Goal: Task Accomplishment & Management: Manage account settings

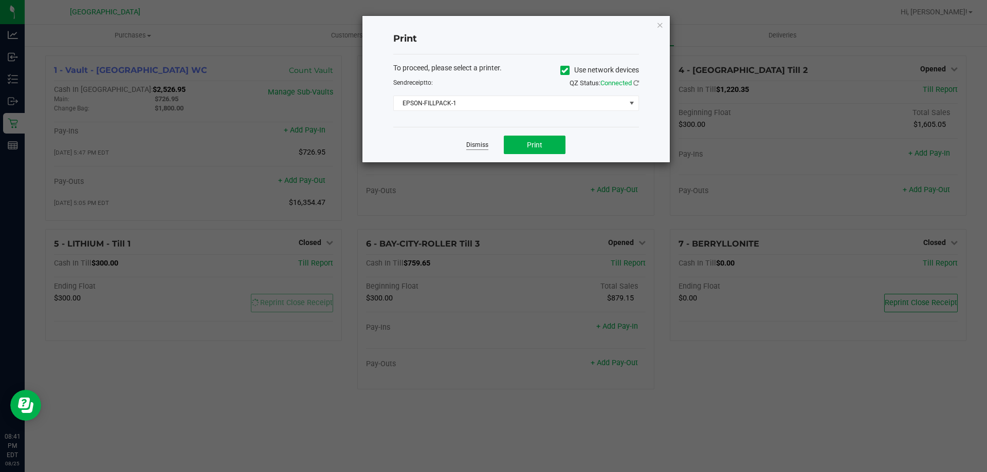
click at [477, 144] on link "Dismiss" at bounding box center [477, 145] width 22 height 9
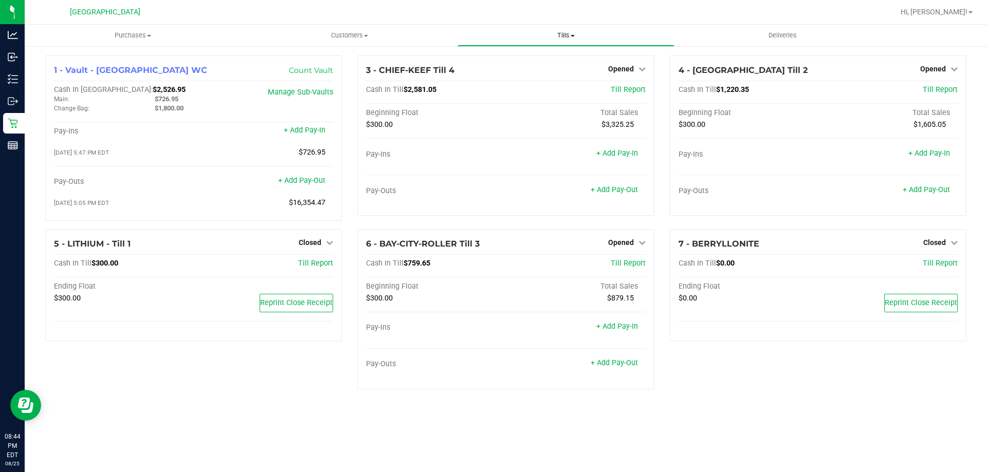
click at [574, 33] on span "Tills" at bounding box center [565, 35] width 215 height 9
click at [544, 75] on span "Reconcile e-payments" at bounding box center [509, 74] width 102 height 9
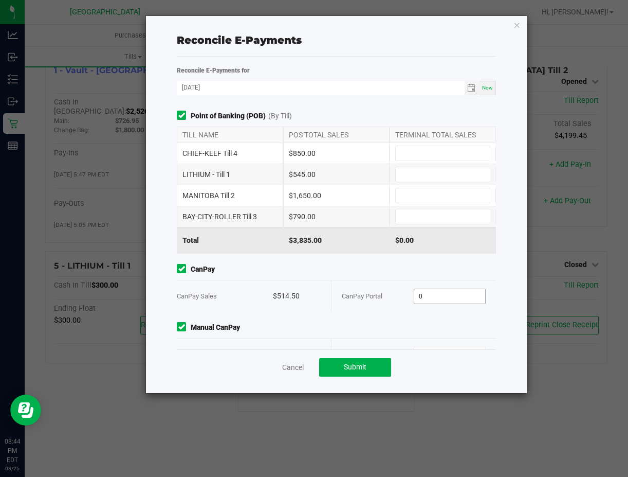
click at [424, 297] on input "0" at bounding box center [449, 296] width 71 height 14
type input "$514.50"
type input "$218.25"
click at [396, 156] on input at bounding box center [443, 153] width 94 height 14
type input "$850.00"
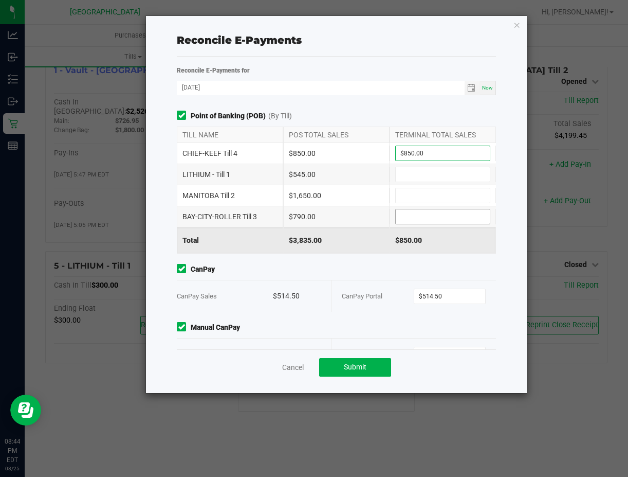
click at [424, 214] on input at bounding box center [443, 216] width 94 height 14
type input "$790.00"
click at [423, 189] on input at bounding box center [443, 195] width 94 height 14
type input "$1,650.00"
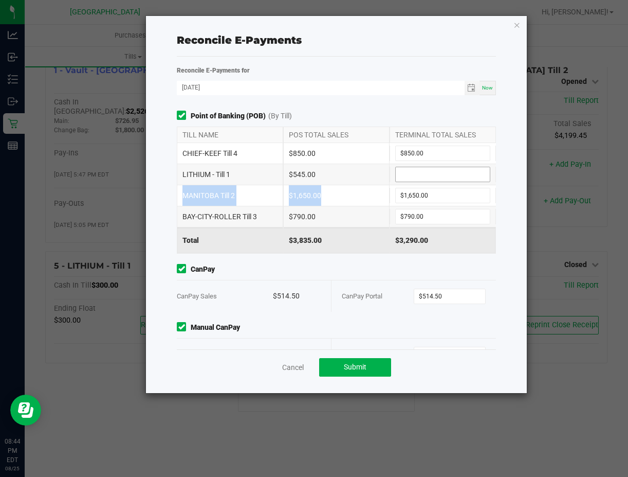
drag, startPoint x: 417, startPoint y: 185, endPoint x: 412, endPoint y: 178, distance: 8.4
click at [417, 183] on div "CHIEF-KEEF Till 4 $850.00 $850.00 LITHIUM - Till 1 $545.00 MANITOBA Till 2 $1,6…" at bounding box center [336, 185] width 319 height 84
click at [412, 178] on input at bounding box center [443, 174] width 94 height 14
type input "$545.00"
click at [412, 196] on input "1650" at bounding box center [443, 195] width 94 height 14
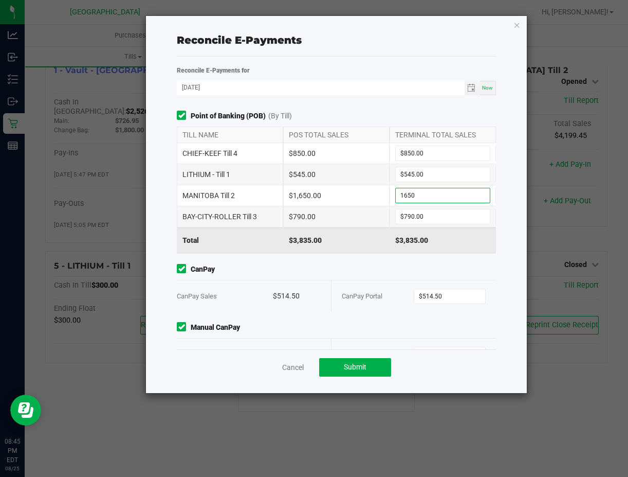
scroll to position [30, 0]
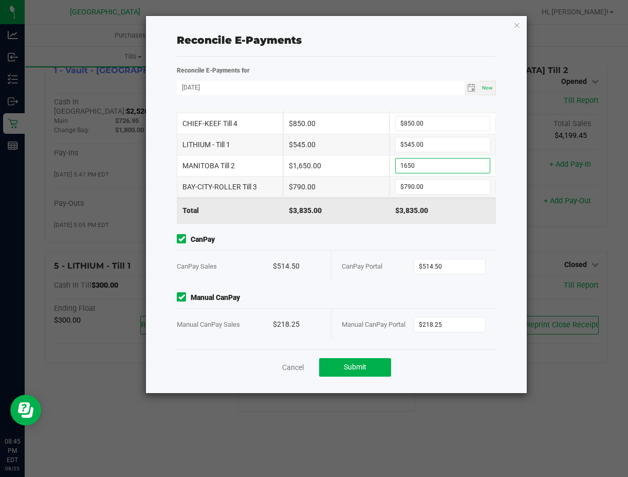
type input "$1,650.00"
click at [372, 285] on div "Point of Banking (POB) (By Till) TILL NAME POS TOTAL SALES TERMINAL TOTAL SALES…" at bounding box center [336, 230] width 334 height 239
click at [365, 365] on span "Submit" at bounding box center [355, 366] width 23 height 8
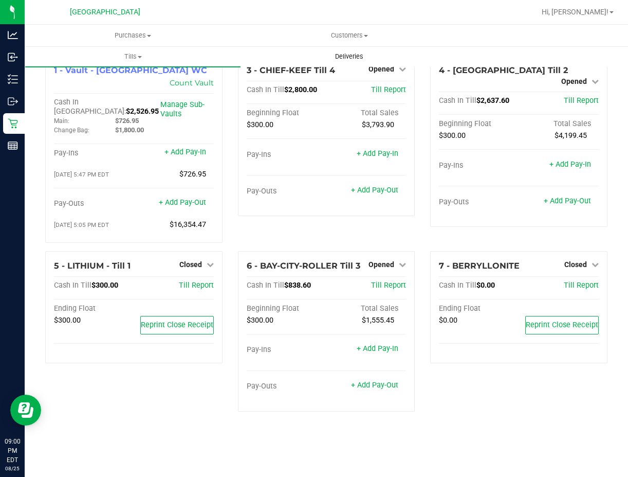
click at [388, 65] on uib-tab-heading "Deliveries" at bounding box center [349, 56] width 215 height 21
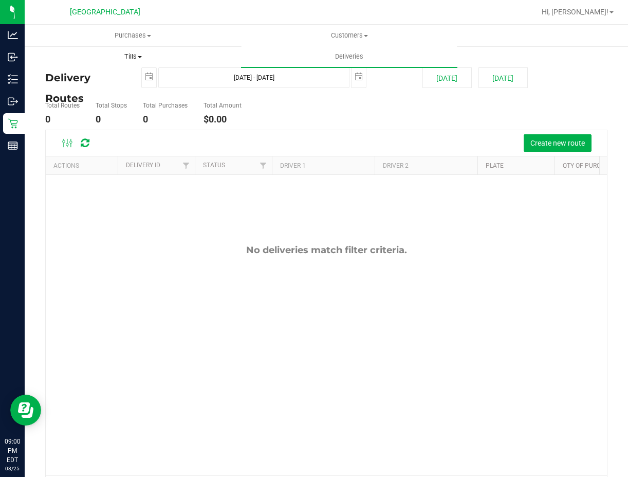
click at [128, 57] on span "Tills" at bounding box center [132, 56] width 215 height 9
click at [117, 81] on li "Manage tills" at bounding box center [133, 83] width 216 height 12
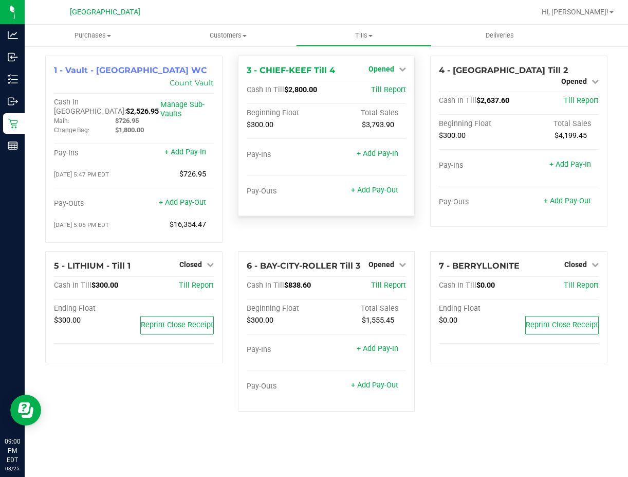
click at [377, 65] on span "Opened" at bounding box center [382, 69] width 26 height 8
click at [381, 88] on link "Close Till" at bounding box center [383, 90] width 28 height 8
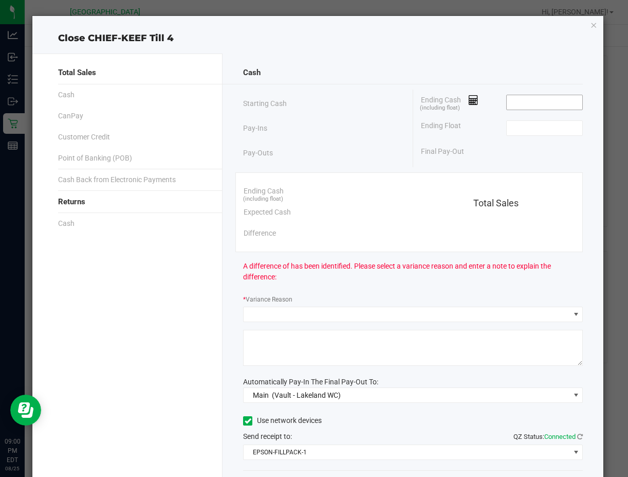
click at [507, 108] on input at bounding box center [545, 102] width 76 height 14
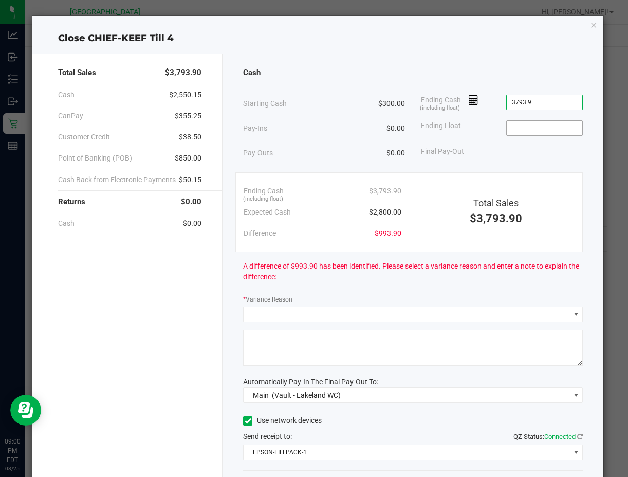
type input "$3,793.90"
click at [564, 125] on input at bounding box center [545, 128] width 76 height 14
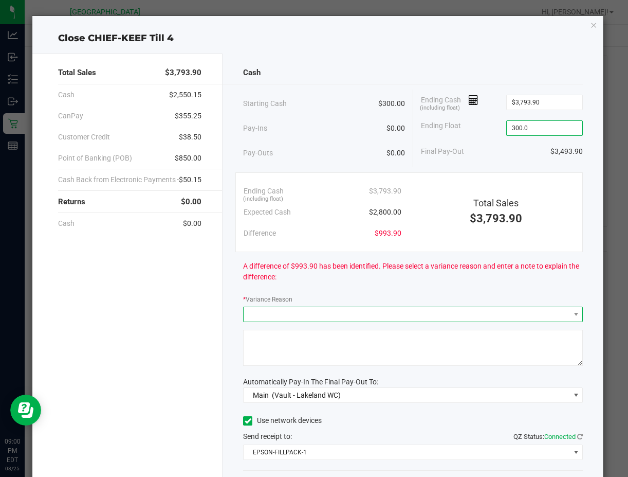
type input "$300.00"
click at [462, 312] on span at bounding box center [407, 314] width 326 height 14
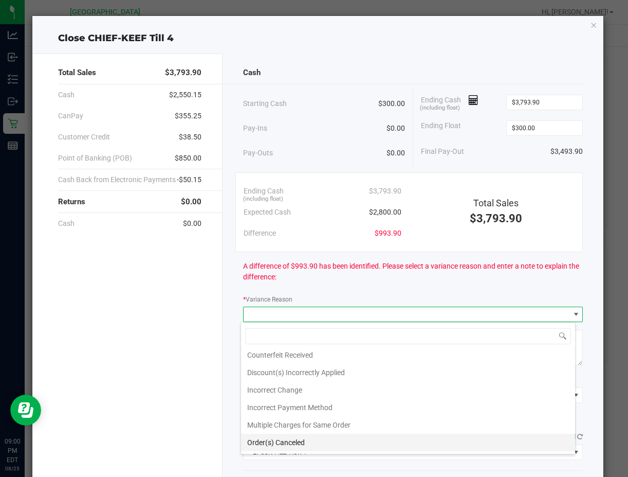
scroll to position [37, 0]
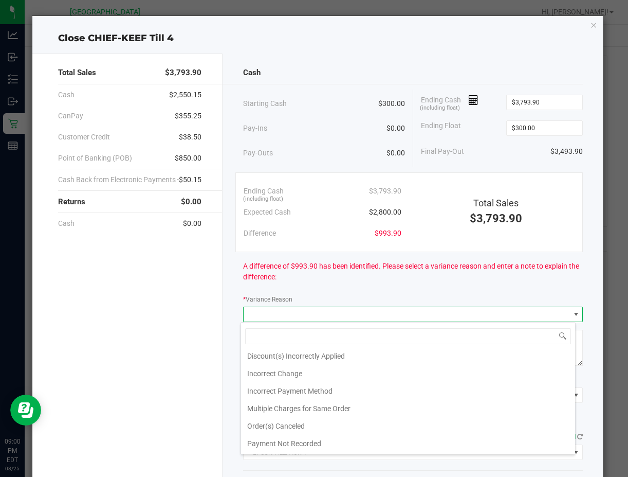
click at [313, 279] on span "A difference of $993.90 has been identified. Please select a variance reason an…" at bounding box center [413, 272] width 340 height 22
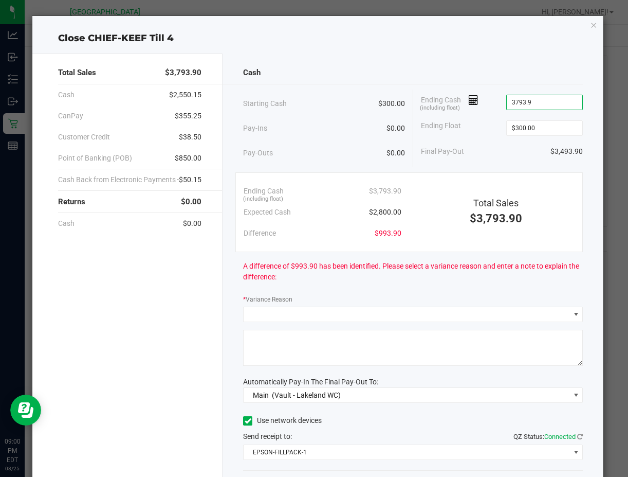
click at [547, 101] on input "3793.9" at bounding box center [545, 102] width 76 height 14
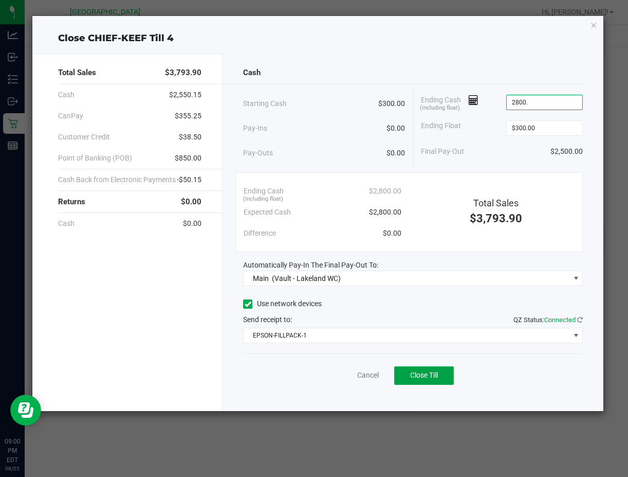
type input "$2,800.00"
click at [432, 376] on span "Close Till" at bounding box center [424, 375] width 28 height 8
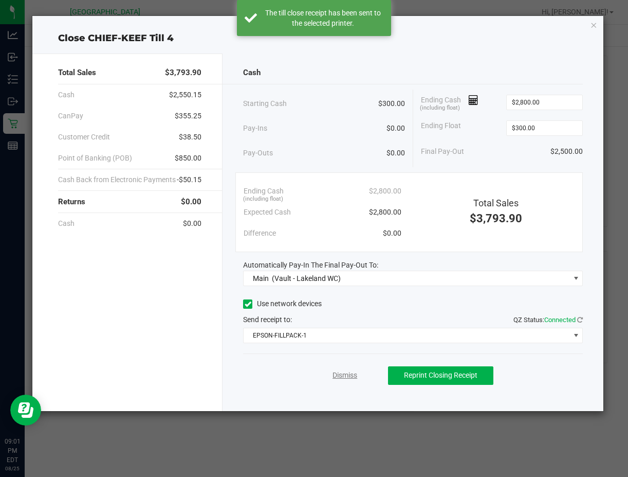
click at [350, 377] on link "Dismiss" at bounding box center [345, 375] width 25 height 11
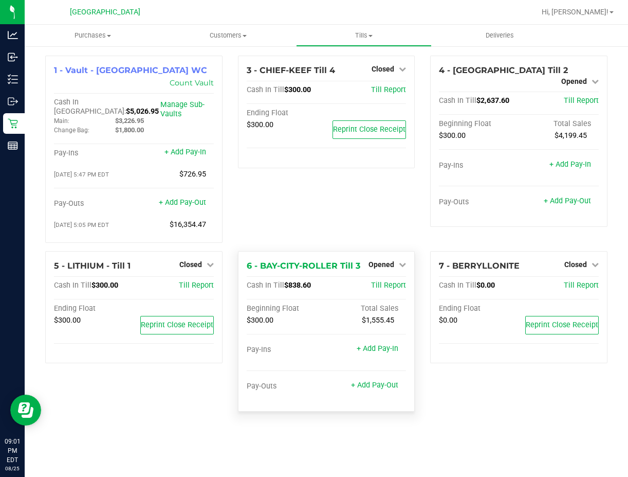
click at [386, 258] on div "Opened" at bounding box center [388, 264] width 38 height 12
click at [390, 260] on span "Opened" at bounding box center [382, 264] width 26 height 8
click at [377, 281] on link "Close Till" at bounding box center [383, 285] width 28 height 8
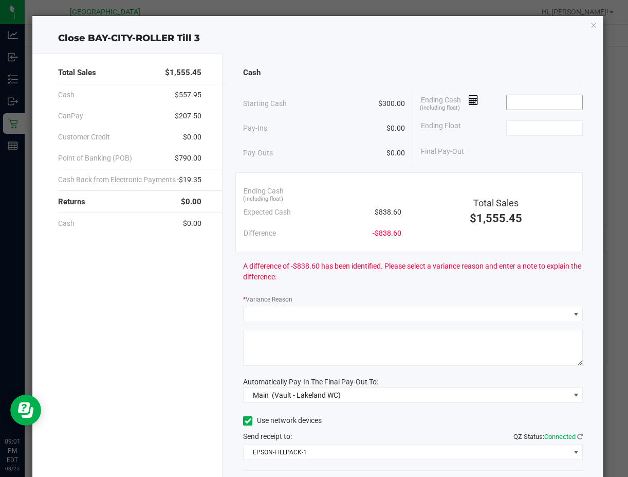
click at [519, 98] on input at bounding box center [545, 102] width 76 height 14
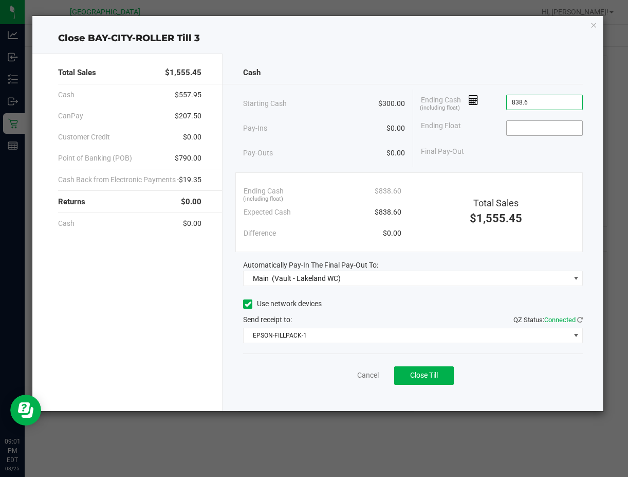
type input "$838.60"
click at [519, 131] on input at bounding box center [545, 128] width 76 height 14
type input "$300.00"
click at [411, 377] on span "Close Till" at bounding box center [424, 375] width 28 height 8
click at [337, 376] on link "Dismiss" at bounding box center [345, 375] width 25 height 11
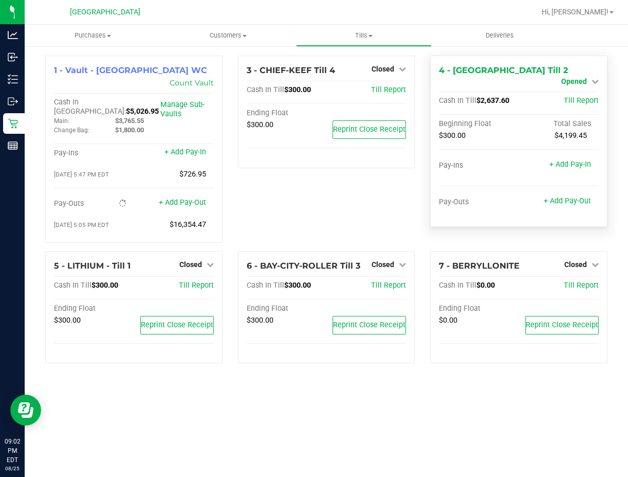
click at [584, 77] on span "Opened" at bounding box center [574, 81] width 26 height 8
click at [569, 89] on link "Close Till" at bounding box center [575, 90] width 28 height 8
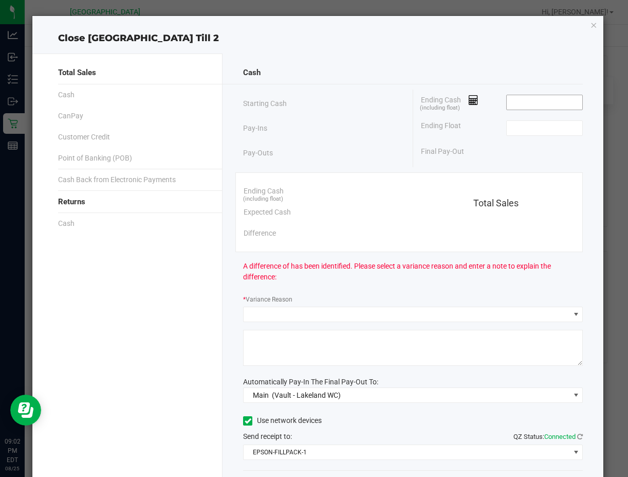
click at [510, 102] on input at bounding box center [545, 102] width 76 height 14
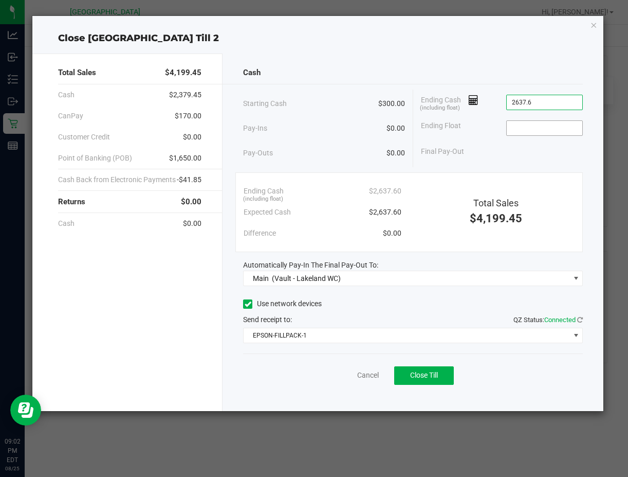
type input "$2,637.60"
click at [558, 124] on input at bounding box center [545, 128] width 76 height 14
type input "$300.00"
click at [405, 378] on button "Close Till" at bounding box center [424, 375] width 60 height 19
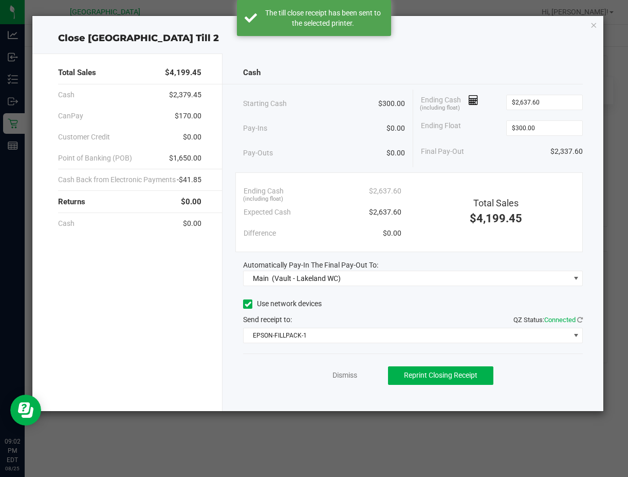
click at [294, 387] on div "Dismiss Reprint Closing Receipt" at bounding box center [413, 373] width 340 height 40
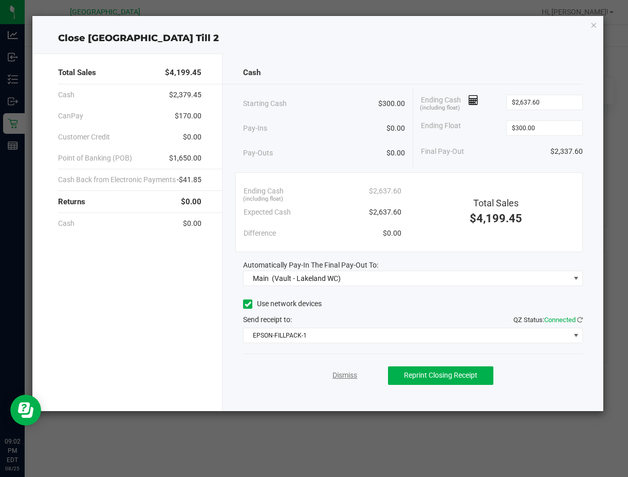
click at [346, 374] on link "Dismiss" at bounding box center [345, 375] width 25 height 11
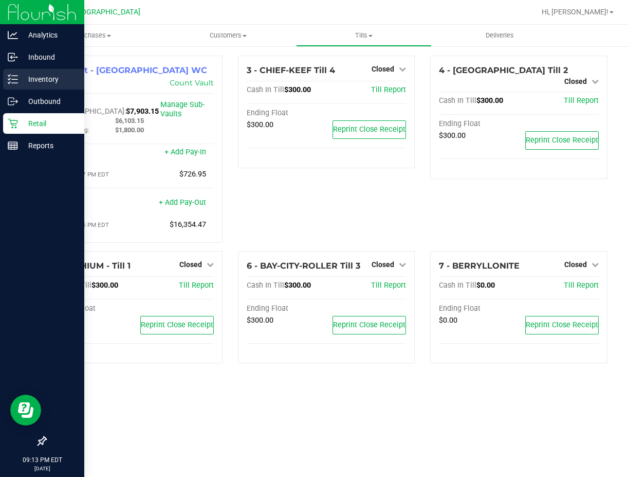
click at [52, 72] on div "Inventory" at bounding box center [43, 79] width 81 height 21
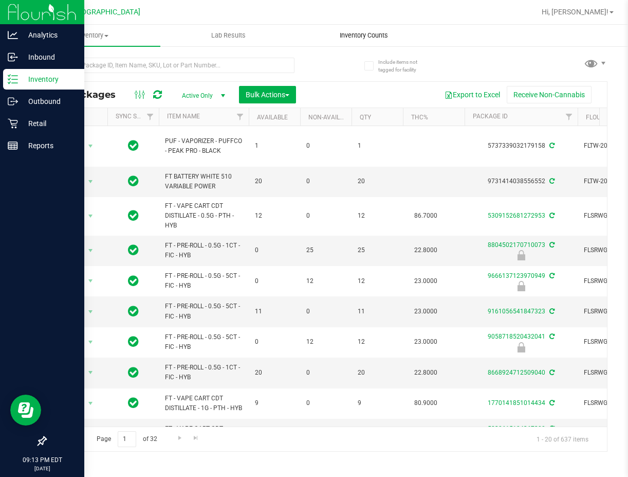
click at [366, 35] on span "Inventory Counts" at bounding box center [364, 35] width 76 height 9
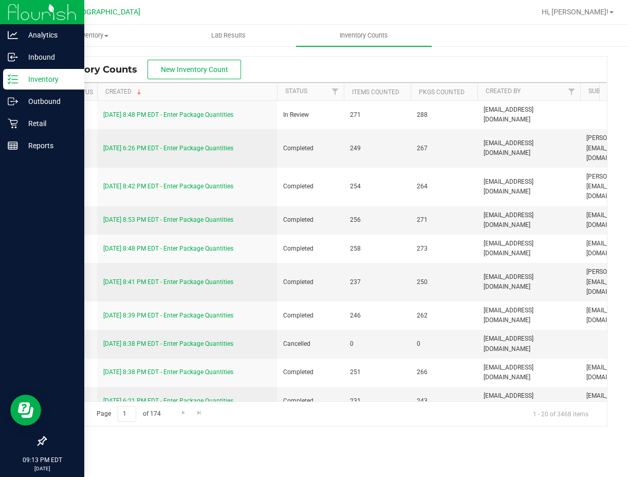
click at [20, 77] on p "Inventory" at bounding box center [49, 79] width 62 height 12
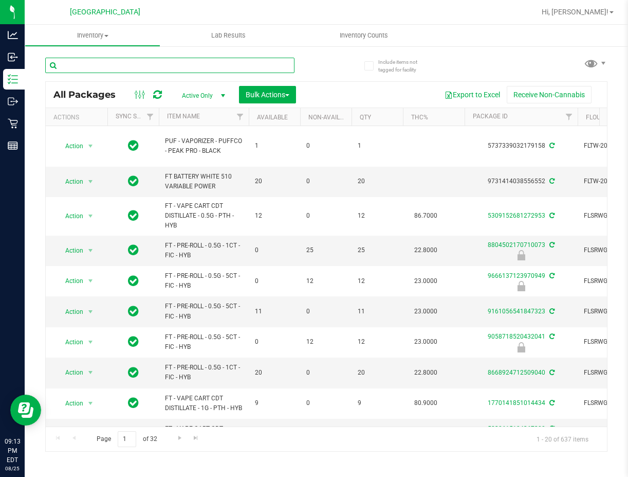
click at [125, 62] on input "text" at bounding box center [169, 65] width 249 height 15
type input "bdl"
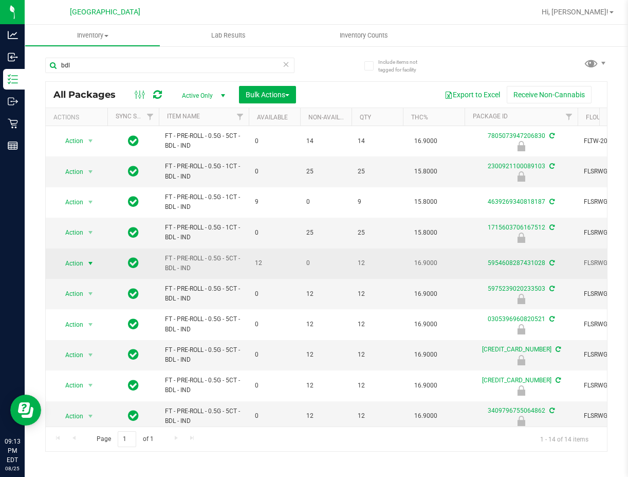
click at [83, 265] on span "Action" at bounding box center [70, 263] width 28 height 14
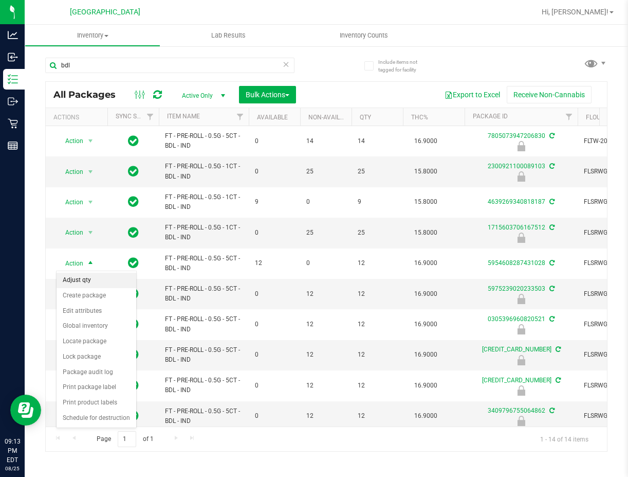
click at [101, 277] on li "Adjust qty" at bounding box center [97, 279] width 80 height 15
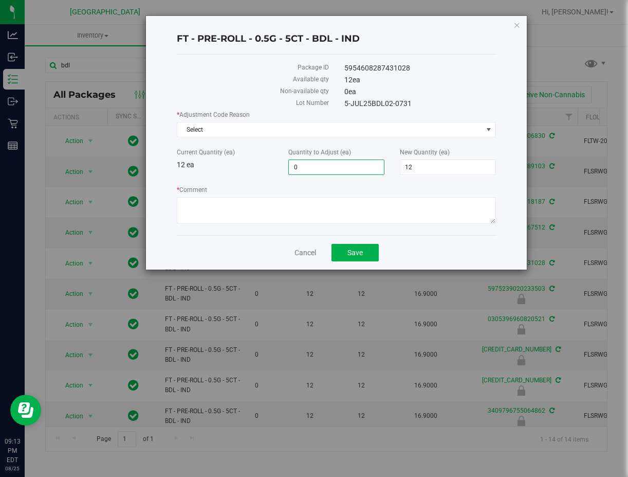
click at [333, 165] on span "0 0" at bounding box center [336, 166] width 96 height 15
type input "01"
type input "1"
type input "13"
click at [220, 131] on span "Select" at bounding box center [329, 129] width 305 height 14
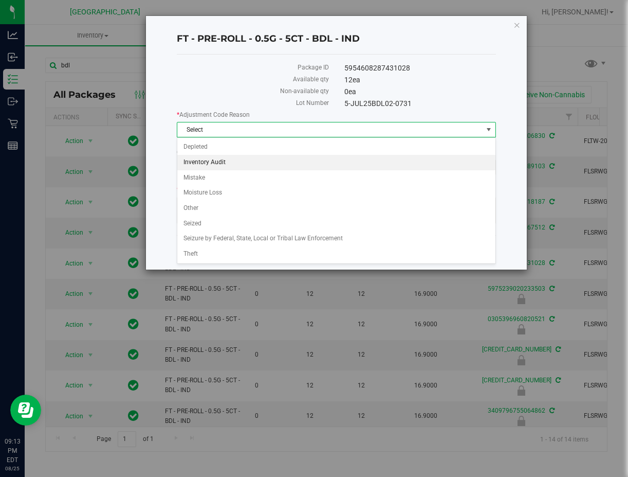
click at [235, 161] on li "Inventory Audit" at bounding box center [336, 162] width 318 height 15
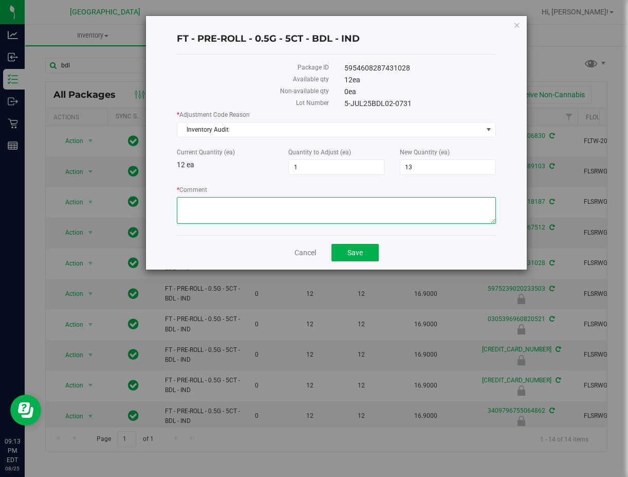
click at [232, 206] on textarea "* Comment" at bounding box center [336, 210] width 319 height 27
type textarea "+ 1 5ct BDL -1 1ct BDL"
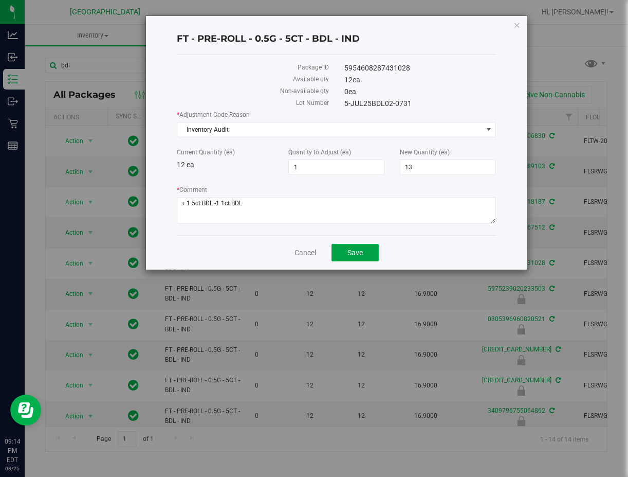
click at [349, 256] on span "Save" at bounding box center [355, 252] width 15 height 8
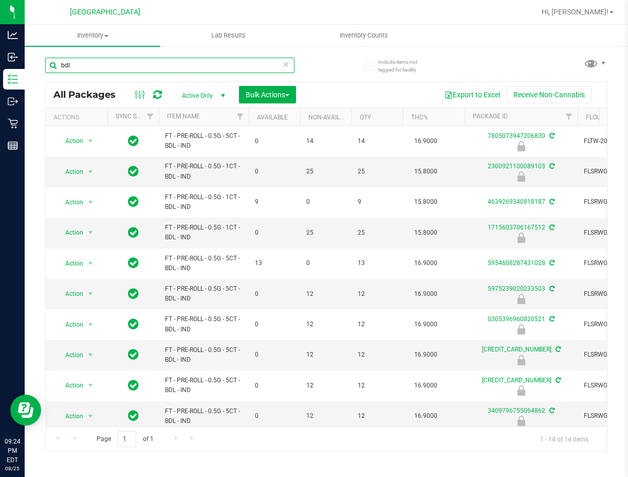
click at [208, 68] on input "bdl" at bounding box center [169, 65] width 249 height 15
type input "jle"
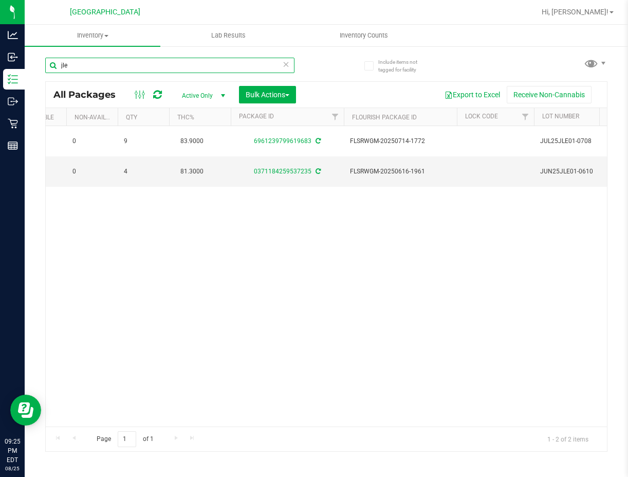
scroll to position [0, 151]
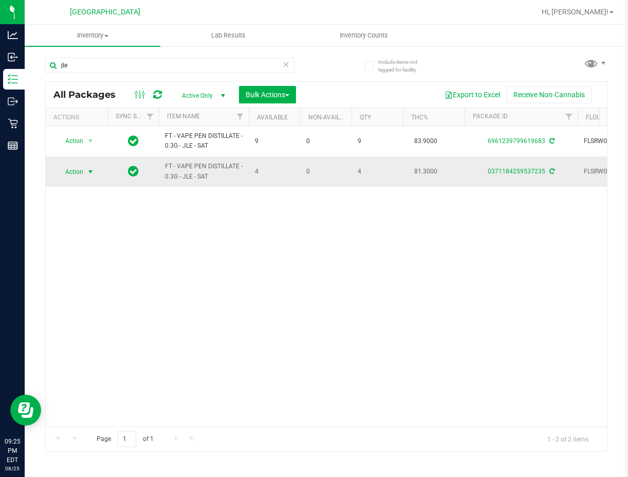
click at [91, 170] on span "select" at bounding box center [90, 172] width 8 height 8
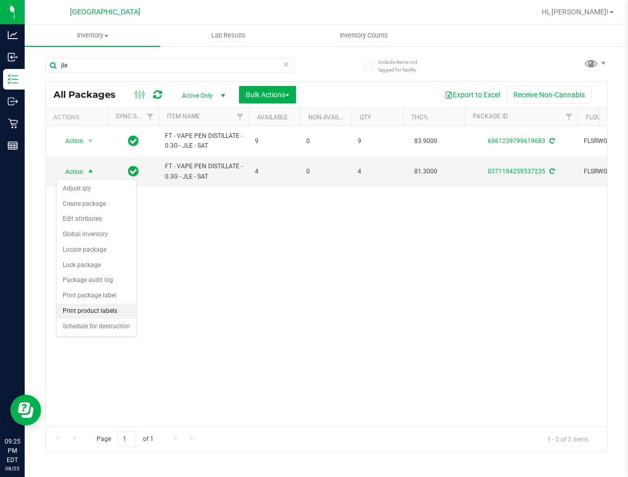
click at [104, 307] on li "Print product labels" at bounding box center [97, 310] width 80 height 15
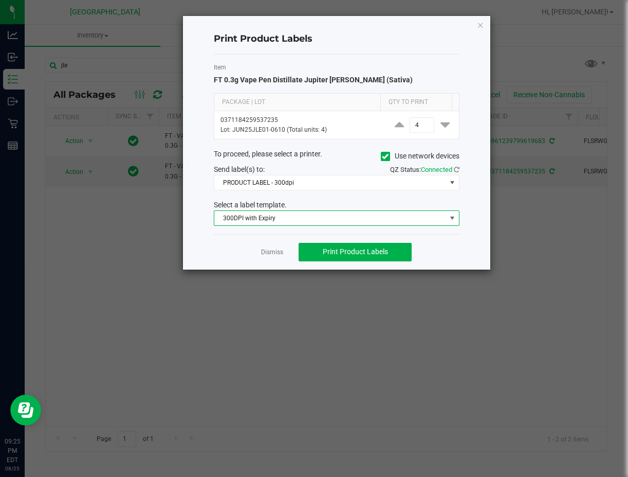
click at [328, 220] on span "300DPI with Expiry" at bounding box center [330, 218] width 232 height 14
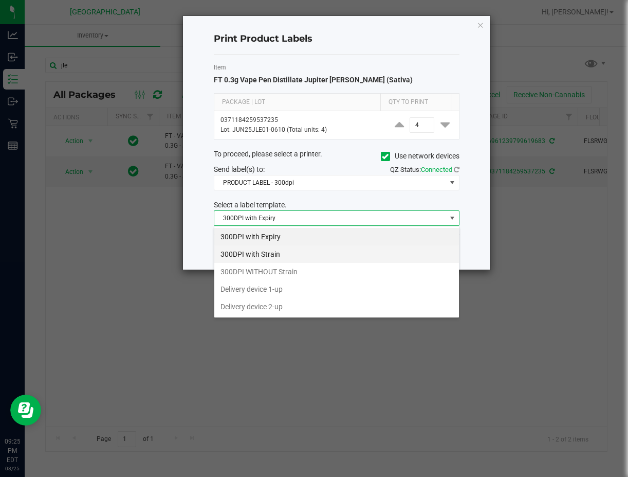
click at [303, 257] on li "300DPI with Strain" at bounding box center [336, 253] width 245 height 17
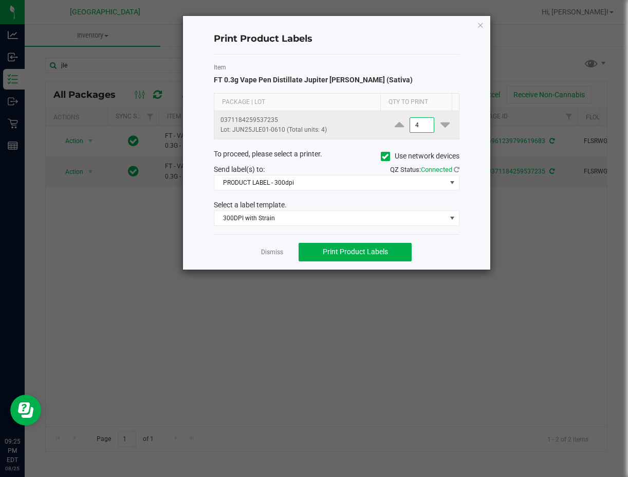
click at [417, 126] on input "4" at bounding box center [422, 125] width 24 height 14
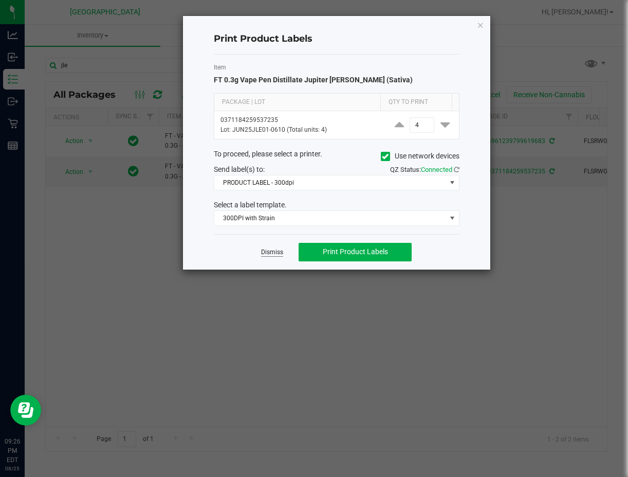
click at [276, 249] on link "Dismiss" at bounding box center [272, 252] width 22 height 9
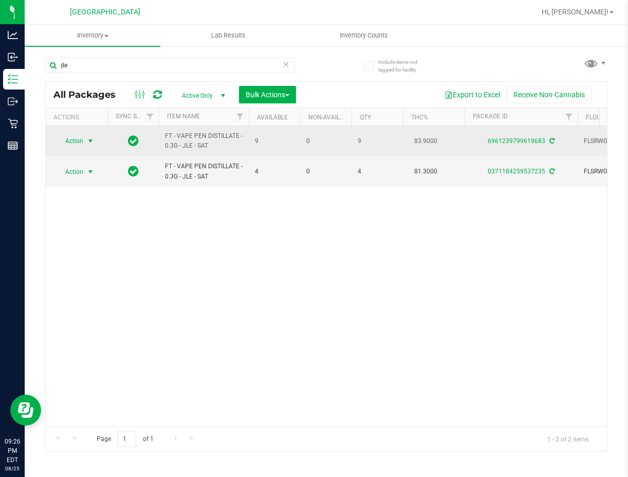
click at [89, 139] on span "select" at bounding box center [90, 141] width 8 height 8
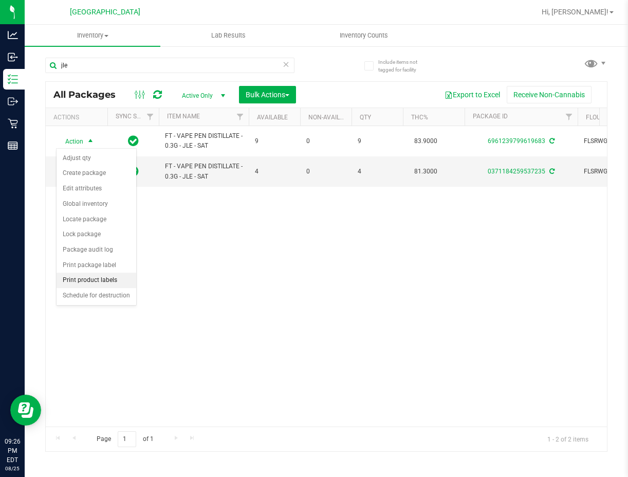
click at [105, 281] on li "Print product labels" at bounding box center [97, 279] width 80 height 15
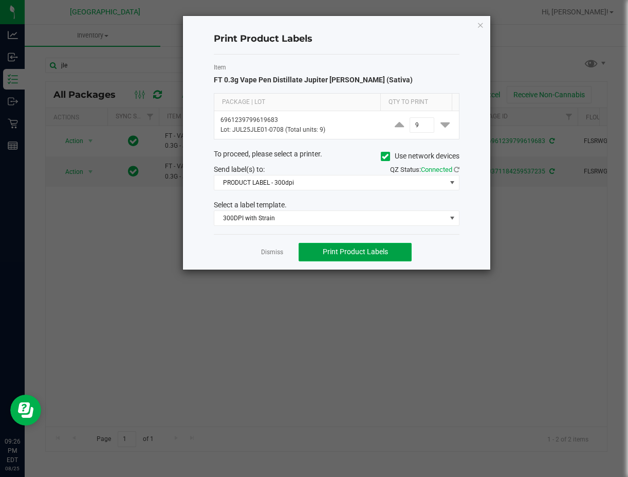
click at [356, 254] on span "Print Product Labels" at bounding box center [355, 251] width 65 height 8
click at [273, 252] on link "Dismiss" at bounding box center [272, 252] width 22 height 9
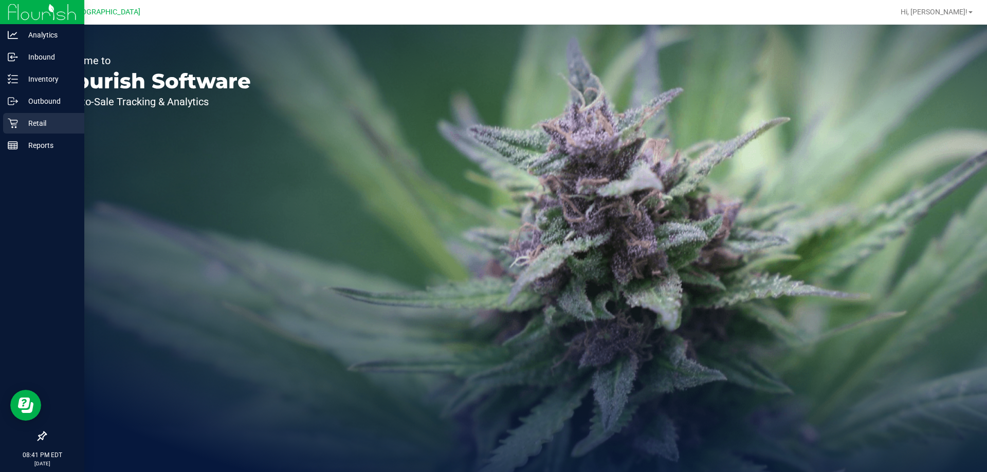
click at [18, 119] on p "Retail" at bounding box center [49, 123] width 62 height 12
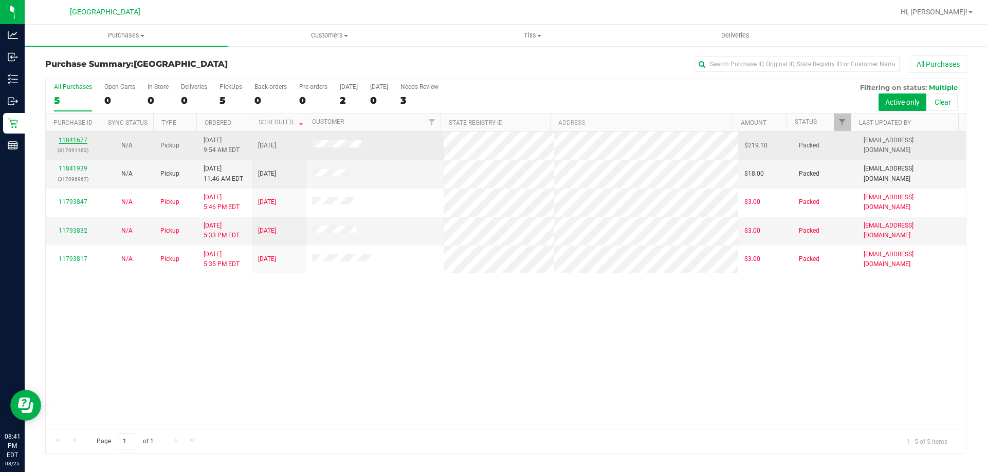
click at [70, 143] on link "11841677" at bounding box center [73, 140] width 29 height 7
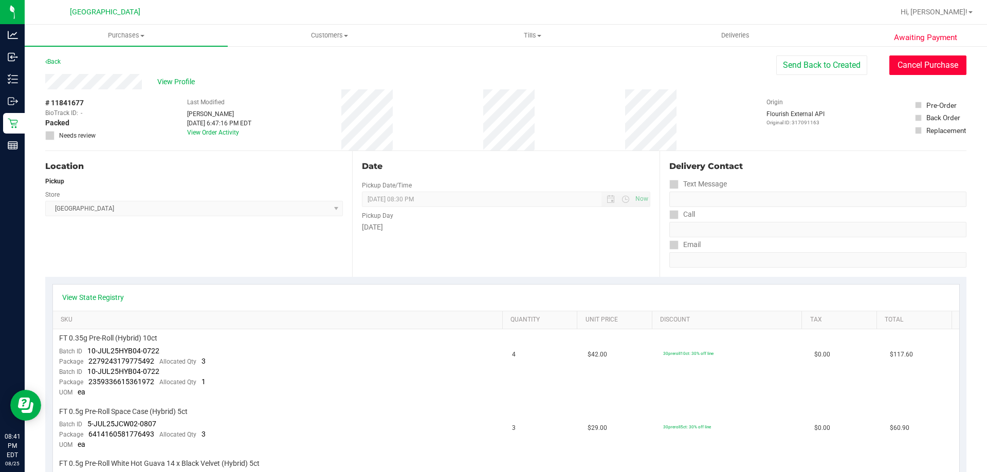
click at [895, 66] on button "Cancel Purchase" at bounding box center [927, 66] width 77 height 20
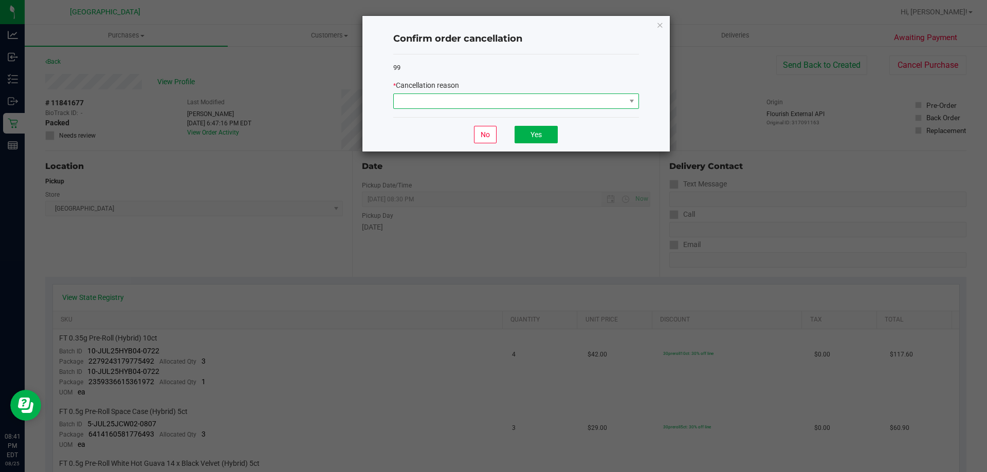
click at [572, 97] on span at bounding box center [510, 101] width 232 height 14
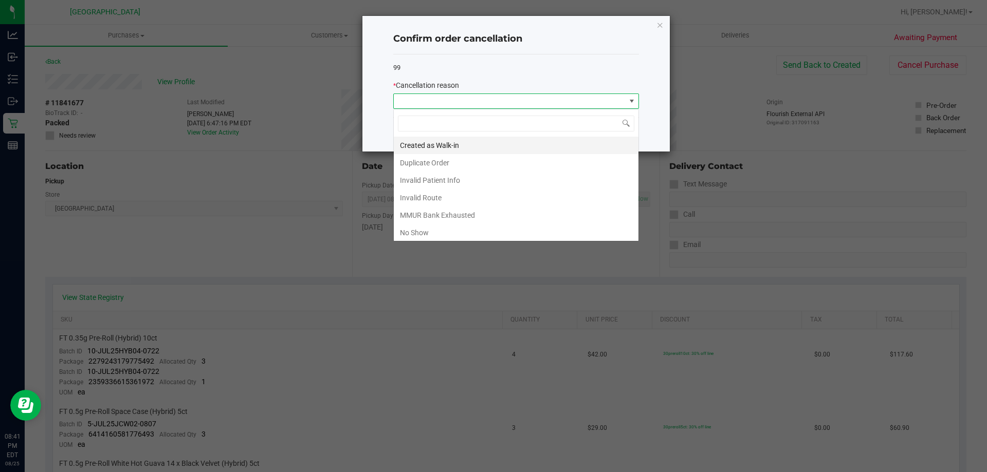
scroll to position [15, 246]
click at [428, 228] on li "No Show" at bounding box center [516, 232] width 245 height 17
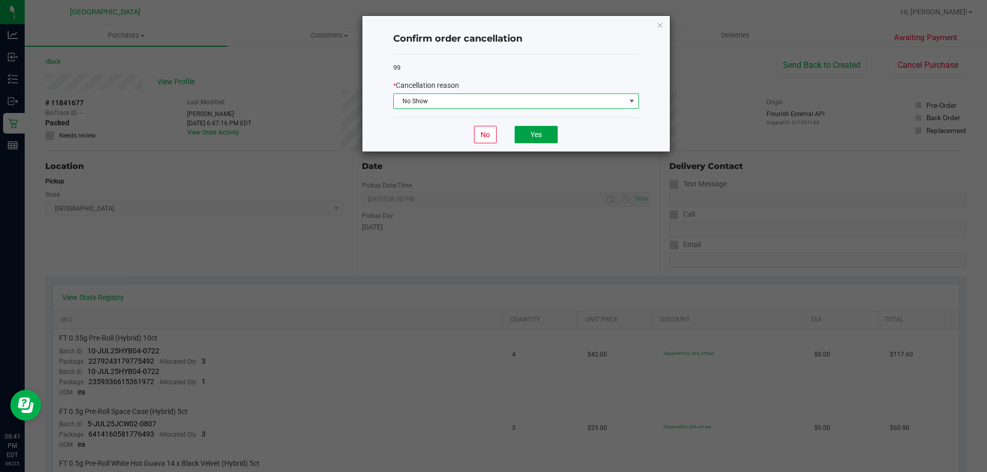
click at [549, 140] on button "Yes" at bounding box center [536, 134] width 43 height 17
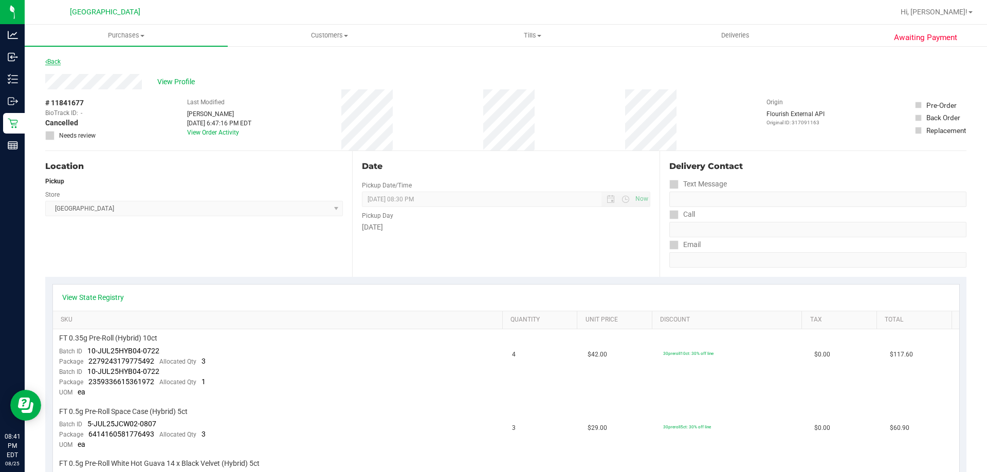
click at [58, 64] on link "Back" at bounding box center [52, 61] width 15 height 7
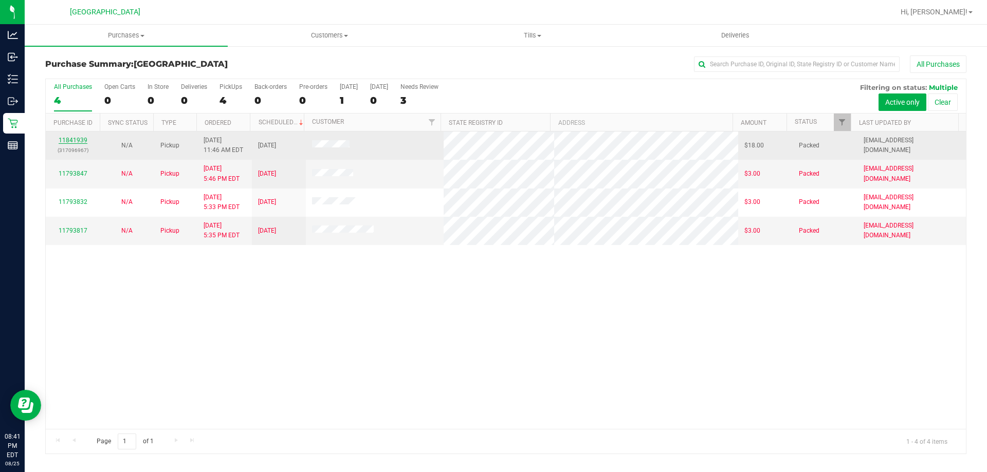
click at [68, 139] on link "11841939" at bounding box center [73, 140] width 29 height 7
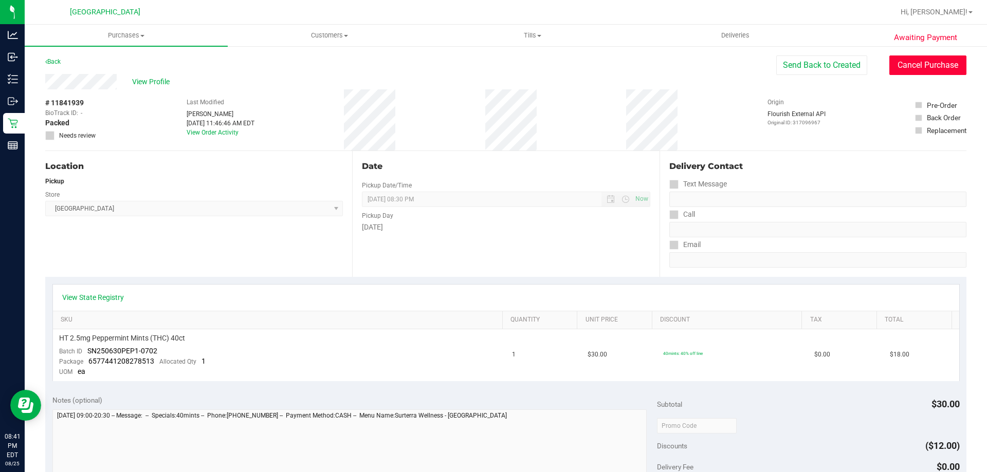
click at [916, 68] on button "Cancel Purchase" at bounding box center [927, 66] width 77 height 20
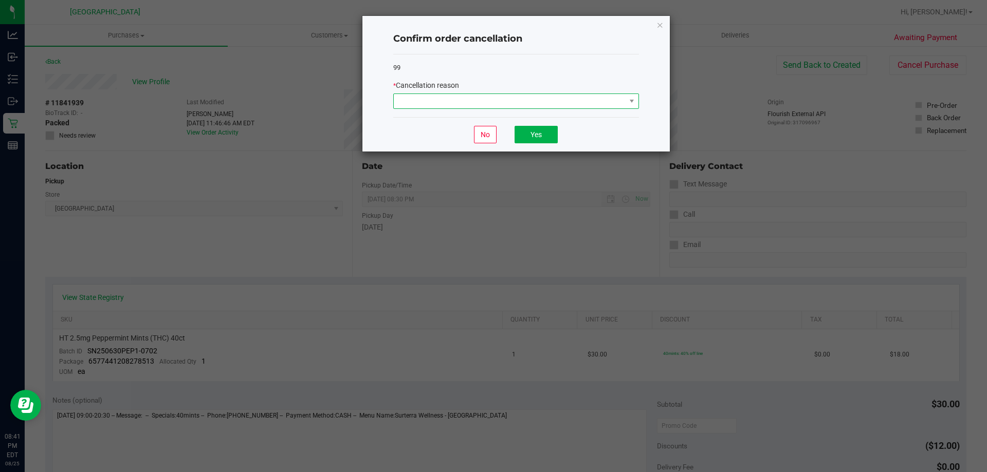
click at [444, 101] on span at bounding box center [510, 101] width 232 height 14
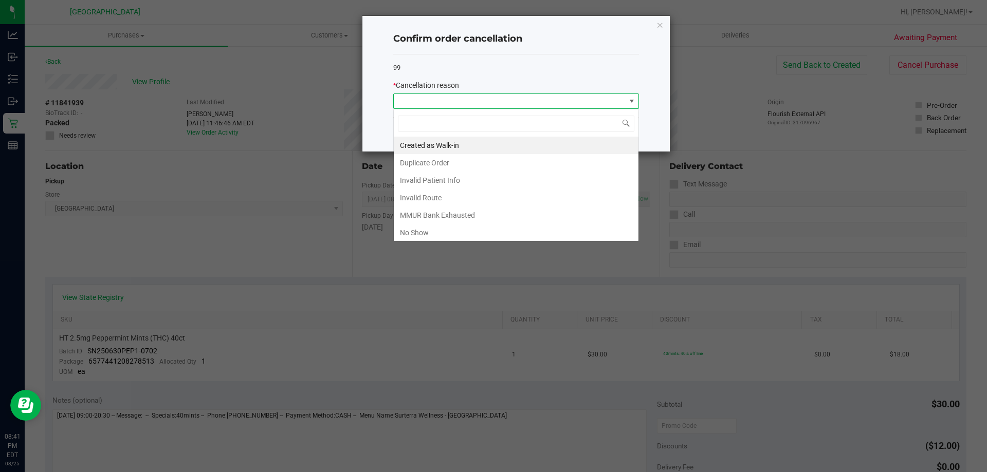
scroll to position [15, 246]
drag, startPoint x: 435, startPoint y: 230, endPoint x: 451, endPoint y: 220, distance: 19.0
click at [434, 230] on li "No Show" at bounding box center [516, 232] width 245 height 17
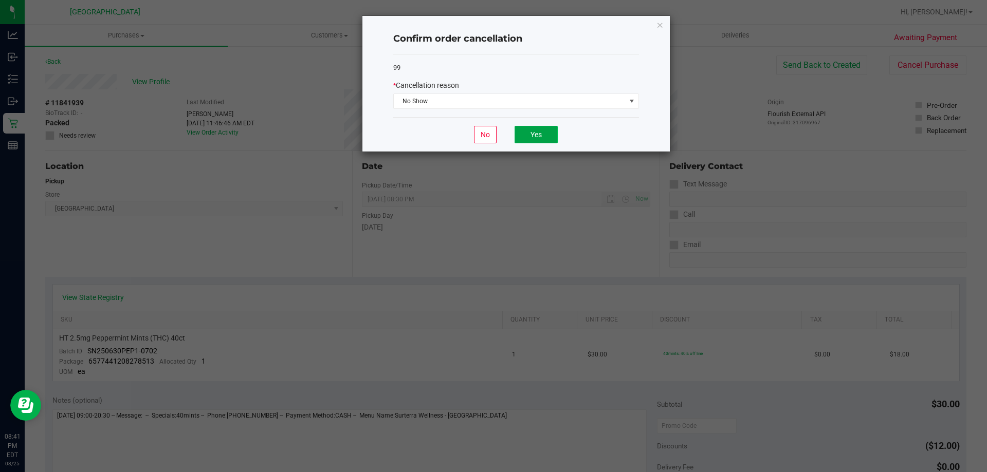
click at [531, 135] on button "Yes" at bounding box center [536, 134] width 43 height 17
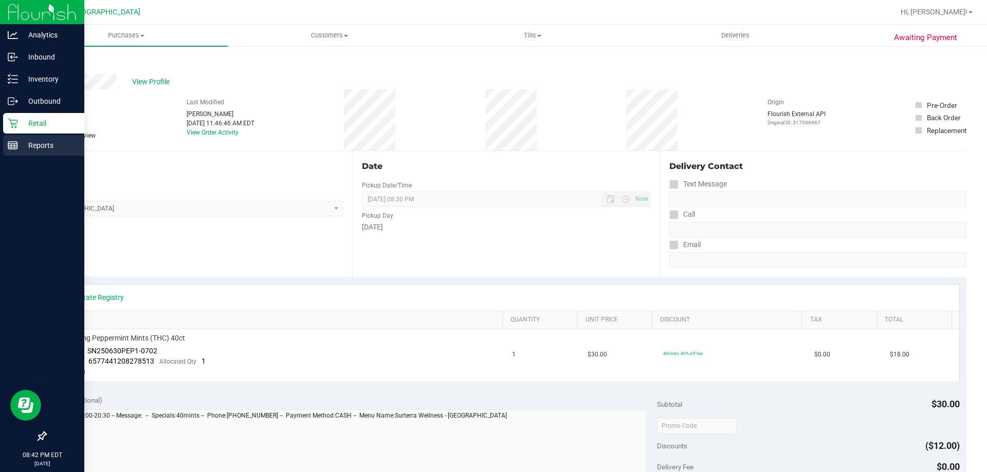
click at [29, 146] on p "Reports" at bounding box center [49, 145] width 62 height 12
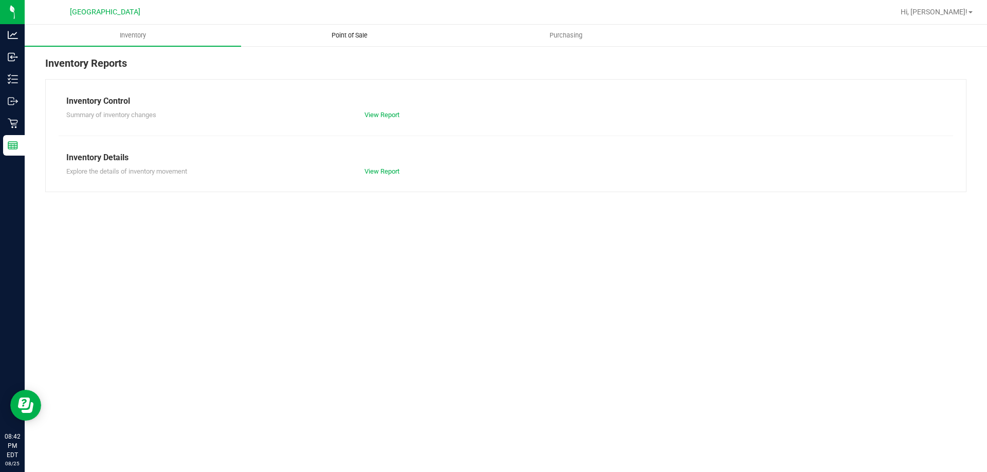
click at [355, 37] on span "Point of Sale" at bounding box center [350, 35] width 64 height 9
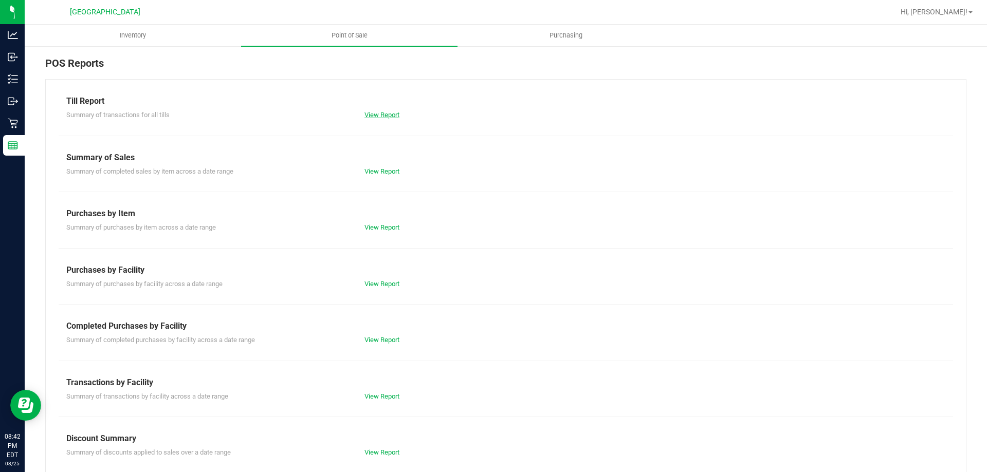
click at [374, 115] on link "View Report" at bounding box center [382, 115] width 35 height 8
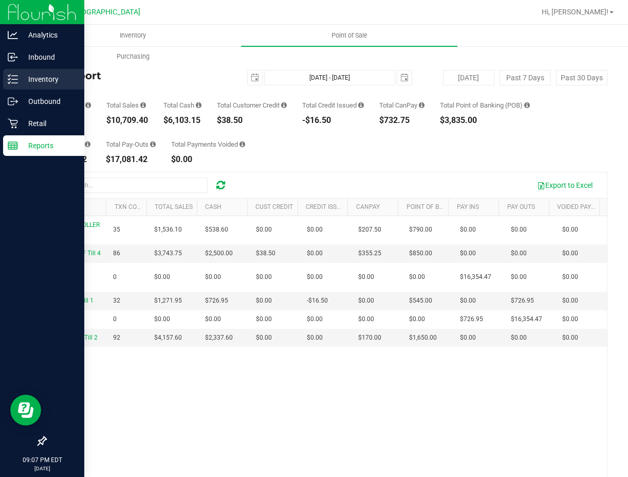
click at [53, 71] on div "Inventory" at bounding box center [43, 79] width 81 height 21
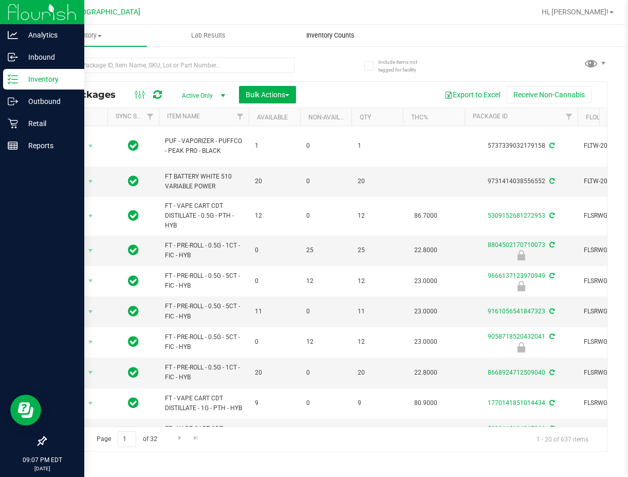
click at [347, 37] on span "Inventory Counts" at bounding box center [331, 35] width 76 height 9
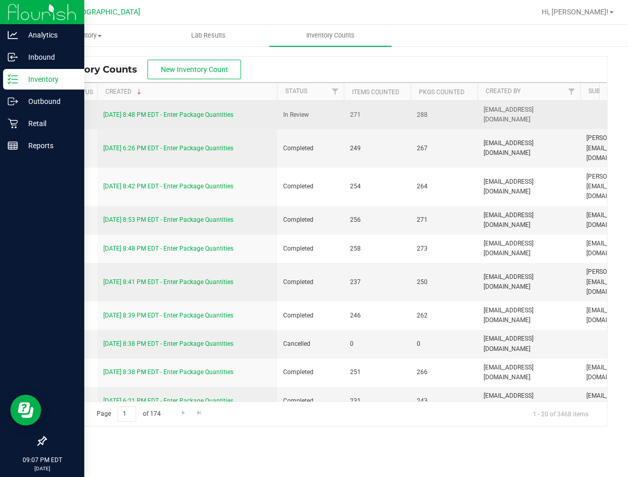
click at [197, 114] on link "[DATE] 8:48 PM EDT - Enter Package Quantities" at bounding box center [168, 114] width 130 height 7
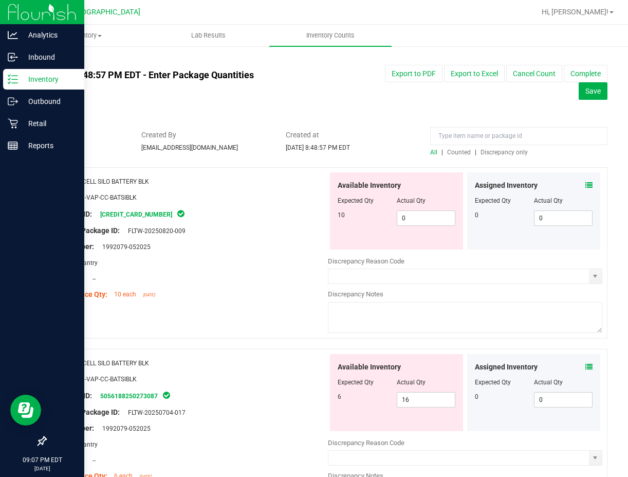
click at [503, 150] on span "Discrepancy only" at bounding box center [504, 152] width 47 height 7
click at [409, 223] on span "0 0" at bounding box center [426, 217] width 59 height 15
click at [409, 223] on input "0" at bounding box center [426, 218] width 58 height 14
type input "10"
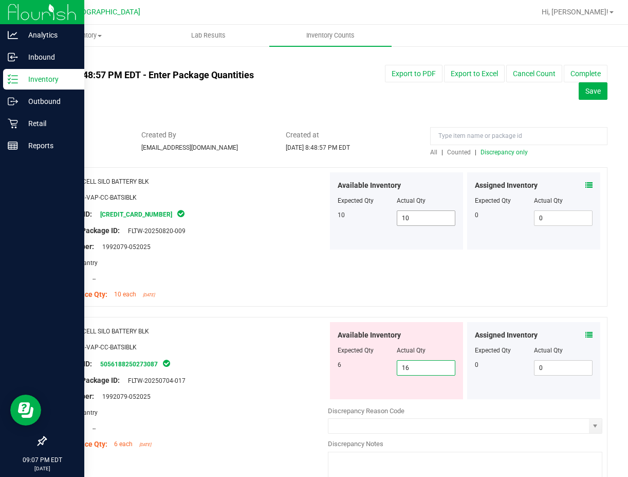
type input "6"
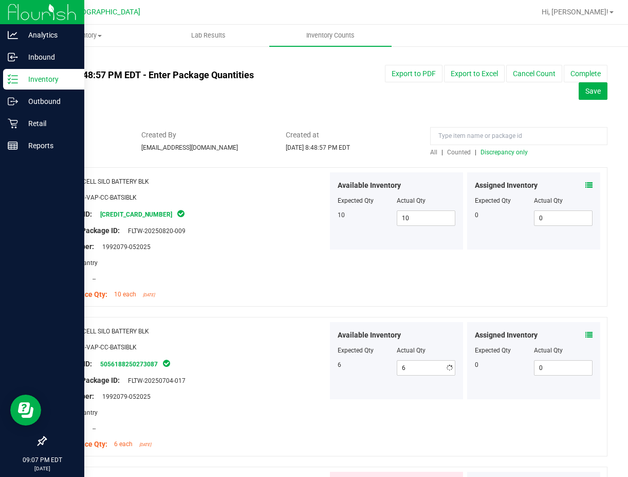
click at [491, 149] on span "Discrepancy only" at bounding box center [504, 152] width 47 height 7
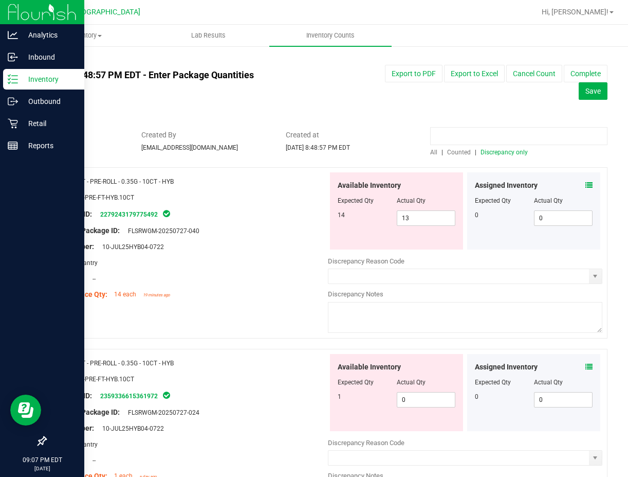
click at [474, 135] on input at bounding box center [518, 136] width 177 height 18
type input "var"
click at [417, 216] on span "81 81" at bounding box center [426, 217] width 59 height 15
click at [417, 216] on input "81" at bounding box center [426, 218] width 58 height 14
type input "8"
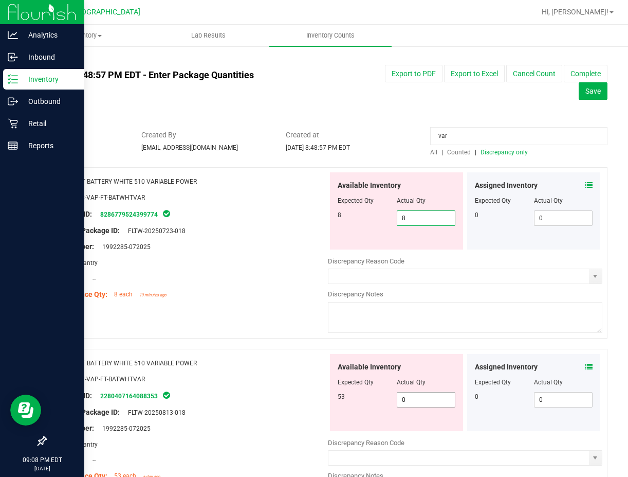
type input "8"
click at [417, 398] on div "Available Inventory Expected Qty Actual Qty 53 0 0" at bounding box center [396, 392] width 133 height 77
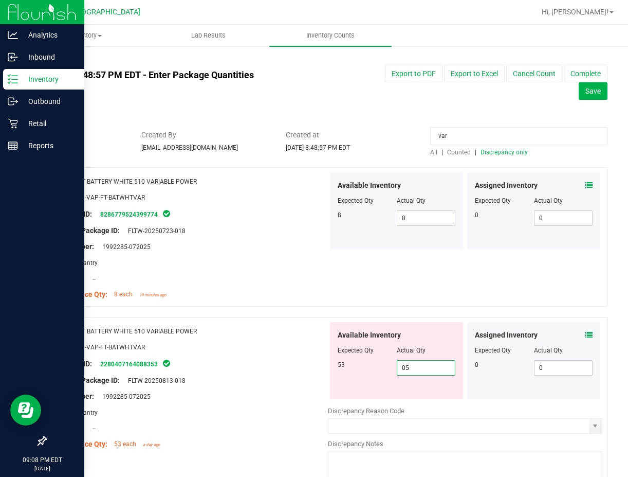
type input "053"
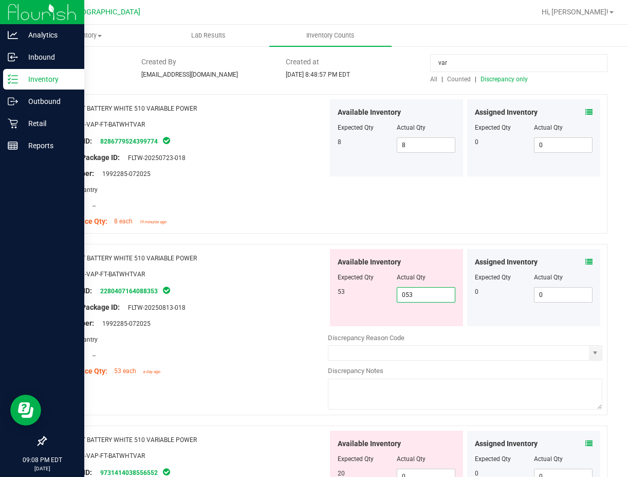
scroll to position [154, 0]
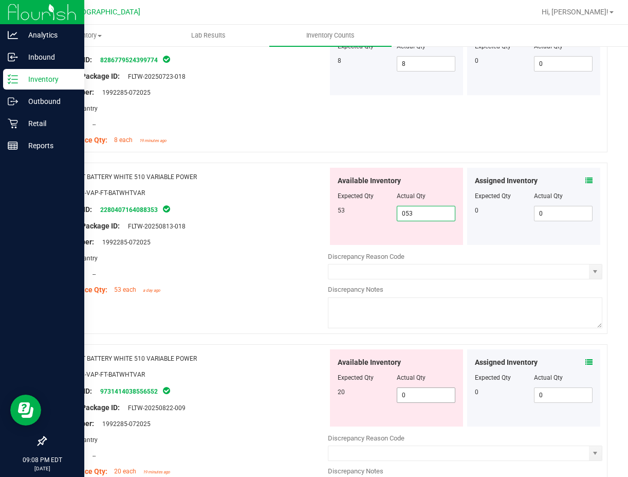
type input "53"
click at [405, 392] on div "Available Inventory Expected Qty Actual Qty 20 0 0" at bounding box center [396, 387] width 133 height 77
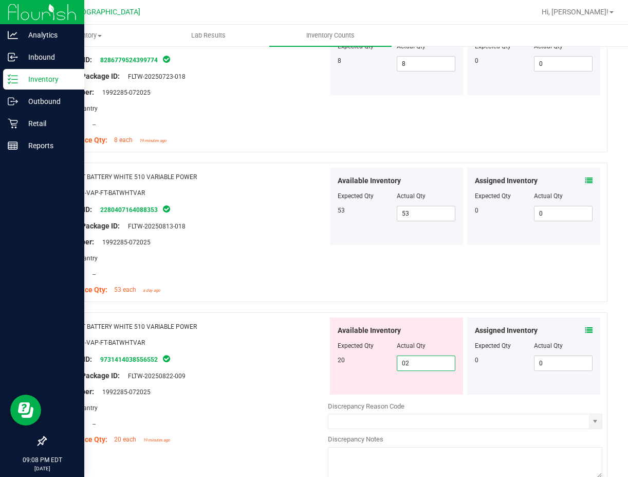
type input "020"
type input "20"
click at [471, 117] on div "Name: FT BATTERY WHITE 510 VARIABLE POWER SKU: ACC-VAP-FT-BATWHTVAR Package ID:…" at bounding box center [326, 82] width 562 height 139
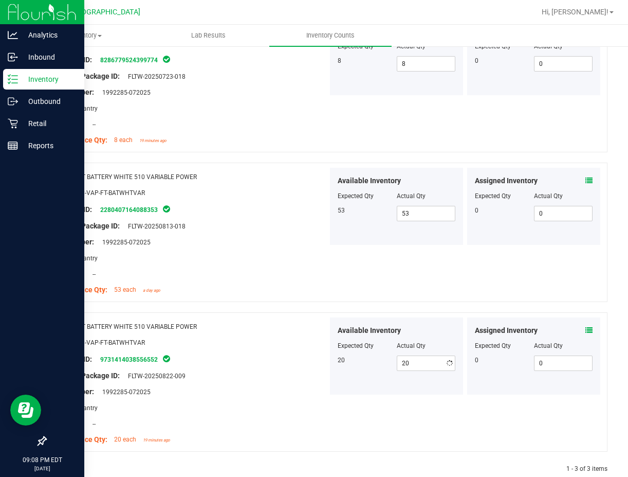
scroll to position [0, 0]
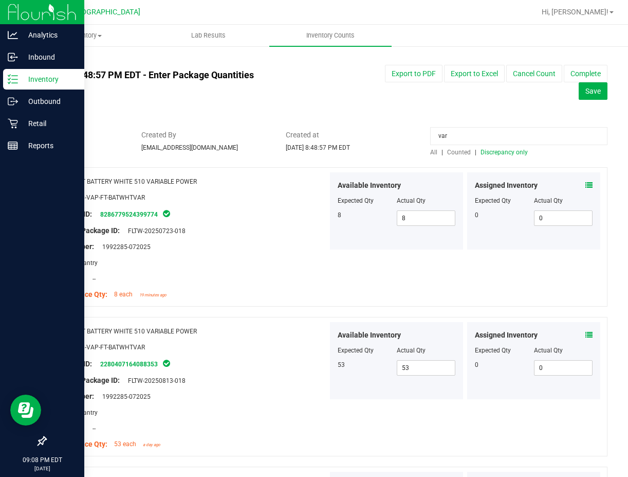
click at [489, 150] on span "Discrepancy only" at bounding box center [504, 152] width 47 height 7
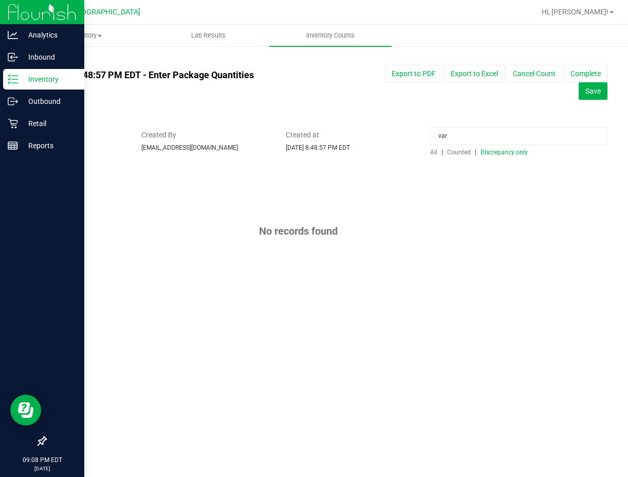
click at [455, 131] on input "var" at bounding box center [518, 136] width 177 height 18
type input "bic"
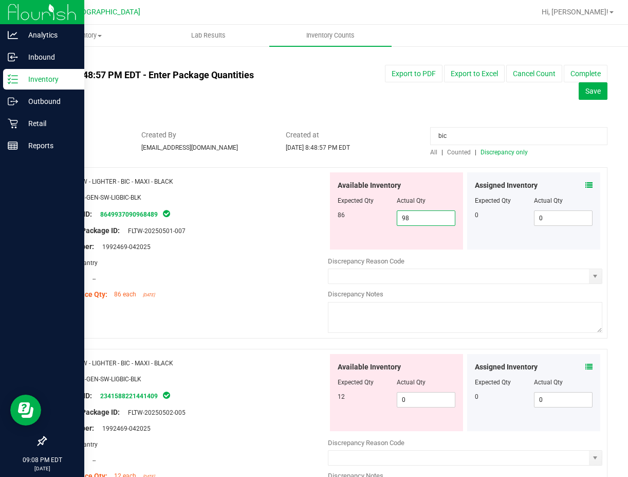
click at [397, 220] on span "98 98" at bounding box center [426, 217] width 59 height 15
click at [397, 220] on input "98" at bounding box center [426, 218] width 58 height 14
type input "86"
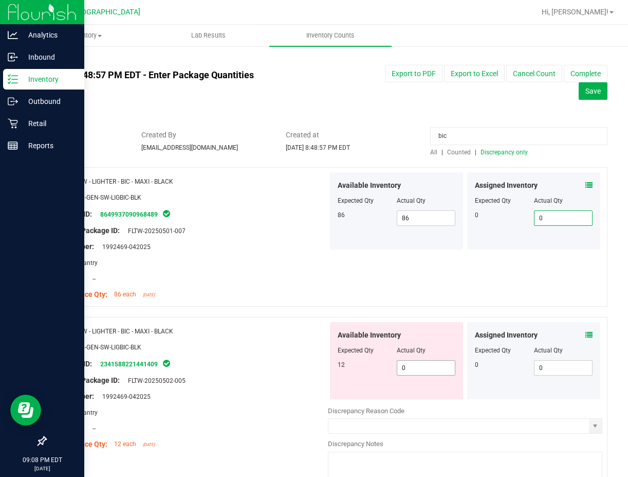
click at [411, 367] on span "0 0" at bounding box center [426, 367] width 59 height 15
type input "012"
type input "12"
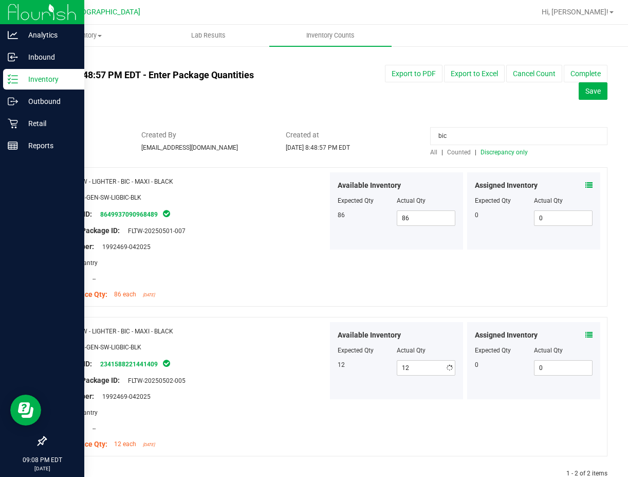
click at [502, 153] on span "Discrepancy only" at bounding box center [504, 152] width 47 height 7
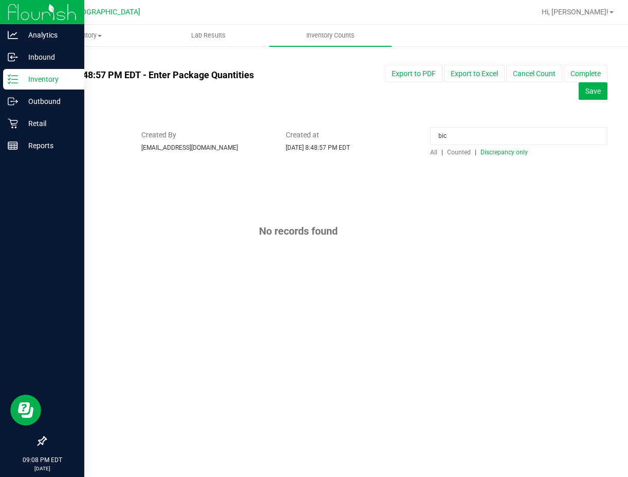
click at [470, 129] on input "bic" at bounding box center [518, 136] width 177 height 18
type input "raw"
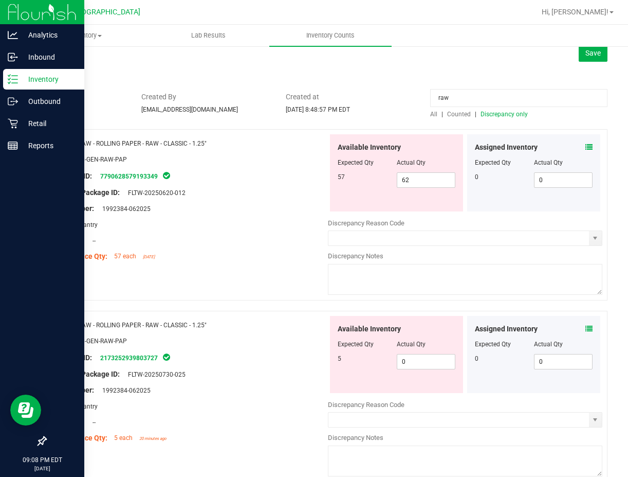
scroll to position [88, 0]
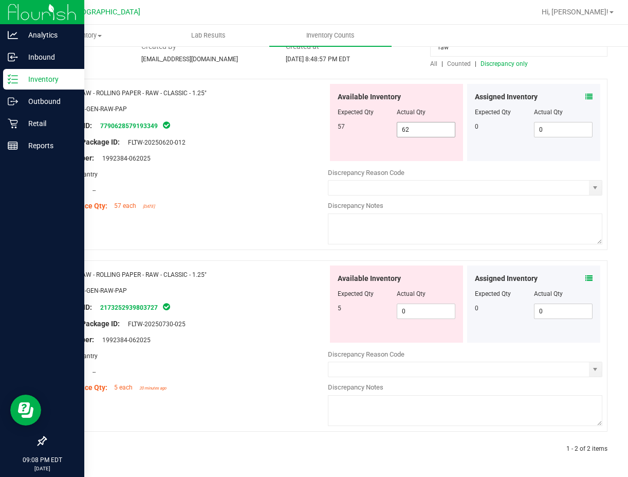
click at [431, 126] on span "62 62" at bounding box center [426, 129] width 59 height 15
click at [431, 126] on input "62" at bounding box center [426, 129] width 58 height 14
type input "57"
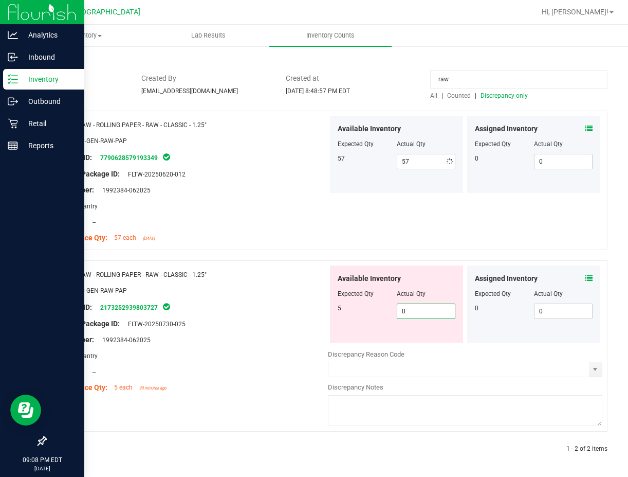
click at [422, 314] on span "0 0" at bounding box center [426, 310] width 59 height 15
type input "05"
type input "5"
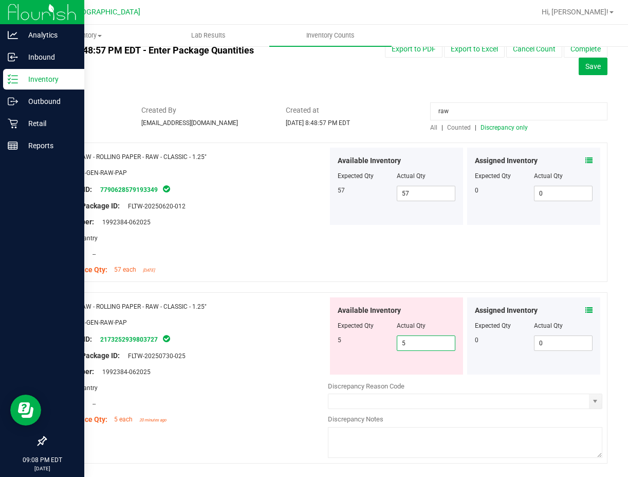
click at [479, 95] on div "All counts Aug 25, 2025 8:48:57 PM EDT - Enter Package Quantities Sync Status N…" at bounding box center [326, 264] width 562 height 467
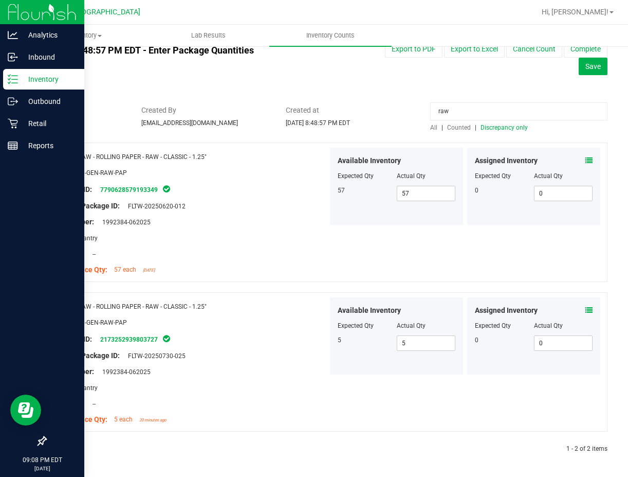
click at [493, 127] on span "Discrepancy only" at bounding box center [504, 127] width 47 height 7
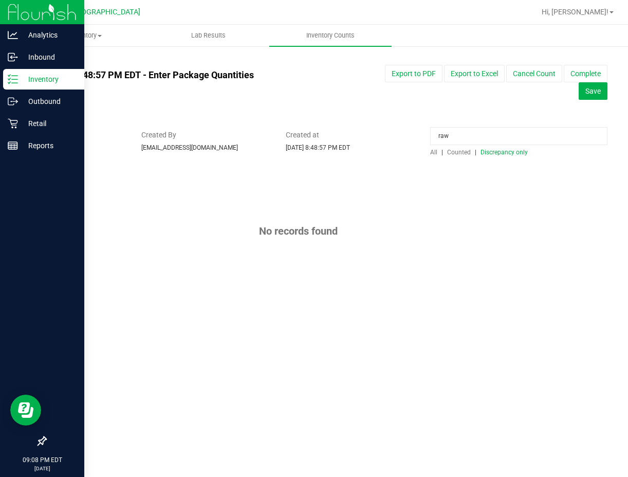
click at [465, 133] on input "raw" at bounding box center [518, 136] width 177 height 18
type input "r"
type input "bowl"
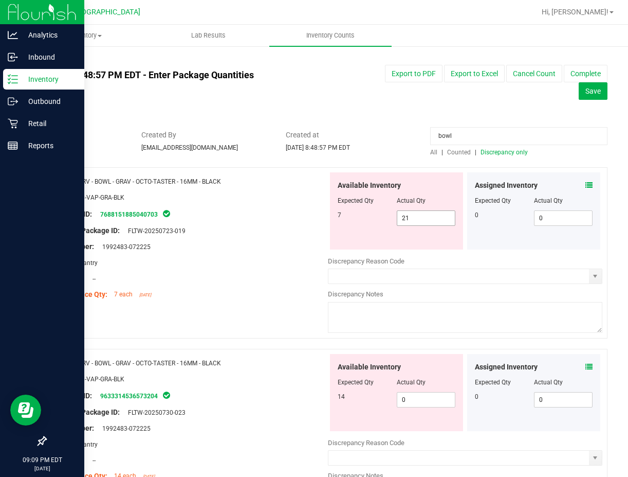
click at [411, 212] on span "21 21" at bounding box center [426, 217] width 59 height 15
click at [411, 212] on input "21" at bounding box center [426, 218] width 58 height 14
type input "7"
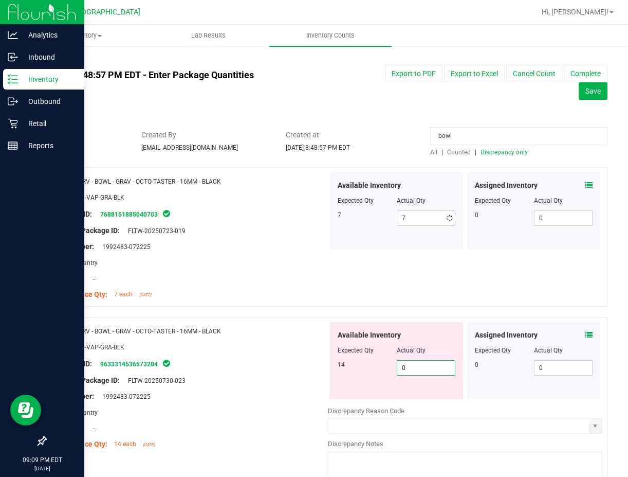
click at [426, 396] on div "Available Inventory Expected Qty Actual Qty 14 0 0" at bounding box center [396, 360] width 133 height 77
type input "014"
type input "14"
click at [483, 150] on span "Discrepancy only" at bounding box center [504, 152] width 47 height 7
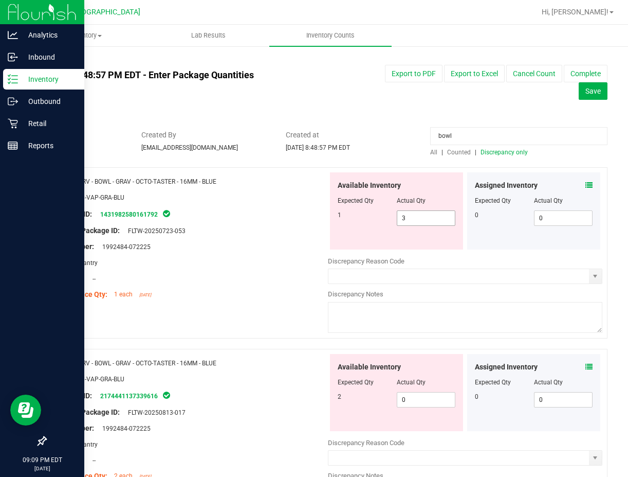
click at [428, 211] on span "3 3" at bounding box center [426, 217] width 59 height 15
click at [428, 211] on input "3" at bounding box center [426, 218] width 58 height 14
type input "1"
click at [409, 399] on div "Available Inventory Expected Qty Actual Qty 2 0 0" at bounding box center [465, 435] width 275 height 163
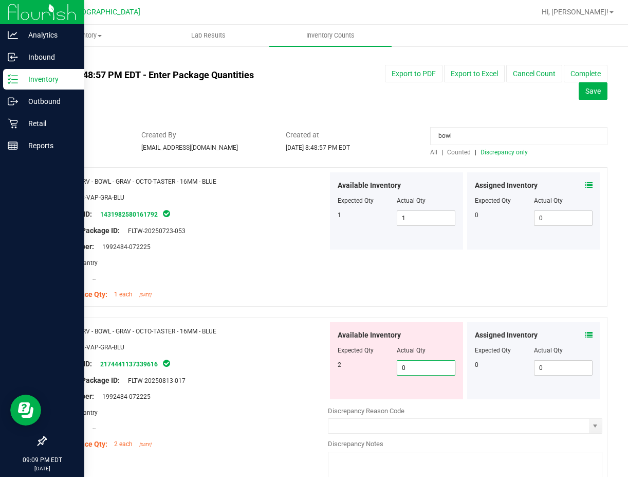
type input "02"
type input "2"
click at [512, 149] on span "Discrepancy only" at bounding box center [504, 152] width 47 height 7
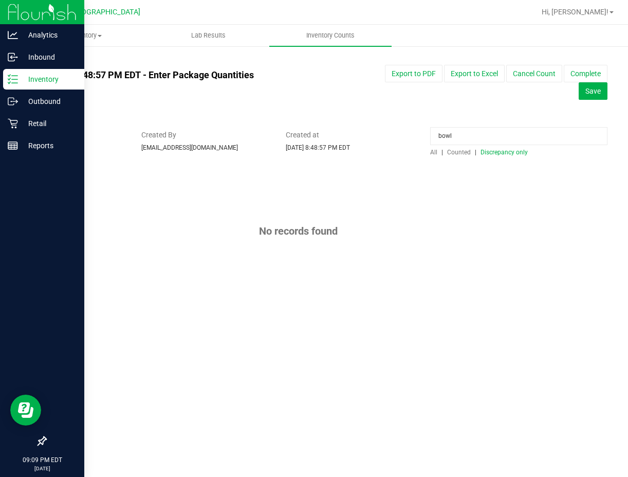
click at [487, 134] on input "bowl" at bounding box center [518, 136] width 177 height 18
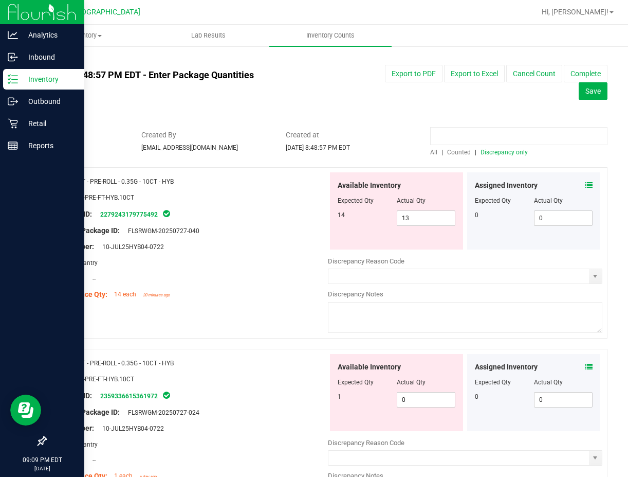
click at [505, 133] on input at bounding box center [518, 136] width 177 height 18
type input "vibe"
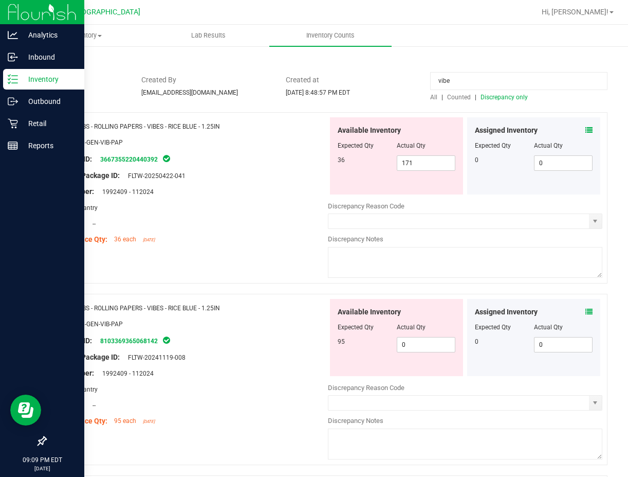
scroll to position [13, 0]
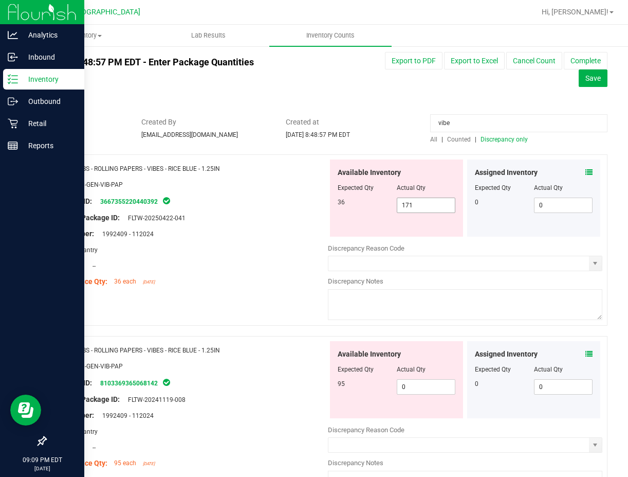
click at [425, 205] on span "171 171" at bounding box center [426, 204] width 59 height 15
click at [425, 205] on input "171" at bounding box center [426, 205] width 58 height 14
type input "36"
click at [407, 384] on div "Available Inventory Expected Qty Actual Qty 95 0 0" at bounding box center [396, 379] width 133 height 77
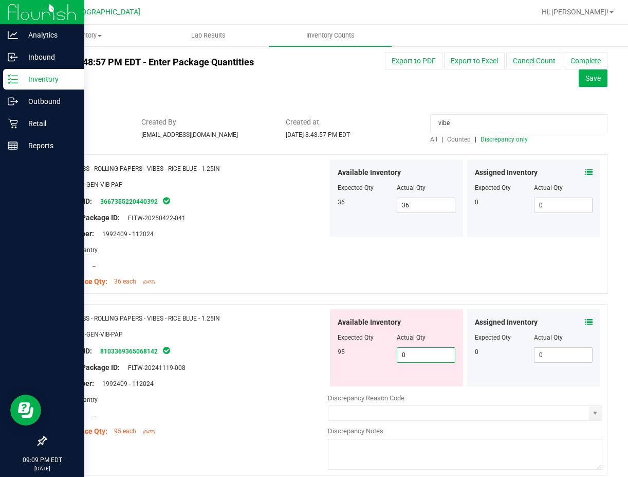
click at [410, 353] on input "0" at bounding box center [426, 355] width 58 height 14
type input "95"
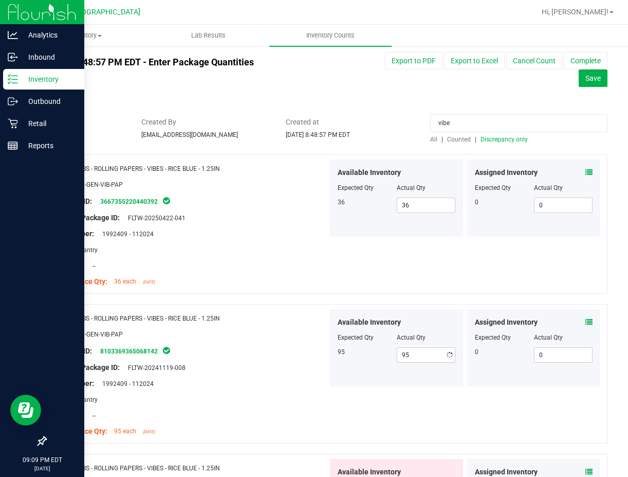
click at [278, 362] on div "Original Package ID: FLTW-20241119-008" at bounding box center [190, 367] width 275 height 11
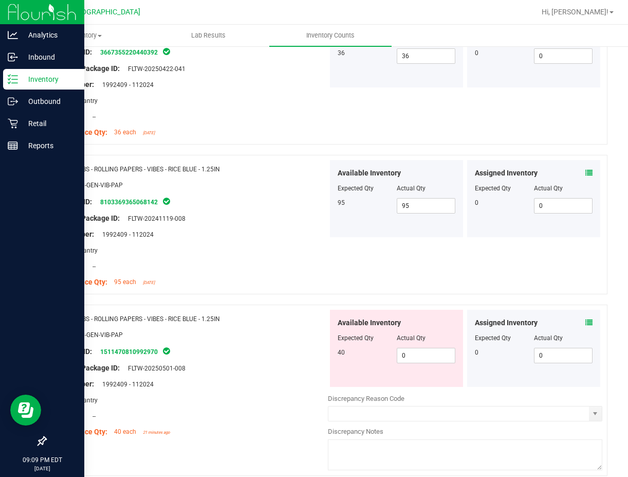
scroll to position [167, 0]
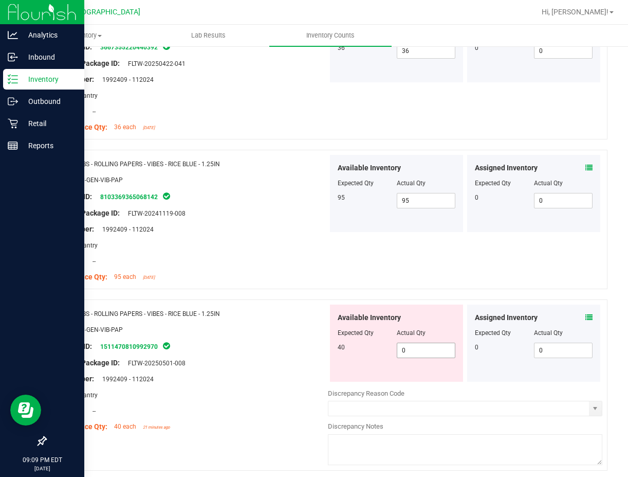
click at [409, 346] on span "0 0" at bounding box center [426, 349] width 59 height 15
click at [409, 346] on input "0" at bounding box center [426, 350] width 58 height 14
type input "40"
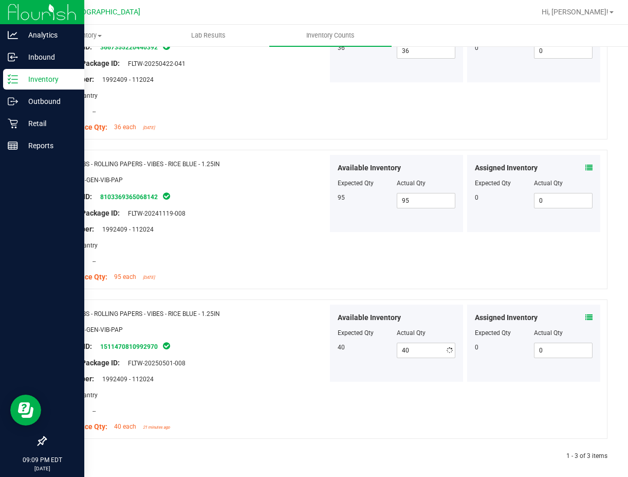
click at [323, 303] on div "Name: VBS - ROLLING PAPERS - VIBES - RICE BLUE - 1.25IN SKU: ACC-GEN-VIB-PAP Pa…" at bounding box center [326, 368] width 562 height 139
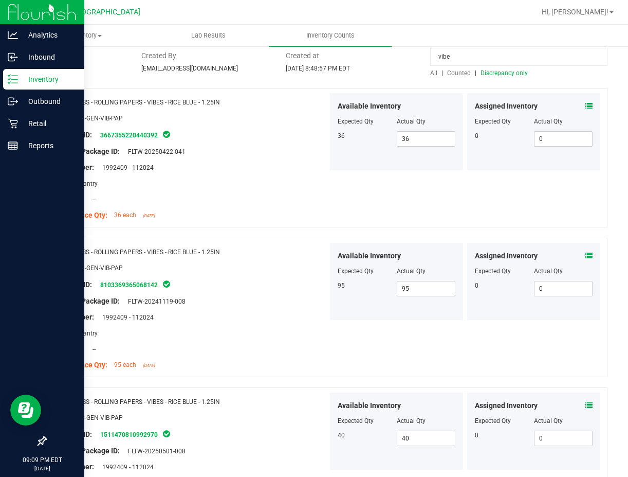
scroll to position [0, 0]
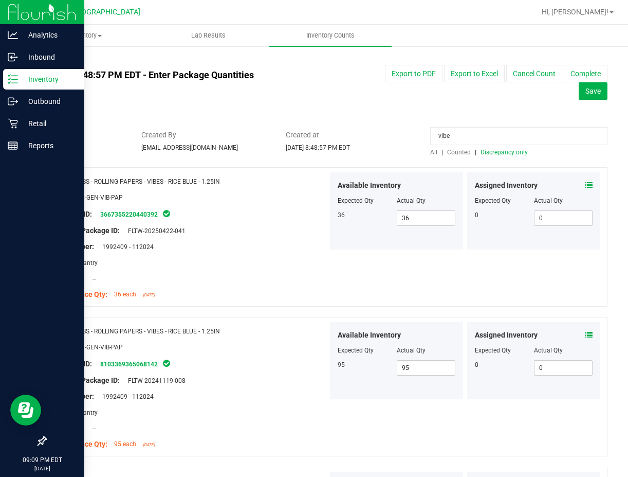
click at [503, 155] on span "Discrepancy only" at bounding box center [504, 152] width 47 height 7
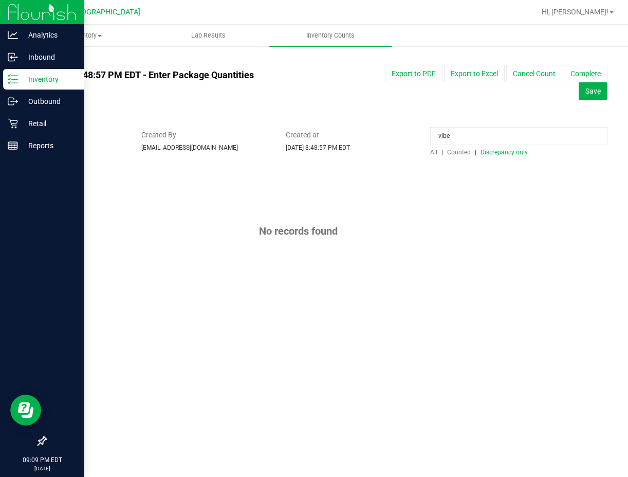
click at [488, 134] on input "vibe" at bounding box center [518, 136] width 177 height 18
click at [495, 155] on span "Discrepancy only" at bounding box center [504, 152] width 47 height 7
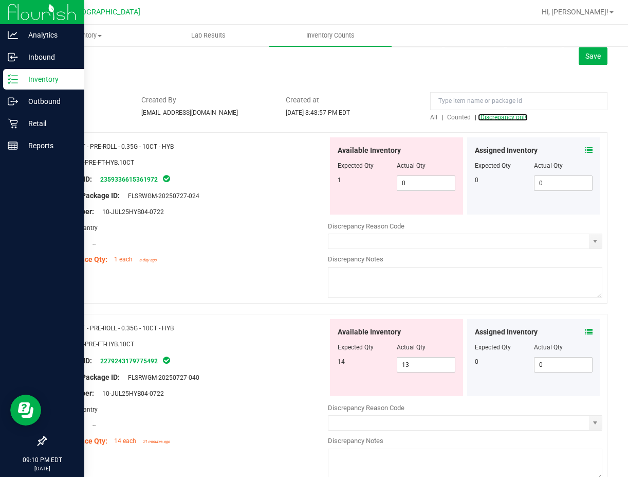
scroll to position [51, 0]
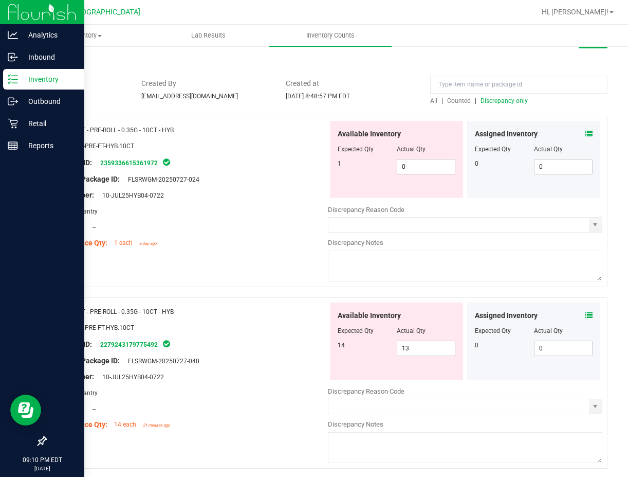
click at [586, 133] on icon at bounding box center [589, 133] width 7 height 7
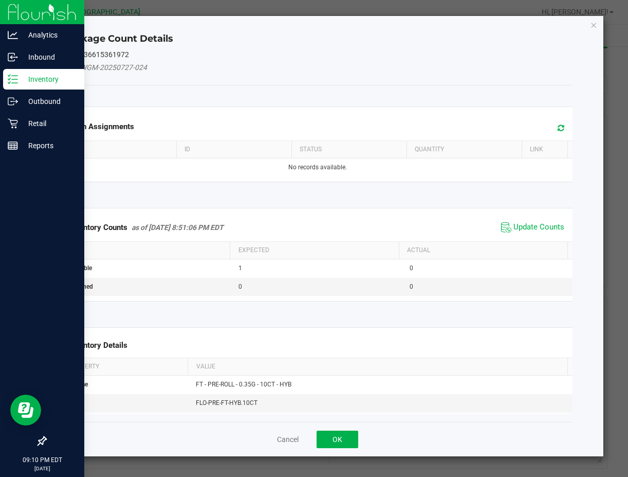
click at [540, 217] on div "Inventory Counts as of Aug 25, 2025 8:51:06 PM EDT Update Counts" at bounding box center [318, 227] width 514 height 28
click at [538, 223] on span "Update Counts" at bounding box center [539, 227] width 51 height 10
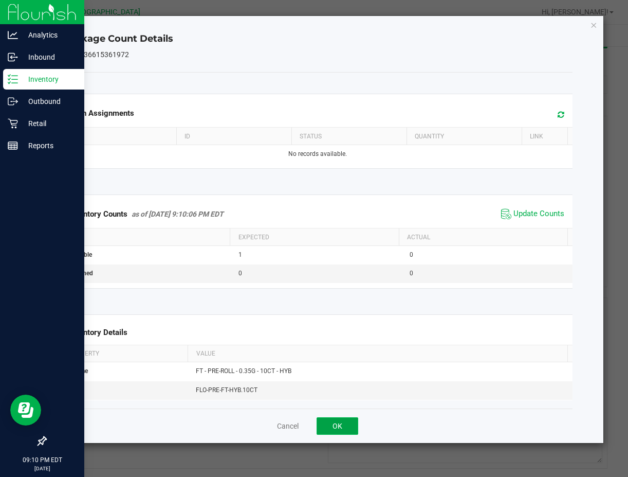
click at [329, 425] on button "OK" at bounding box center [338, 425] width 42 height 17
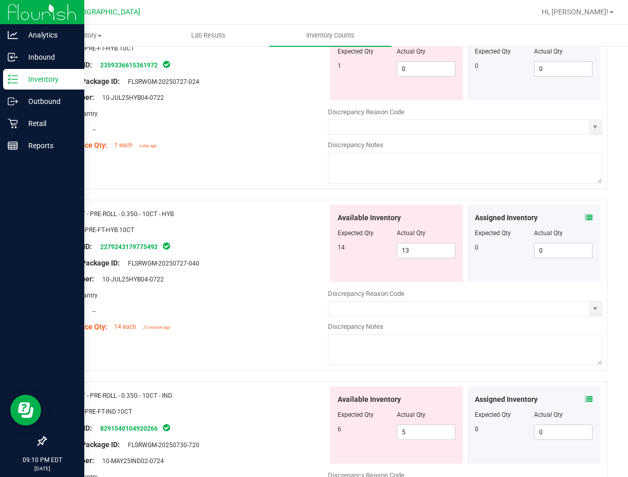
scroll to position [154, 0]
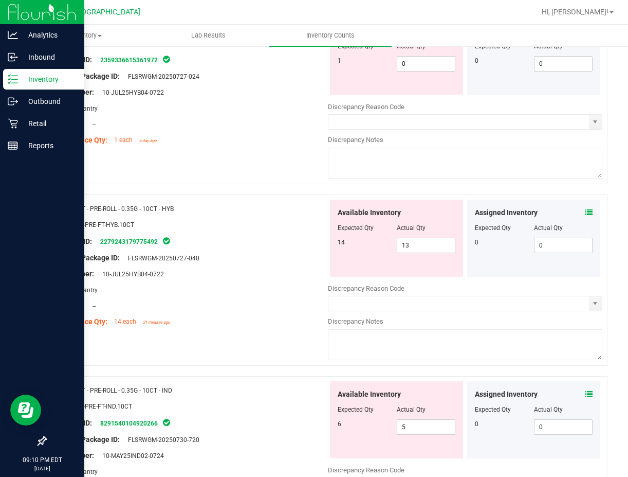
click at [586, 213] on icon at bounding box center [589, 212] width 7 height 7
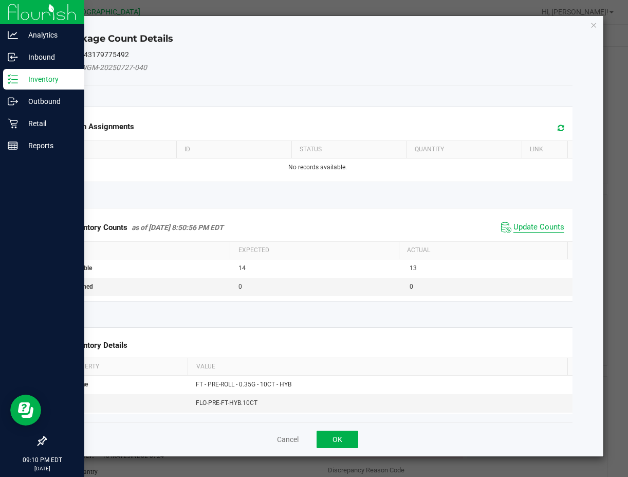
click at [514, 223] on span "Update Counts" at bounding box center [539, 227] width 51 height 10
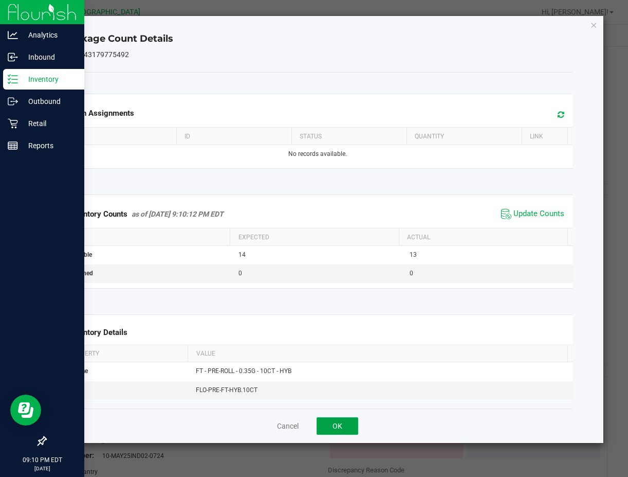
drag, startPoint x: 338, startPoint y: 428, endPoint x: 407, endPoint y: 391, distance: 78.5
click at [339, 428] on button "OK" at bounding box center [338, 425] width 42 height 17
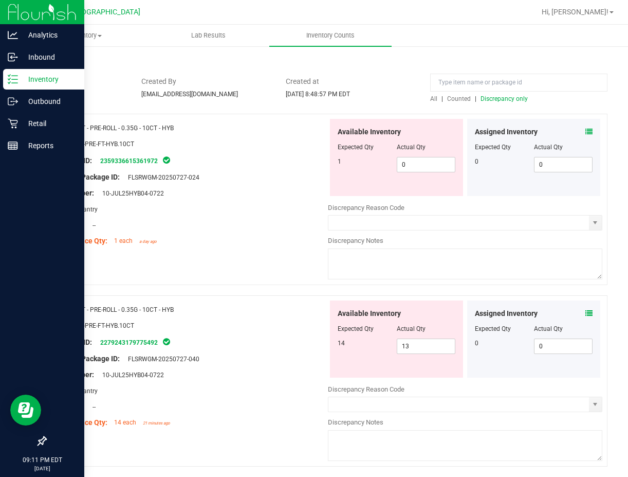
scroll to position [51, 0]
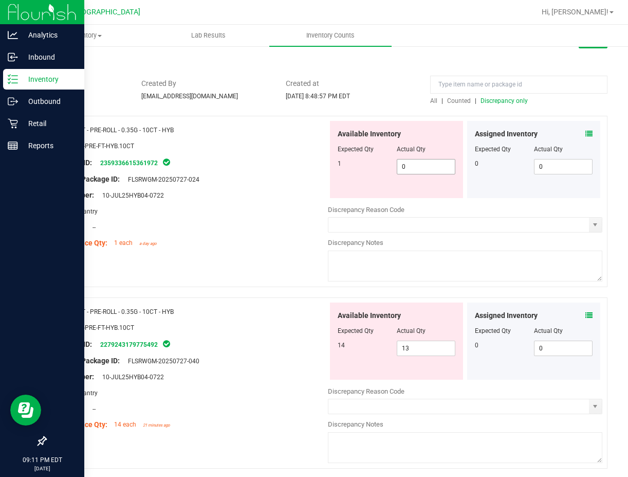
click at [435, 163] on span "0 0" at bounding box center [426, 166] width 59 height 15
click at [435, 163] on input "0" at bounding box center [426, 166] width 58 height 14
click at [419, 169] on input "0" at bounding box center [426, 166] width 58 height 14
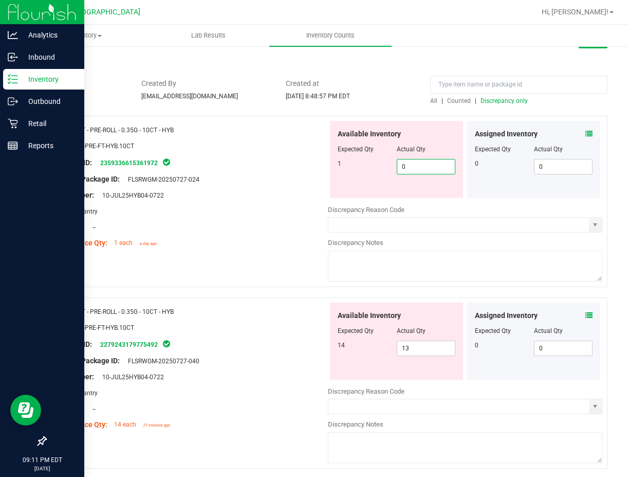
type input "1"
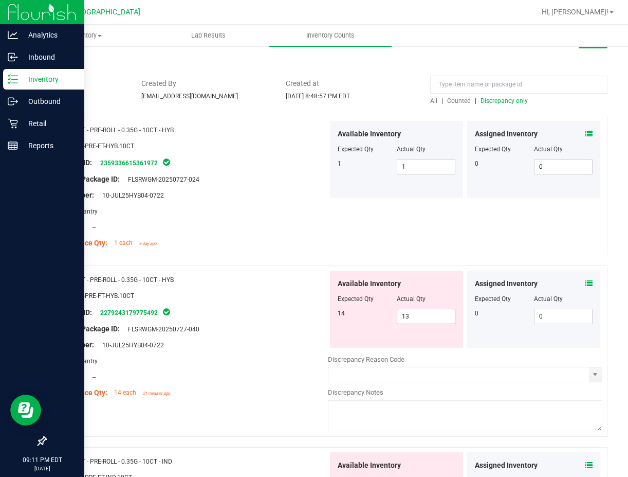
click at [407, 317] on span "13 13" at bounding box center [426, 315] width 59 height 15
click at [407, 317] on input "13" at bounding box center [426, 316] width 58 height 14
type input "14"
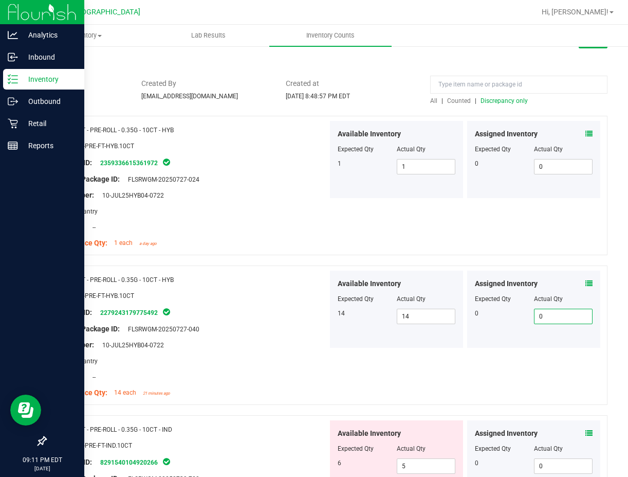
click at [492, 101] on span "Discrepancy only" at bounding box center [504, 100] width 47 height 7
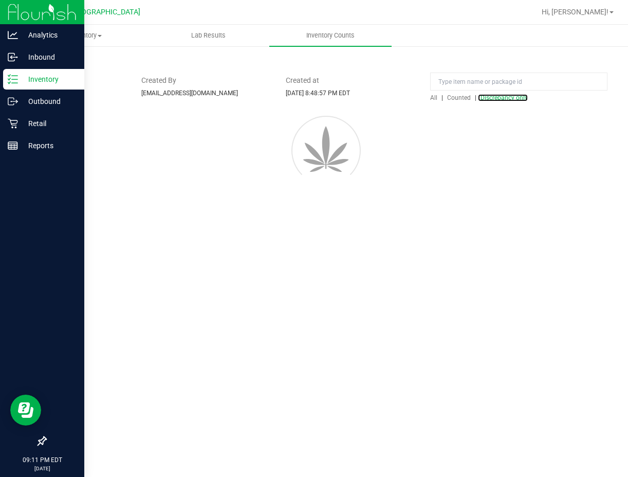
scroll to position [0, 0]
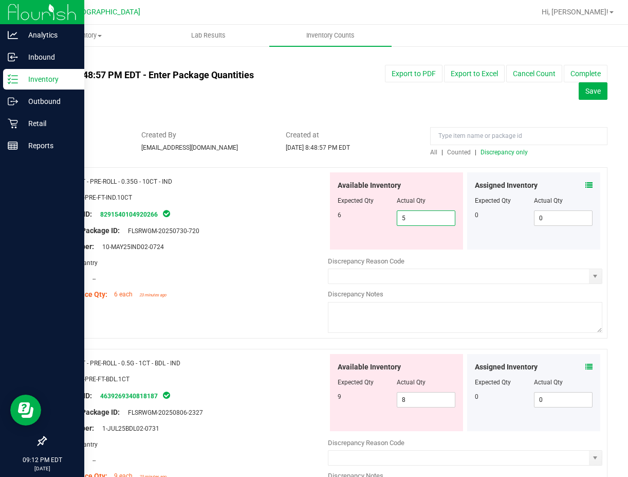
click at [405, 212] on span "5 5" at bounding box center [426, 217] width 59 height 15
click at [405, 212] on input "5" at bounding box center [426, 218] width 58 height 14
type input "6"
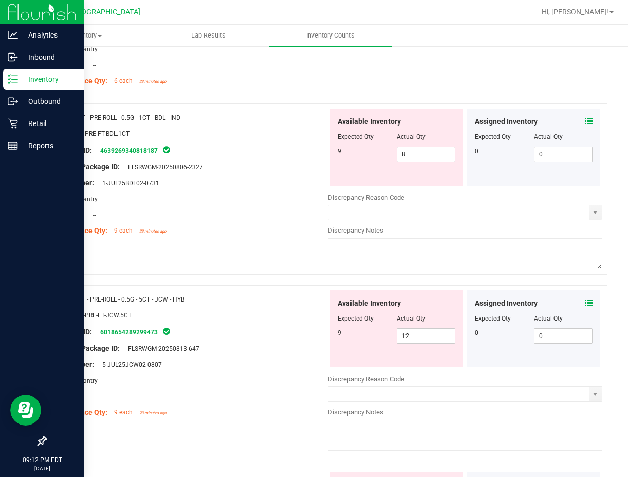
scroll to position [154, 0]
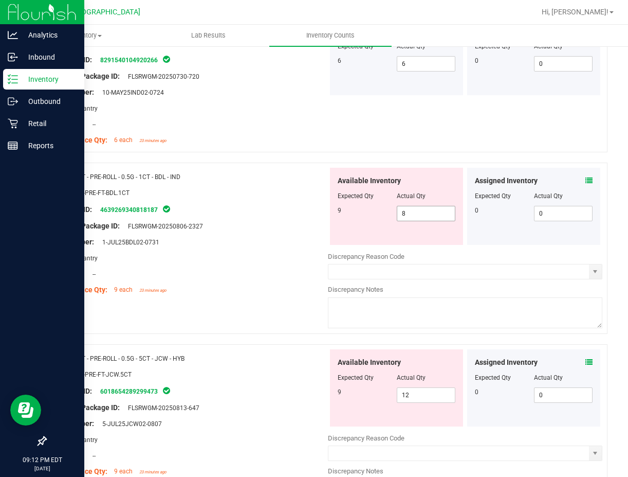
click at [407, 217] on span "8 8" at bounding box center [426, 213] width 59 height 15
click at [407, 217] on input "8" at bounding box center [426, 213] width 58 height 14
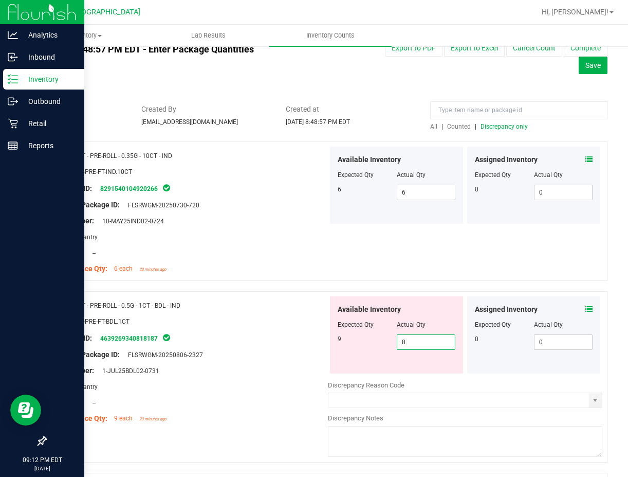
scroll to position [0, 0]
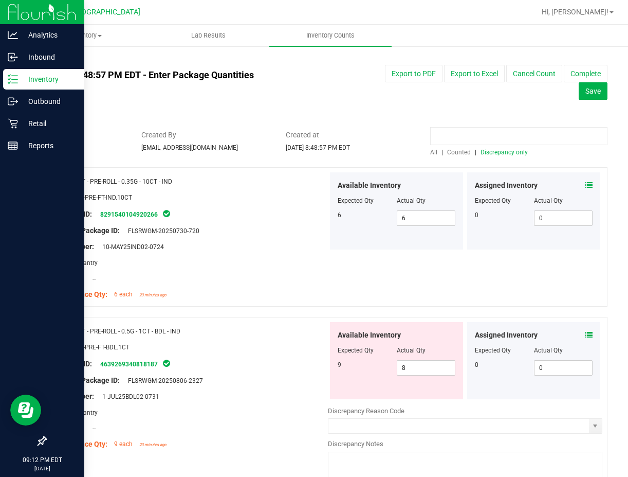
click at [459, 137] on input at bounding box center [518, 136] width 177 height 18
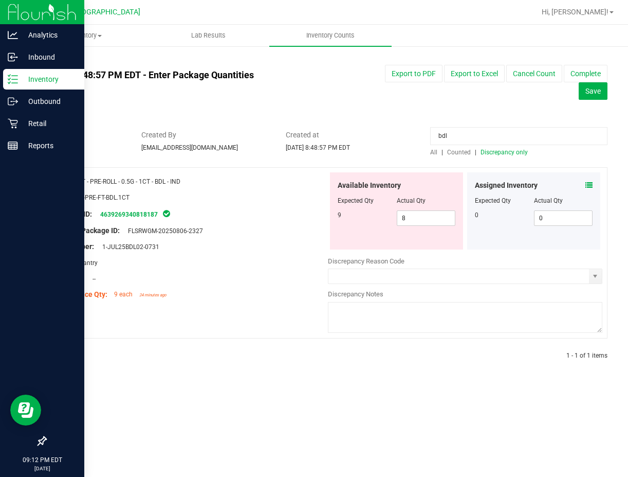
type input "bdl"
click at [458, 152] on span "Counted" at bounding box center [459, 152] width 24 height 7
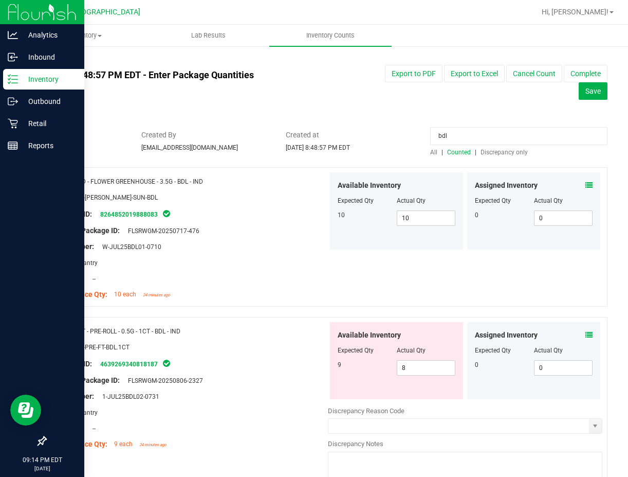
click at [484, 149] on span "Discrepancy only" at bounding box center [504, 152] width 47 height 7
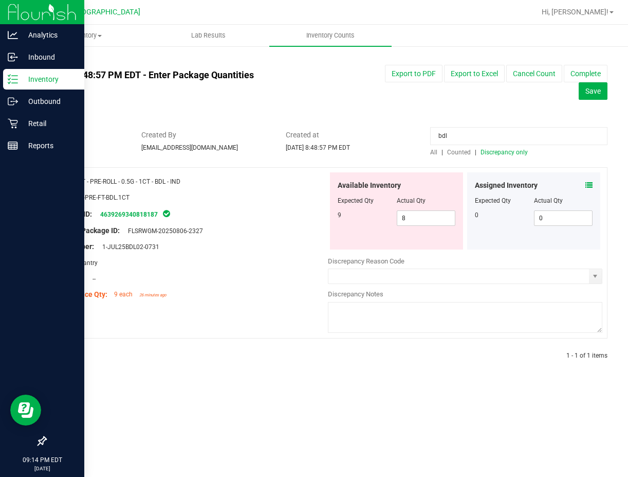
click at [461, 137] on input "bdl" at bounding box center [518, 136] width 177 height 18
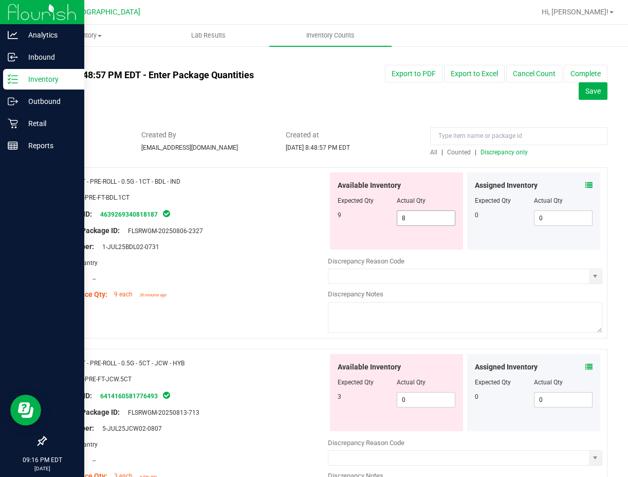
click at [415, 220] on span "8 8" at bounding box center [426, 217] width 59 height 15
click at [0, 0] on input "8" at bounding box center [0, 0] width 0 height 0
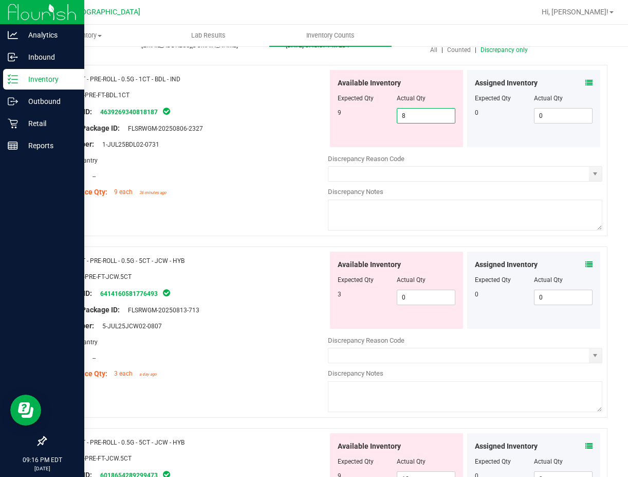
scroll to position [103, 0]
click at [414, 295] on span "0 0" at bounding box center [426, 296] width 59 height 15
click at [414, 295] on input "0" at bounding box center [426, 296] width 58 height 14
type input "3"
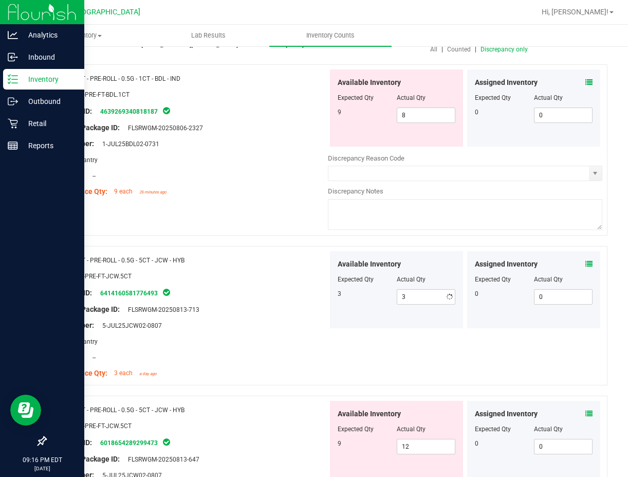
click at [273, 313] on div "Original Package ID: FLSRWGM-20250813-713" at bounding box center [190, 309] width 275 height 11
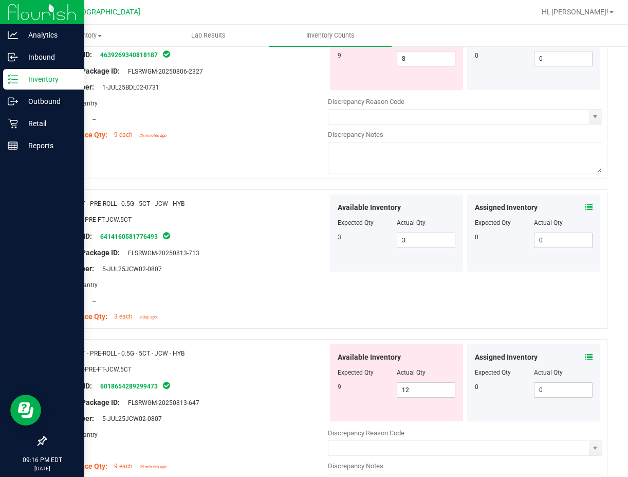
scroll to position [257, 0]
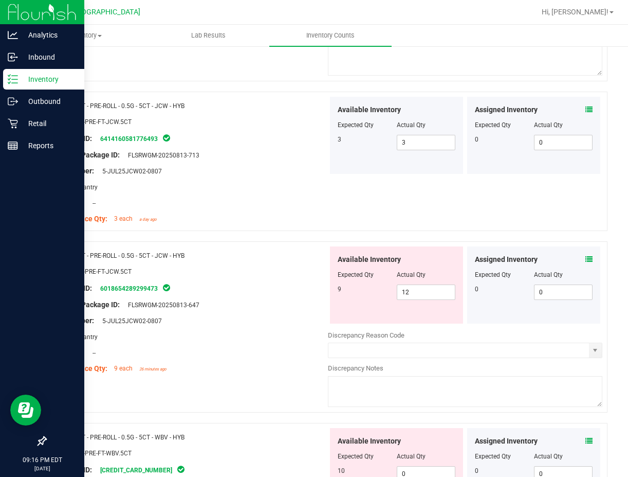
click at [423, 283] on div at bounding box center [397, 281] width 118 height 5
click at [415, 292] on span "12 12" at bounding box center [426, 291] width 59 height 15
click at [415, 292] on input "12" at bounding box center [426, 292] width 58 height 14
type input "9"
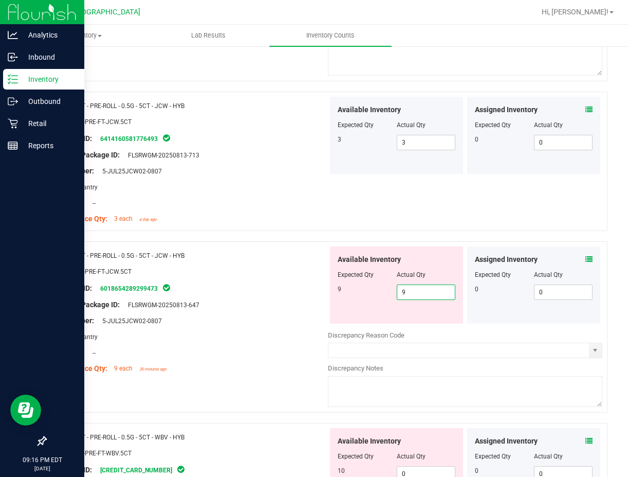
click at [312, 279] on div at bounding box center [190, 279] width 275 height 5
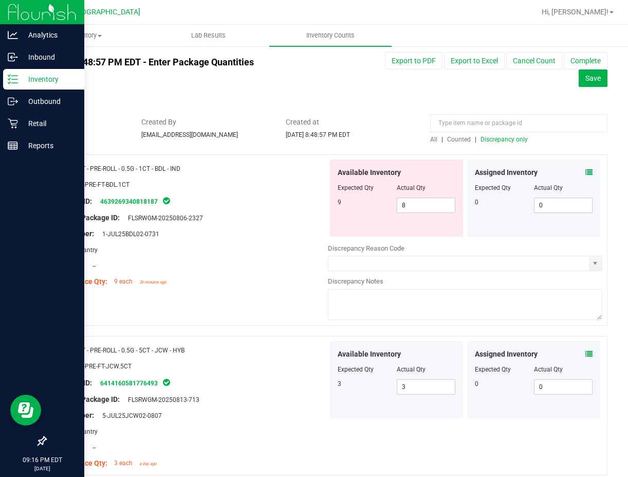
scroll to position [0, 0]
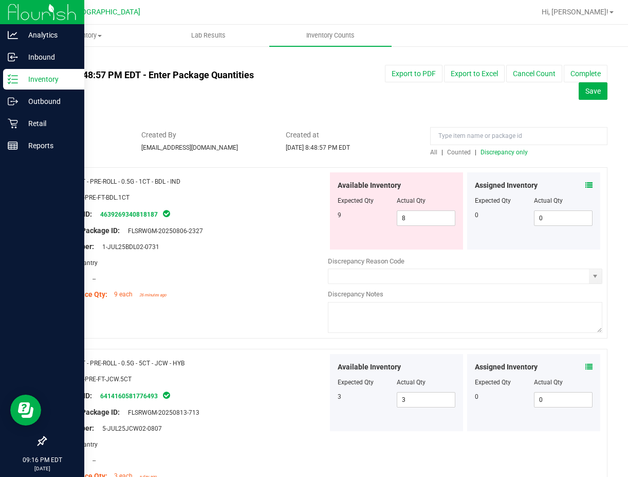
click at [489, 151] on span "Discrepancy only" at bounding box center [504, 152] width 47 height 7
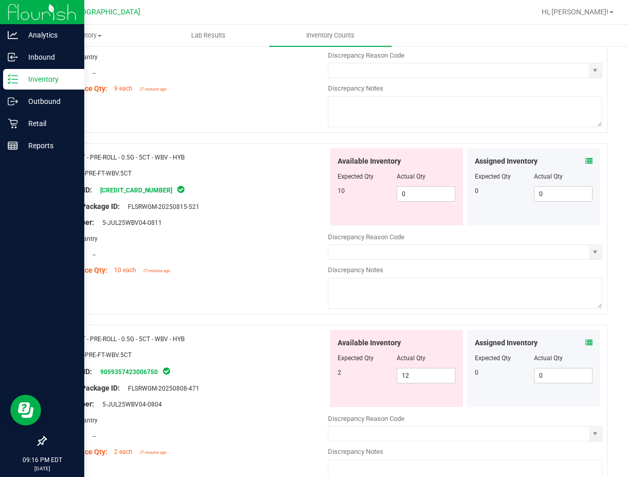
scroll to position [257, 0]
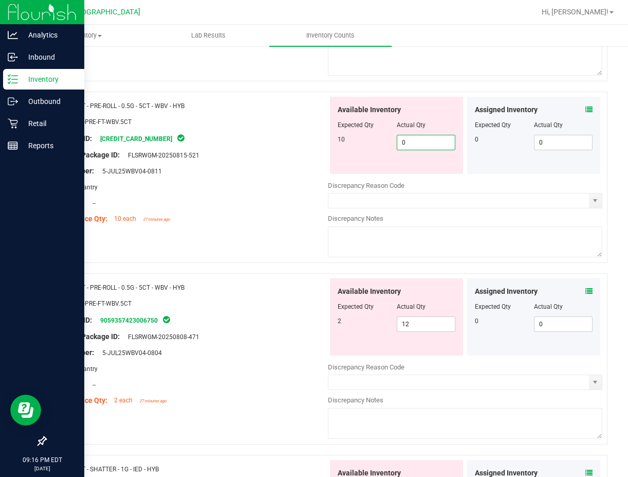
click at [421, 142] on span "0 0" at bounding box center [426, 142] width 59 height 15
type input "10"
click at [415, 326] on div "Available Inventory Expected Qty Actual Qty 2 12 12" at bounding box center [465, 359] width 275 height 163
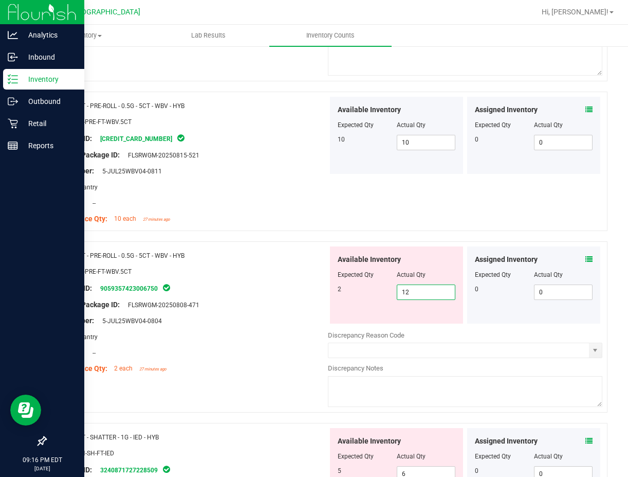
type input "2"
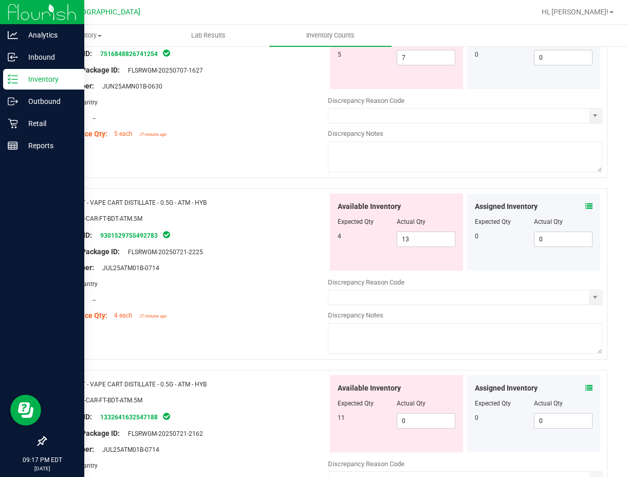
scroll to position [874, 0]
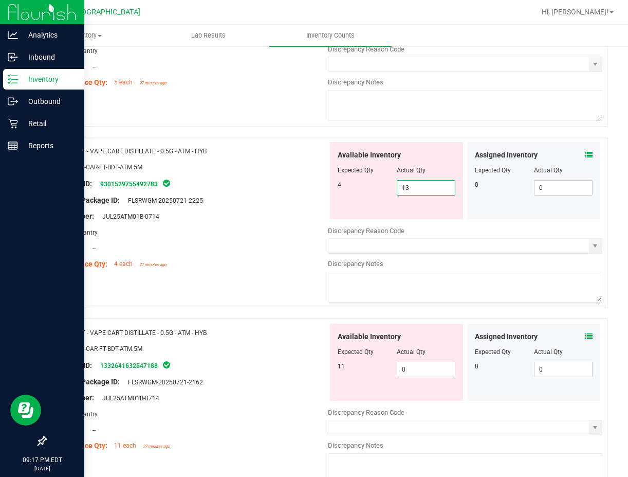
click at [420, 191] on span "13 13" at bounding box center [426, 187] width 59 height 15
click at [420, 191] on input "13" at bounding box center [426, 187] width 58 height 14
type input "4"
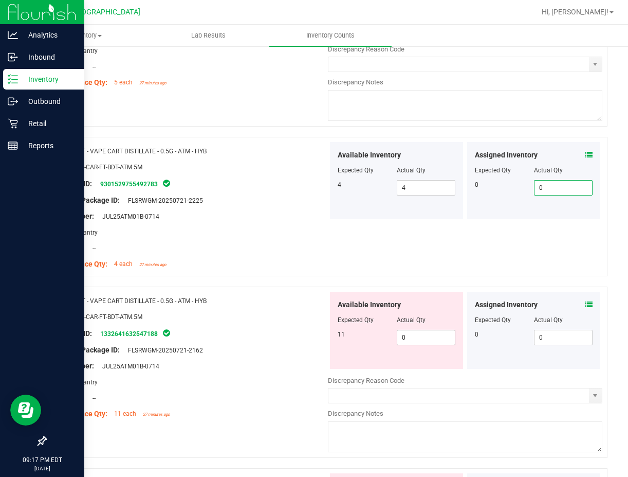
click at [417, 337] on span "0 0" at bounding box center [426, 337] width 59 height 15
click at [417, 337] on input "0" at bounding box center [426, 337] width 58 height 14
type input "11"
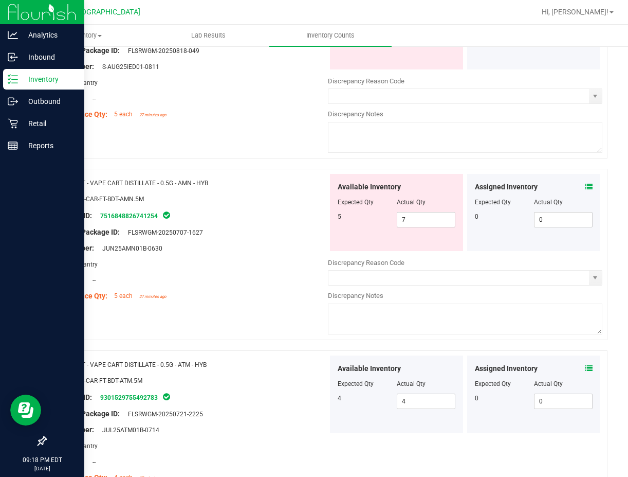
scroll to position [720, 0]
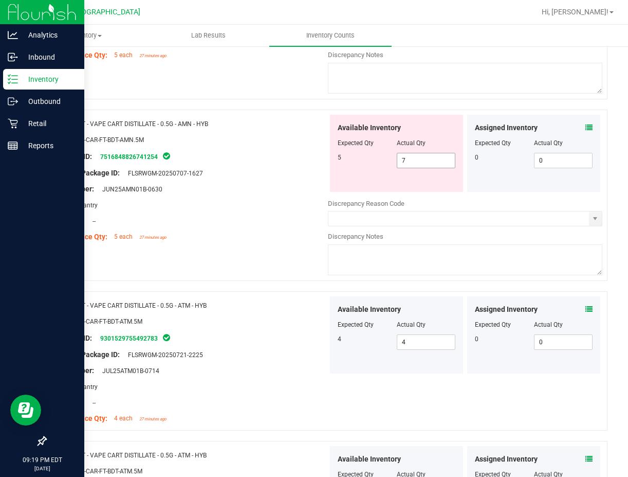
click at [406, 156] on span "7 7" at bounding box center [426, 160] width 59 height 15
click at [406, 156] on input "7" at bounding box center [426, 160] width 58 height 14
type input "5"
click at [263, 209] on div "Area: Pantry" at bounding box center [190, 204] width 275 height 11
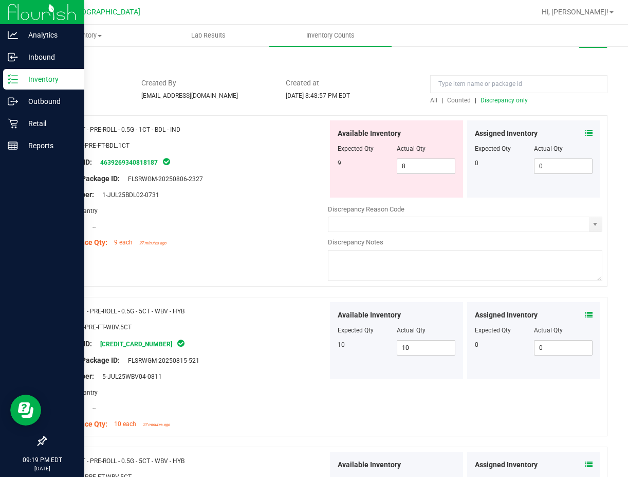
scroll to position [51, 0]
click at [497, 103] on span "Discrepancy only" at bounding box center [504, 100] width 47 height 7
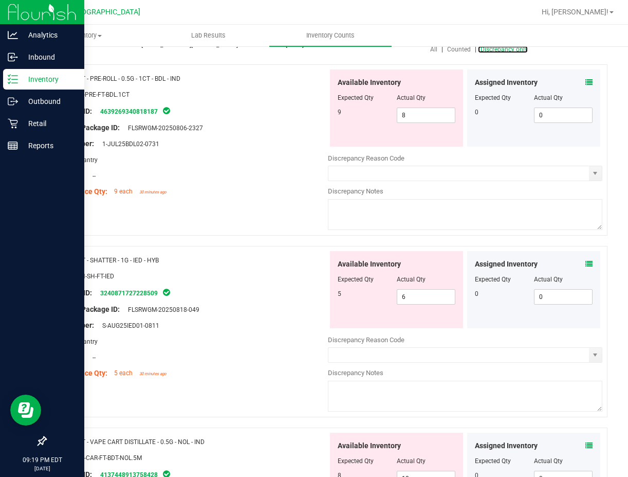
scroll to position [0, 0]
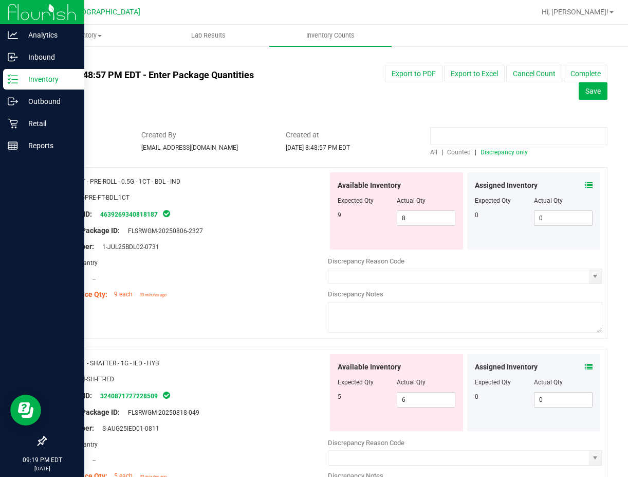
click at [451, 135] on input at bounding box center [518, 136] width 177 height 18
type input "rad"
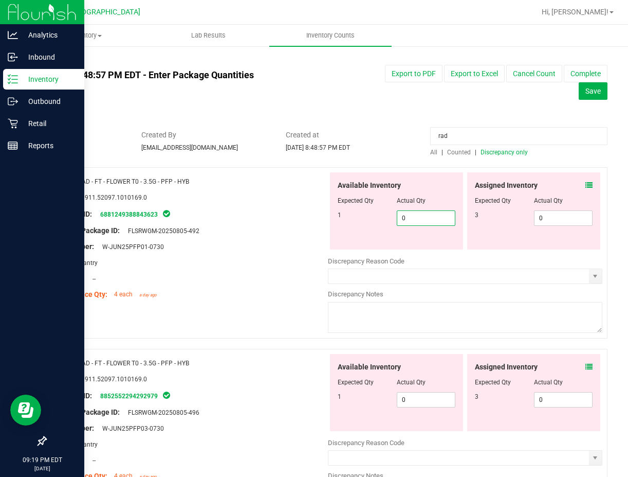
click at [425, 213] on span "0 0" at bounding box center [426, 217] width 59 height 15
click at [425, 213] on input "0" at bounding box center [426, 218] width 58 height 14
type input "1"
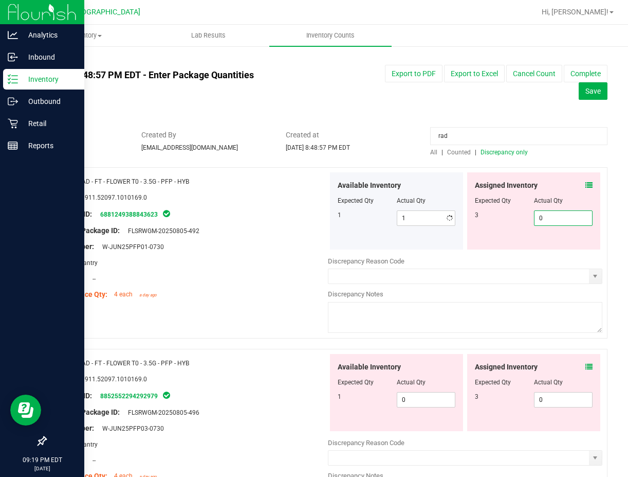
click at [561, 214] on span "0 0" at bounding box center [563, 217] width 59 height 15
click at [561, 214] on input "0" at bounding box center [564, 218] width 58 height 14
type input "3"
click at [437, 396] on div "Available Inventory Expected Qty Actual Qty 1 0 0" at bounding box center [396, 392] width 133 height 77
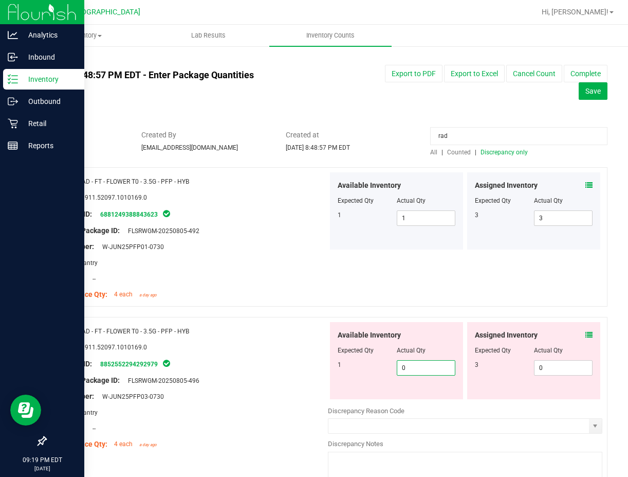
type input "01"
type input "1"
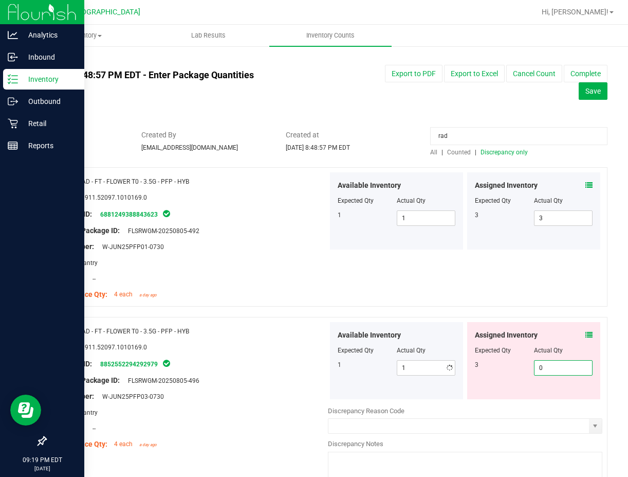
click at [562, 367] on span "0 0" at bounding box center [563, 367] width 59 height 15
type input "03"
type input "3"
click at [499, 152] on span "Discrepancy only" at bounding box center [504, 152] width 47 height 7
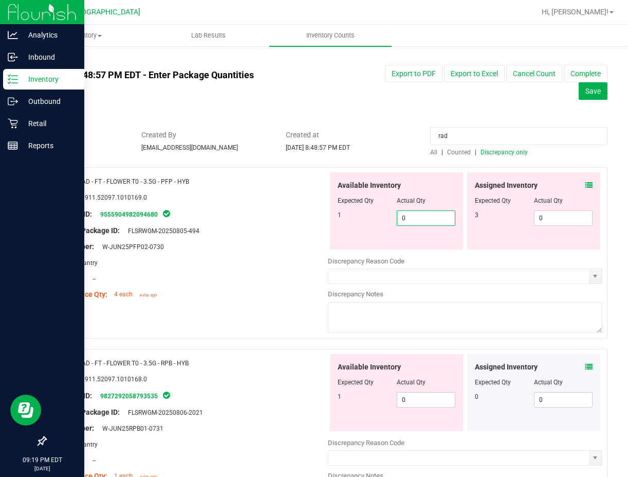
click at [407, 217] on span "0 0" at bounding box center [426, 217] width 59 height 15
type input "01"
type input "1"
click at [542, 215] on span "0 0" at bounding box center [563, 217] width 59 height 15
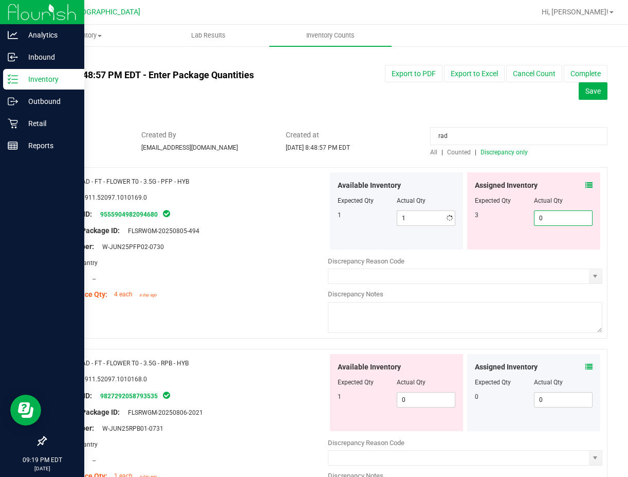
type input "03"
type input "3"
click at [425, 398] on div "Available Inventory Expected Qty Actual Qty 1 0 0" at bounding box center [396, 392] width 133 height 77
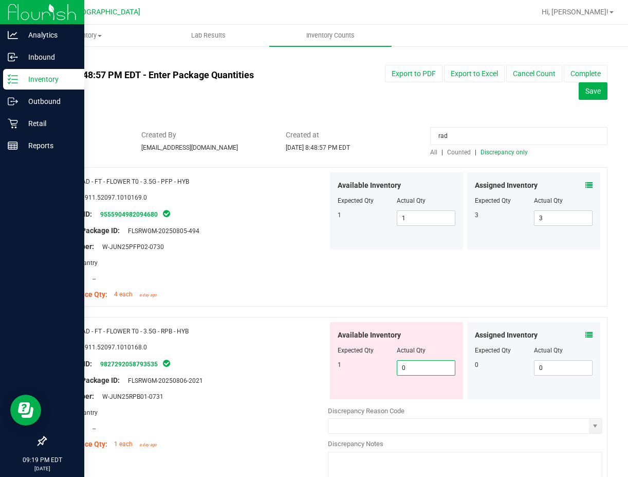
type input "01"
type input "1"
click at [499, 154] on span "Discrepancy only" at bounding box center [504, 152] width 47 height 7
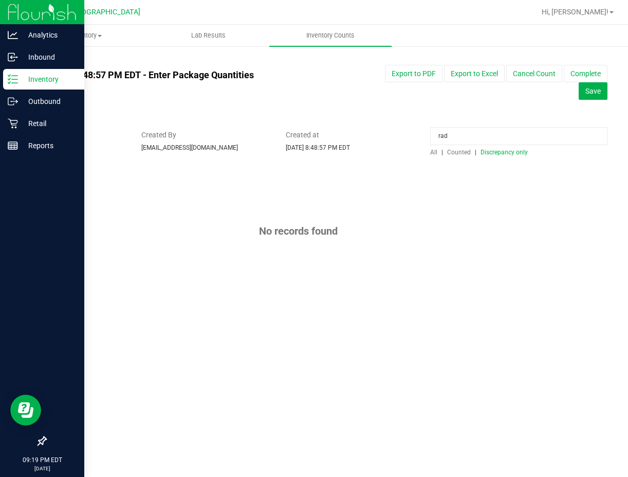
click at [465, 130] on input "rad" at bounding box center [518, 136] width 177 height 18
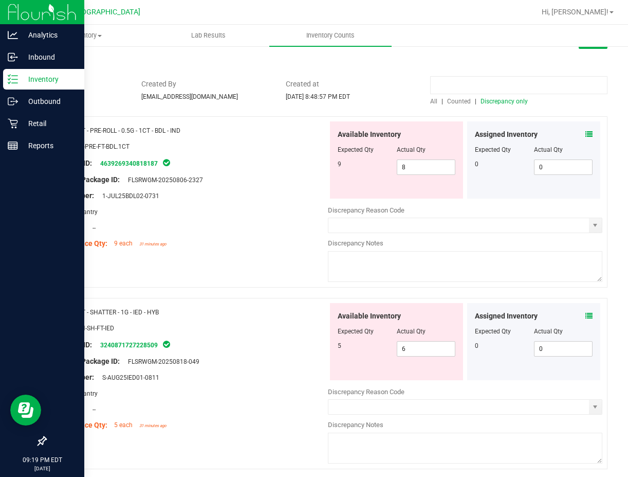
scroll to position [51, 0]
click at [409, 348] on span "6 6" at bounding box center [426, 347] width 59 height 15
click at [409, 348] on input "6" at bounding box center [426, 348] width 58 height 14
type input "5"
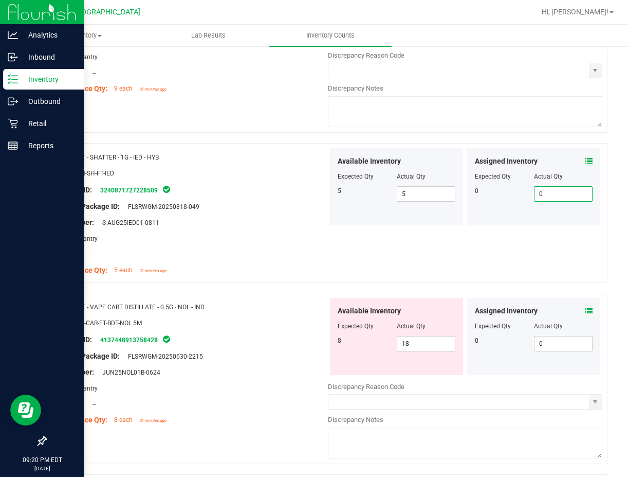
scroll to position [257, 0]
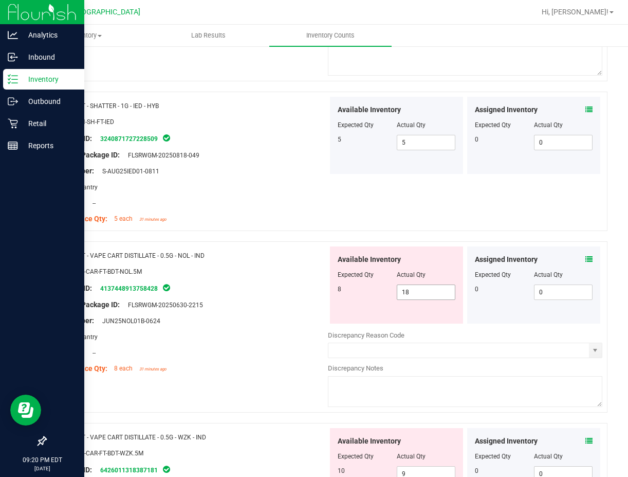
click at [429, 299] on span "18 18" at bounding box center [426, 291] width 59 height 15
click at [428, 296] on span "18 18" at bounding box center [426, 291] width 59 height 15
click at [428, 296] on input "18" at bounding box center [426, 292] width 58 height 14
type input "8"
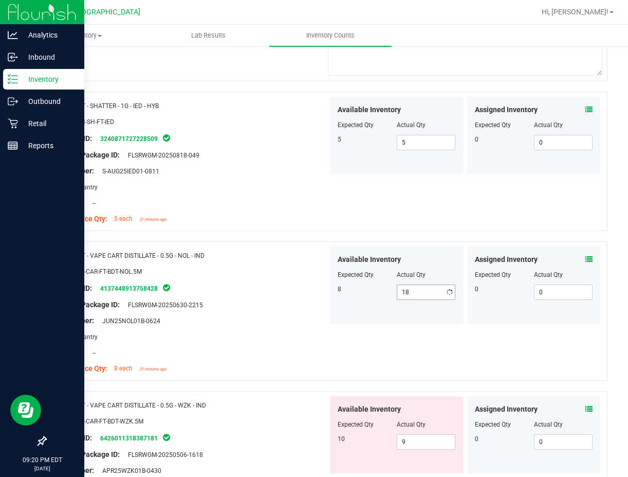
type input "8"
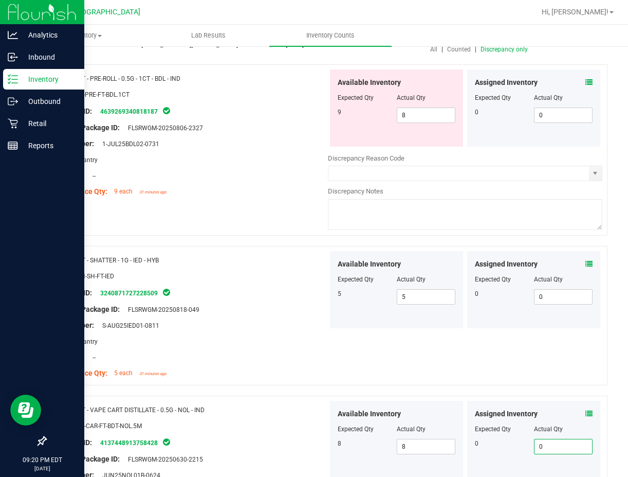
scroll to position [0, 0]
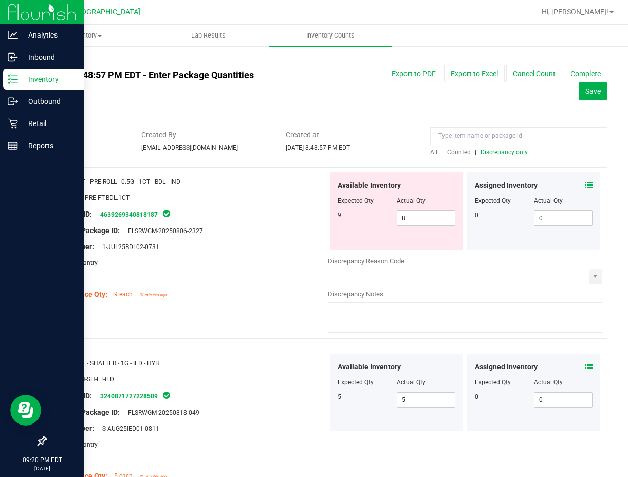
click at [499, 152] on span "Discrepancy only" at bounding box center [504, 152] width 47 height 7
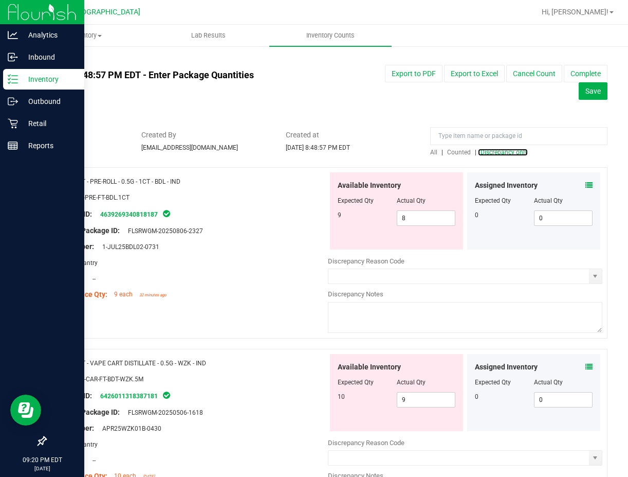
scroll to position [51, 0]
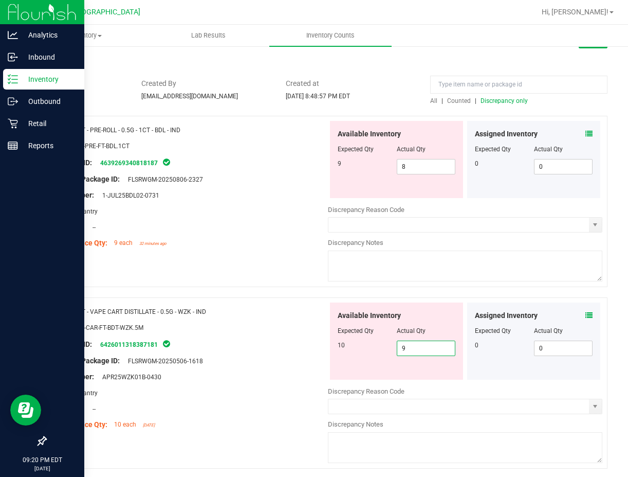
click at [414, 343] on span "9 9" at bounding box center [426, 347] width 59 height 15
click at [414, 343] on input "9" at bounding box center [426, 348] width 58 height 14
type input "10"
click at [420, 254] on textarea at bounding box center [465, 265] width 275 height 31
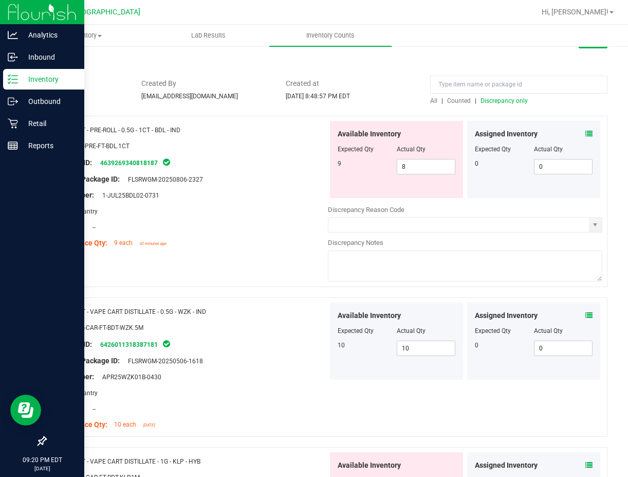
paste textarea "+ 1 5ct BDL -1 1ct BDL"
type textarea "+ 1 5ct BDL -1 1ct BDL"
drag, startPoint x: 399, startPoint y: 406, endPoint x: 439, endPoint y: 372, distance: 51.4
click at [399, 406] on div "Name: FT - VAPE CART DISTILLATE - 0.5G - WZK - IND SKU: BAP-CAR-FT-BDT-WZK.5M P…" at bounding box center [326, 366] width 562 height 139
click at [484, 95] on div at bounding box center [518, 87] width 177 height 18
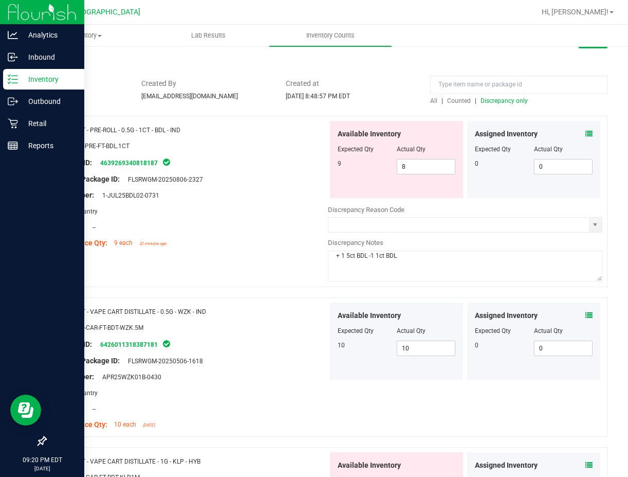
click at [484, 100] on span "Discrepancy only" at bounding box center [504, 100] width 47 height 7
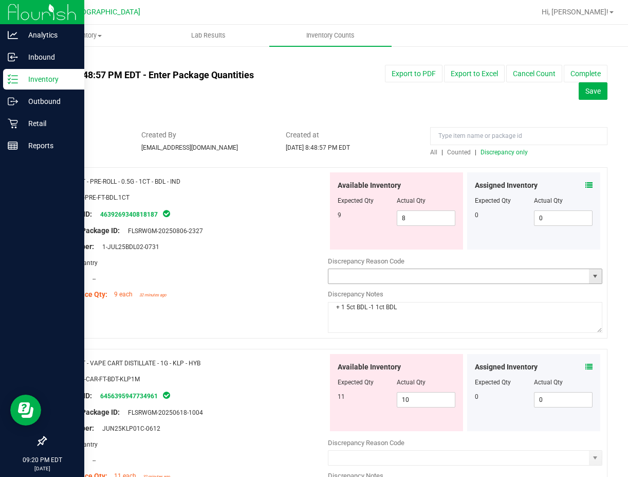
click at [418, 275] on input "text" at bounding box center [459, 276] width 261 height 14
click at [589, 282] on span "select" at bounding box center [595, 276] width 13 height 14
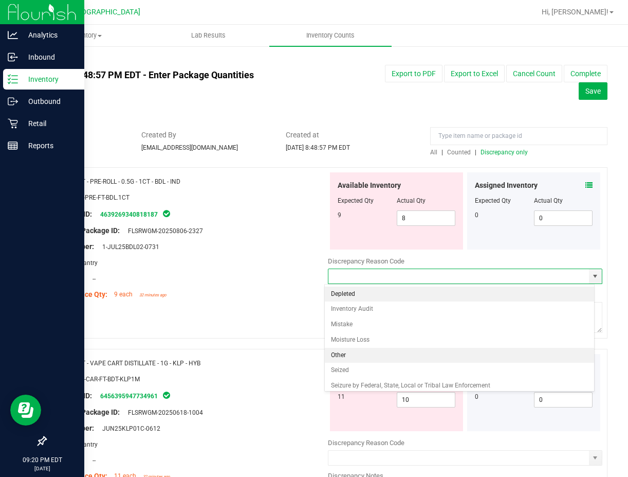
click at [352, 357] on li "Other" at bounding box center [460, 355] width 270 height 15
type input "Other"
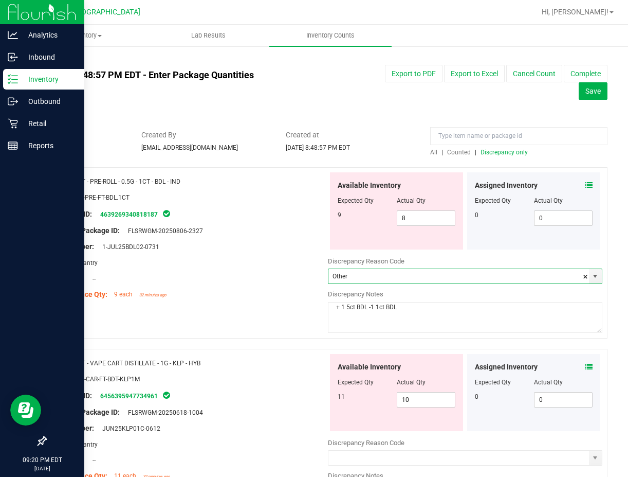
click at [509, 153] on span "Discrepancy only" at bounding box center [504, 152] width 47 height 7
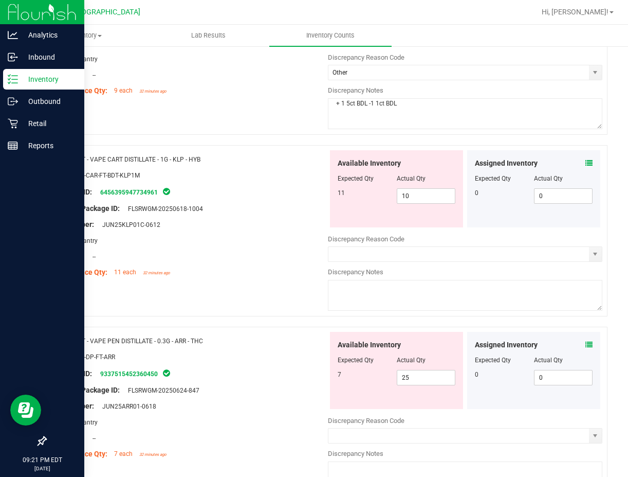
scroll to position [206, 0]
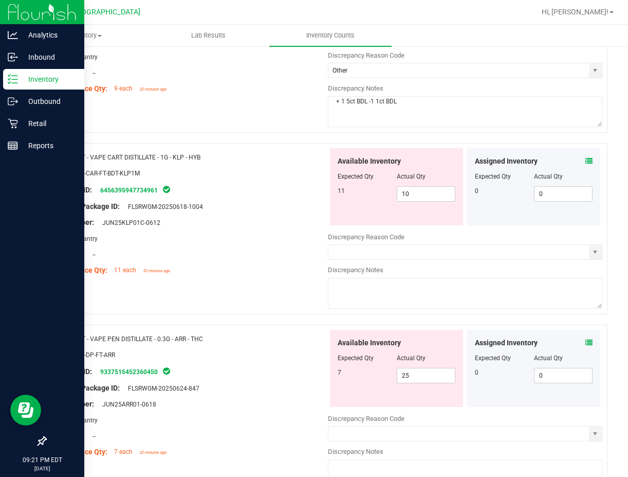
click at [586, 165] on span at bounding box center [589, 161] width 7 height 11
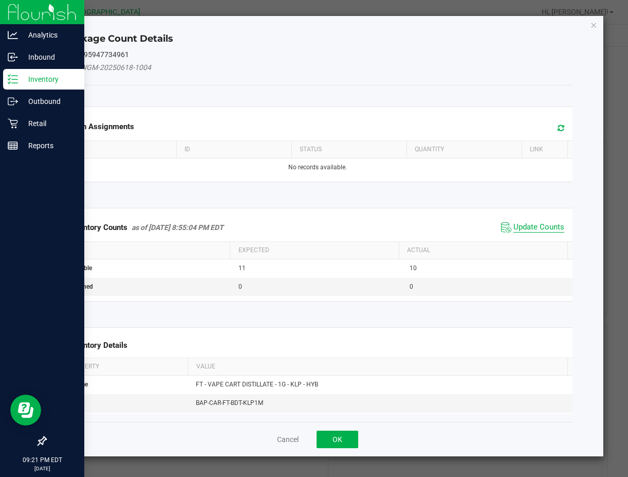
click at [530, 231] on span "Update Counts" at bounding box center [539, 227] width 51 height 10
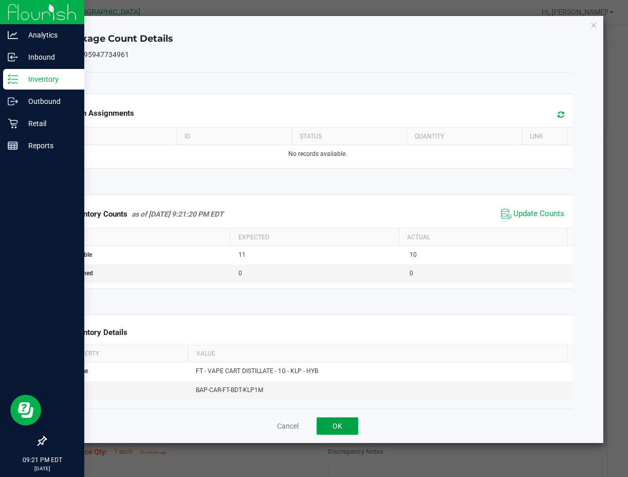
click at [333, 426] on button "OK" at bounding box center [338, 425] width 42 height 17
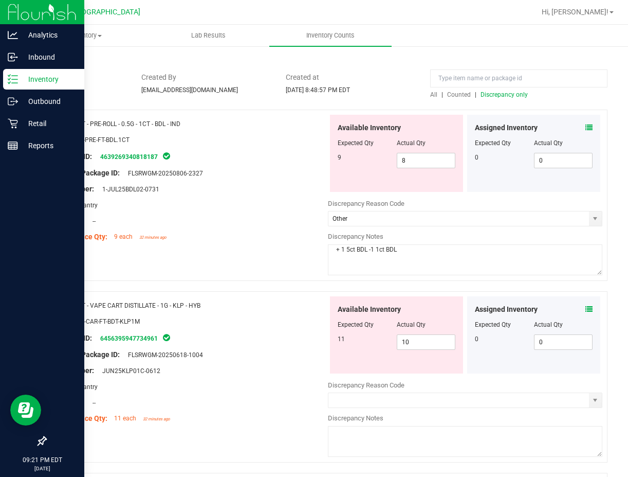
scroll to position [0, 0]
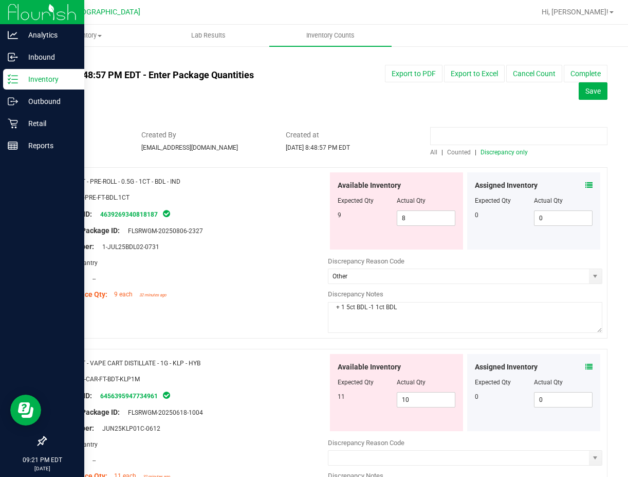
click at [461, 133] on input at bounding box center [518, 136] width 177 height 18
click at [416, 387] on div at bounding box center [397, 389] width 118 height 5
click at [412, 394] on span "10 10" at bounding box center [426, 399] width 59 height 15
click at [412, 394] on input "10" at bounding box center [426, 399] width 58 height 14
type input "11"
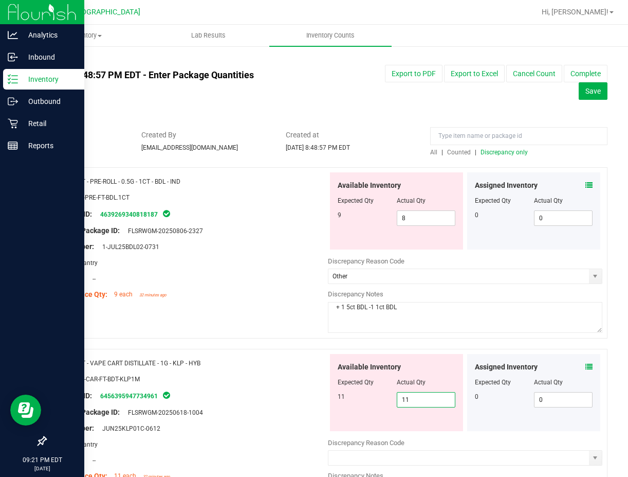
type input "11"
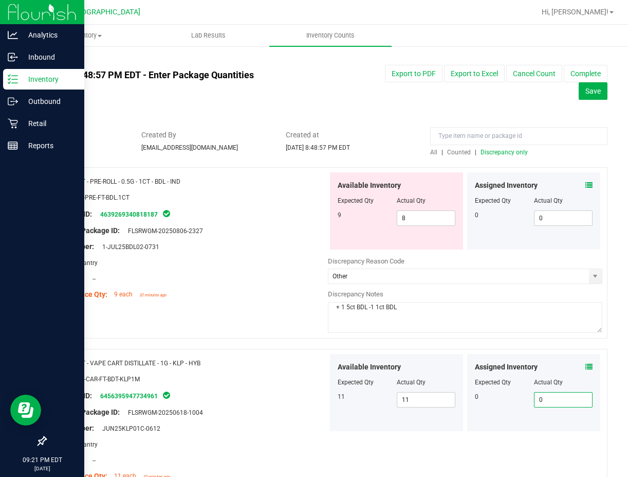
click at [484, 154] on span "Discrepancy only" at bounding box center [504, 152] width 47 height 7
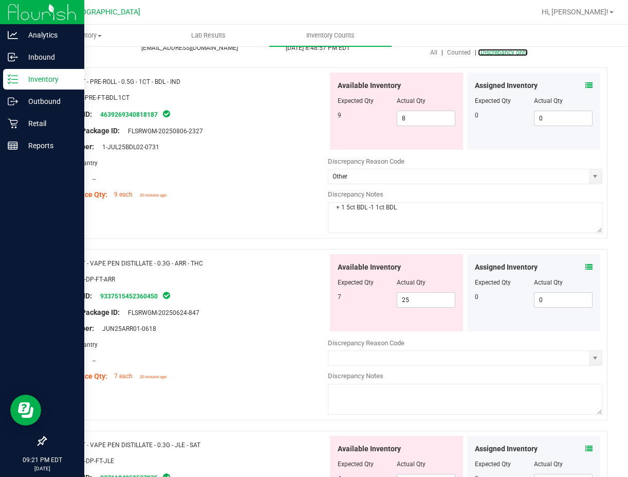
scroll to position [103, 0]
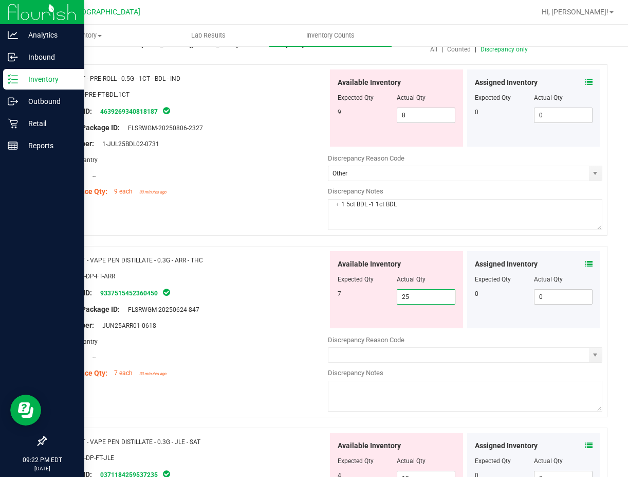
click at [411, 292] on span "25 25" at bounding box center [426, 296] width 59 height 15
click at [411, 292] on input "25" at bounding box center [426, 296] width 58 height 14
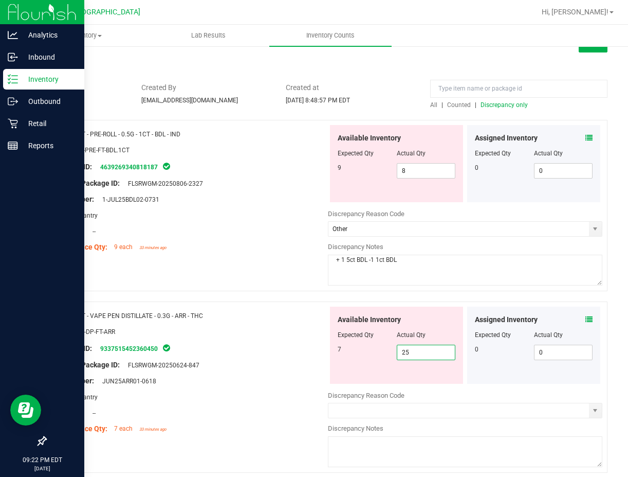
scroll to position [0, 0]
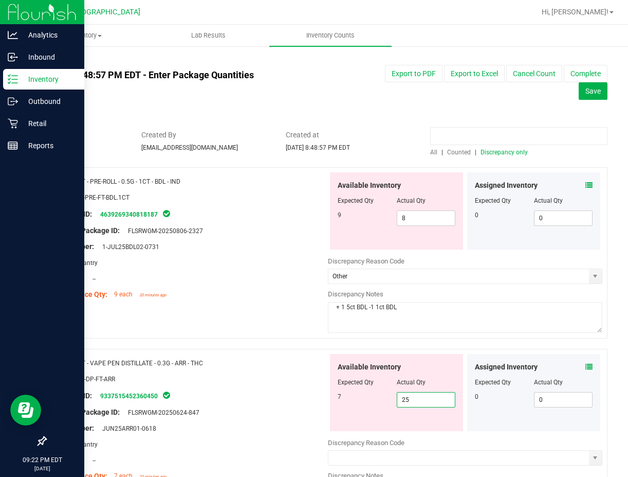
click at [454, 143] on input at bounding box center [518, 136] width 177 height 18
type input "arr"
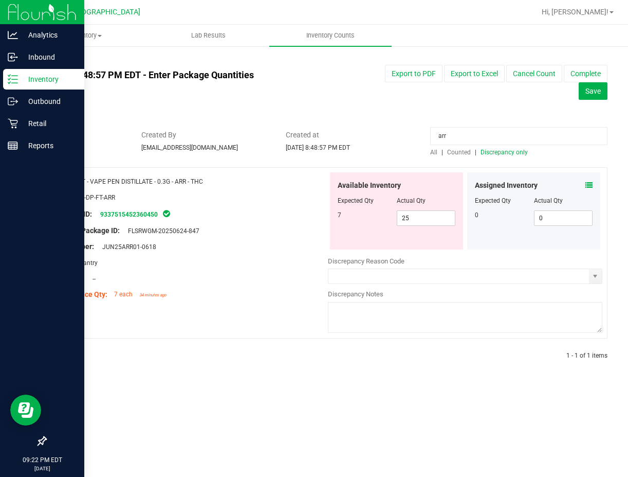
click at [456, 149] on span "Counted" at bounding box center [459, 152] width 24 height 7
click at [426, 220] on span "25 25" at bounding box center [426, 217] width 59 height 15
click at [426, 220] on input "25" at bounding box center [426, 218] width 58 height 14
type input "7"
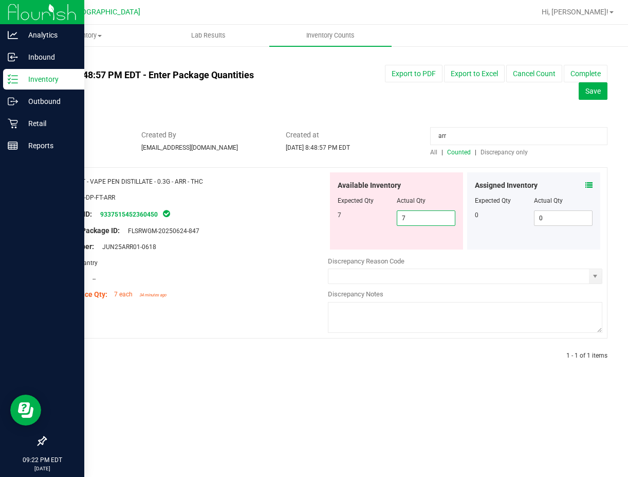
click at [288, 255] on div at bounding box center [190, 254] width 275 height 5
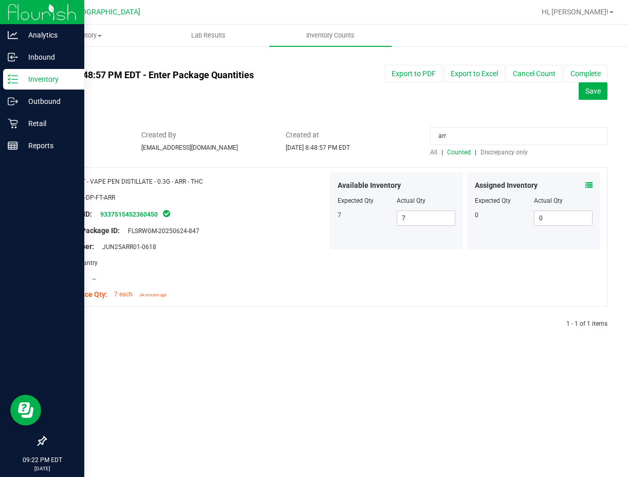
click at [513, 154] on span "Discrepancy only" at bounding box center [504, 152] width 47 height 7
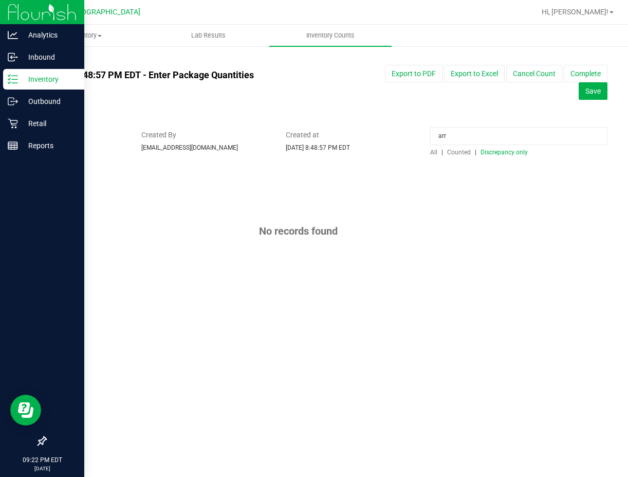
click at [492, 153] on span "Discrepancy only" at bounding box center [504, 152] width 47 height 7
click at [458, 136] on input "arr" at bounding box center [518, 136] width 177 height 18
click at [503, 152] on span "Discrepancy only" at bounding box center [504, 152] width 47 height 7
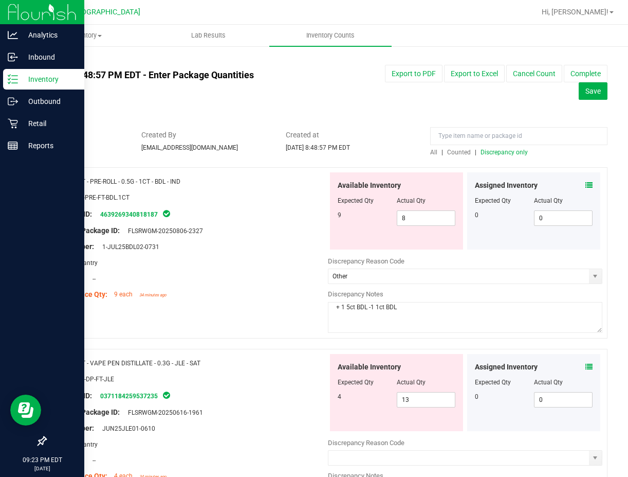
click at [455, 152] on span "Counted" at bounding box center [459, 152] width 24 height 7
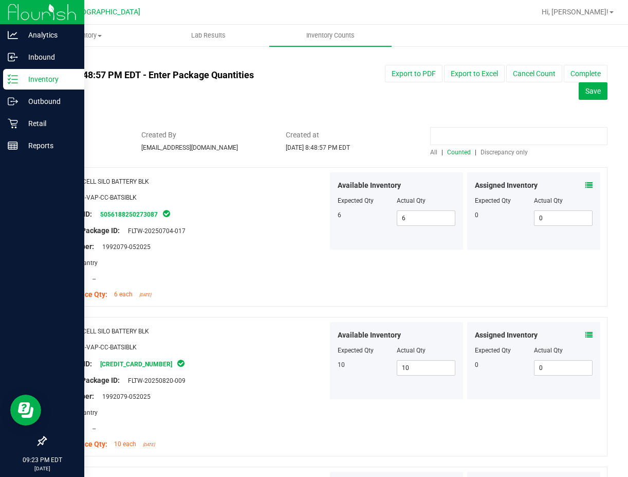
click at [455, 135] on input at bounding box center [518, 136] width 177 height 18
type input "jle"
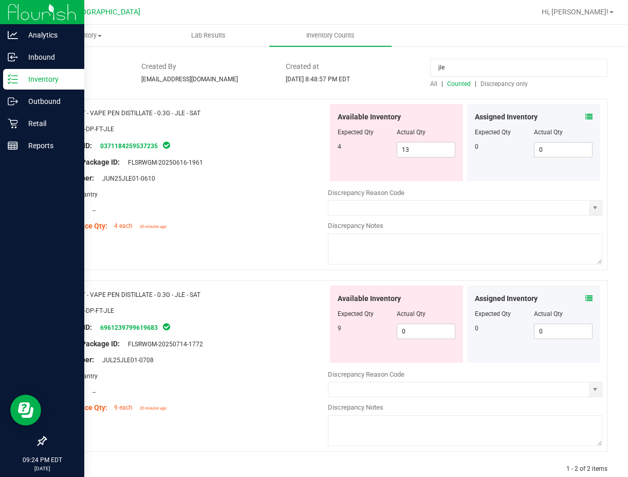
scroll to position [88, 0]
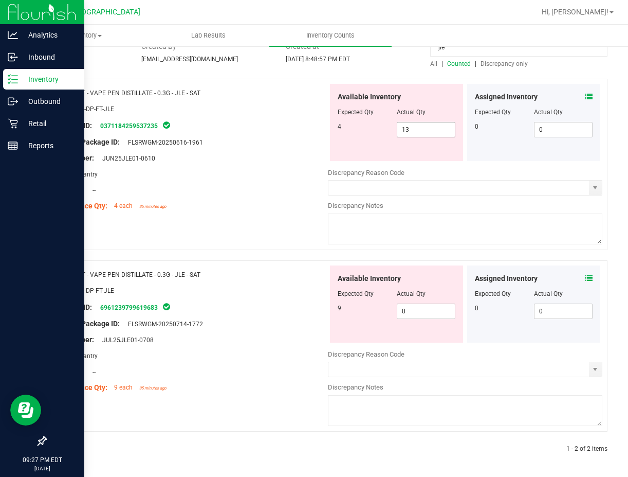
click at [404, 128] on span "13 13" at bounding box center [426, 129] width 59 height 15
click at [405, 128] on input "13" at bounding box center [426, 129] width 58 height 14
click at [409, 129] on input "13" at bounding box center [426, 129] width 58 height 14
type input "4"
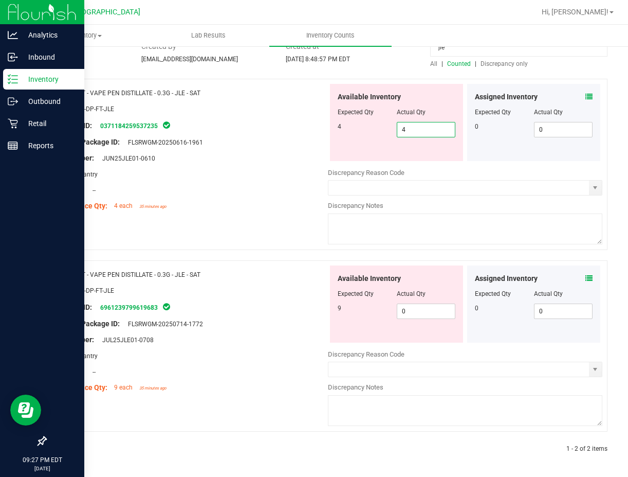
type input "4"
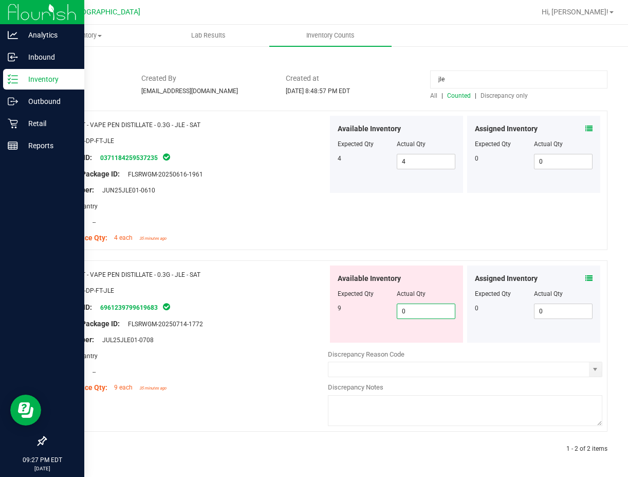
click at [418, 316] on span "0 0" at bounding box center [426, 310] width 59 height 15
click at [418, 316] on input "0" at bounding box center [426, 311] width 58 height 14
type input "9"
click at [462, 89] on div "All counts Aug 25, 2025 8:48:57 PM EDT - Enter Package Quantities Sync Status N…" at bounding box center [326, 232] width 562 height 467
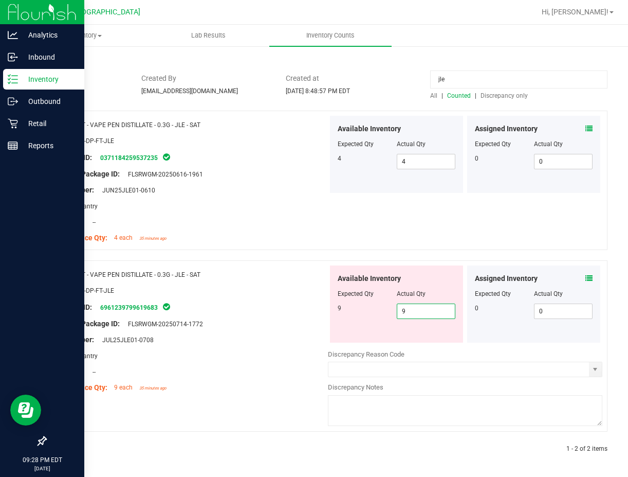
scroll to position [25, 0]
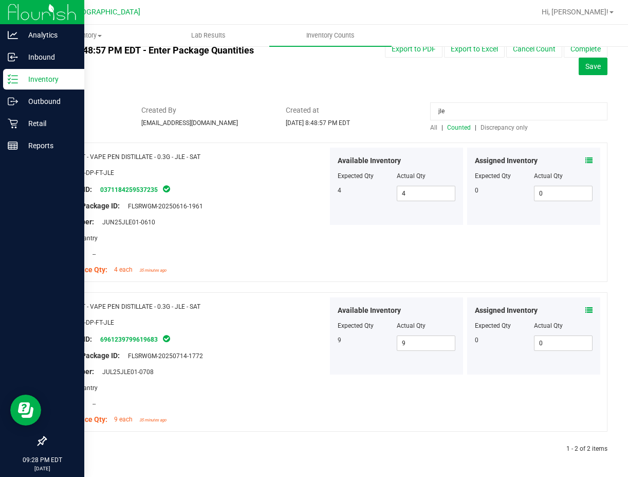
click at [491, 125] on span "Discrepancy only" at bounding box center [504, 127] width 47 height 7
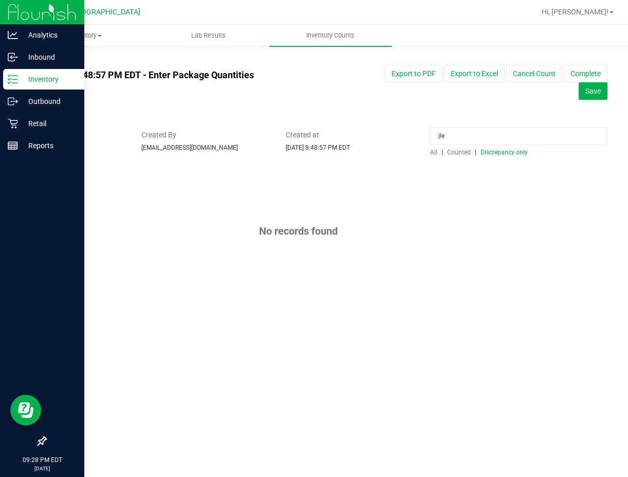
click at [459, 135] on input "jle" at bounding box center [518, 136] width 177 height 18
click at [517, 150] on span "Discrepancy only" at bounding box center [504, 152] width 47 height 7
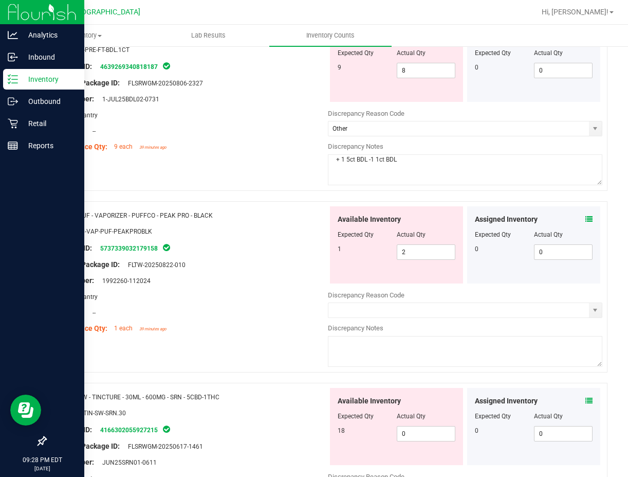
scroll to position [154, 0]
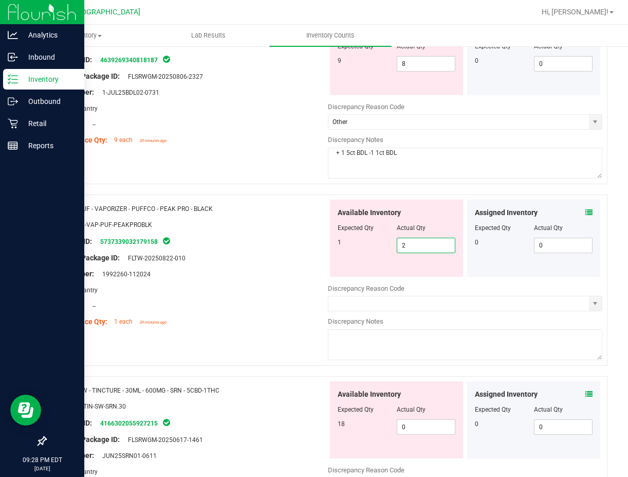
click at [417, 247] on span "2 2" at bounding box center [426, 245] width 59 height 15
click at [417, 247] on input "2" at bounding box center [426, 245] width 58 height 14
type input "1"
click at [268, 275] on div "Lot Number: 1992260-112024" at bounding box center [190, 273] width 275 height 11
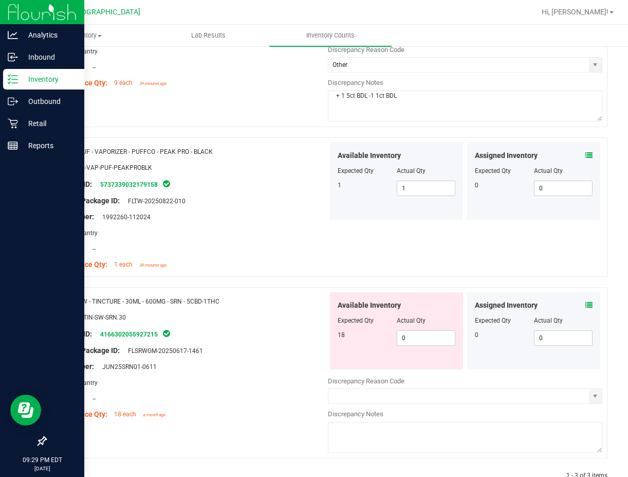
scroll to position [238, 0]
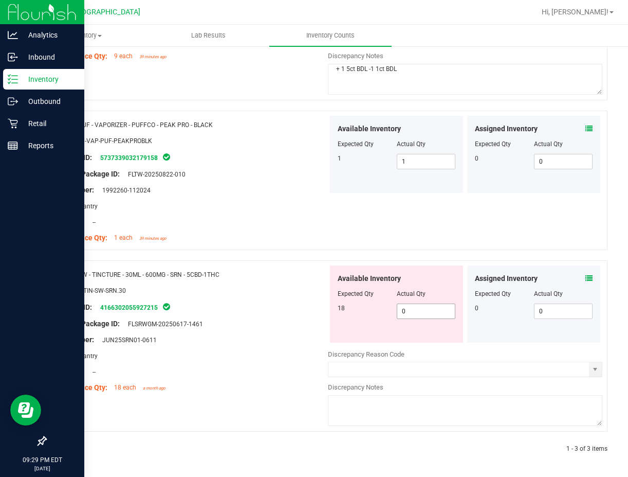
click at [424, 312] on span "0 0" at bounding box center [426, 310] width 59 height 15
click at [424, 312] on input "0" at bounding box center [426, 311] width 58 height 14
click at [423, 312] on input "0" at bounding box center [426, 311] width 58 height 14
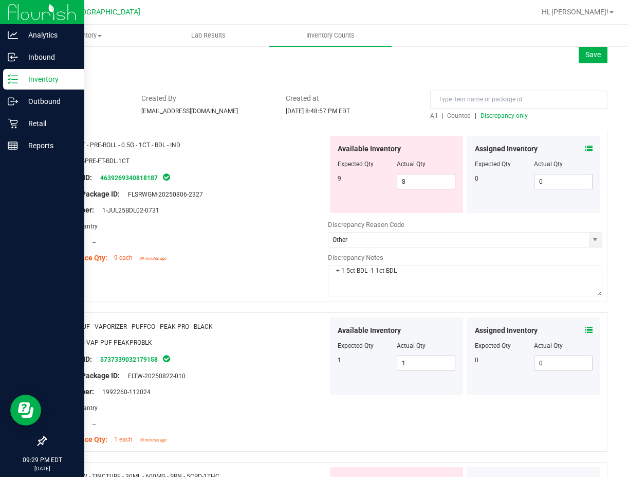
scroll to position [32, 0]
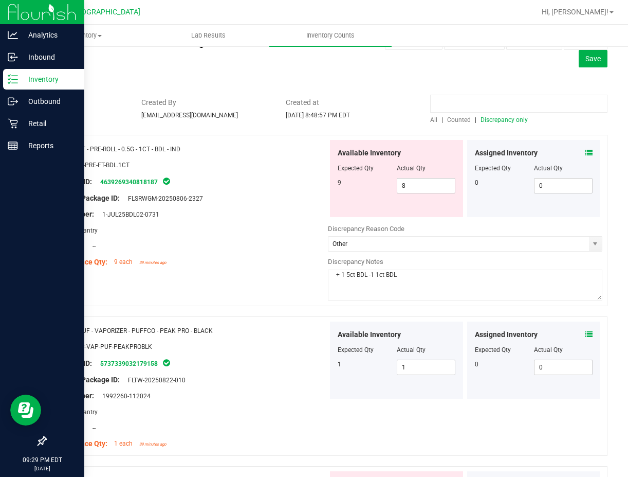
click at [470, 95] on input at bounding box center [518, 104] width 177 height 18
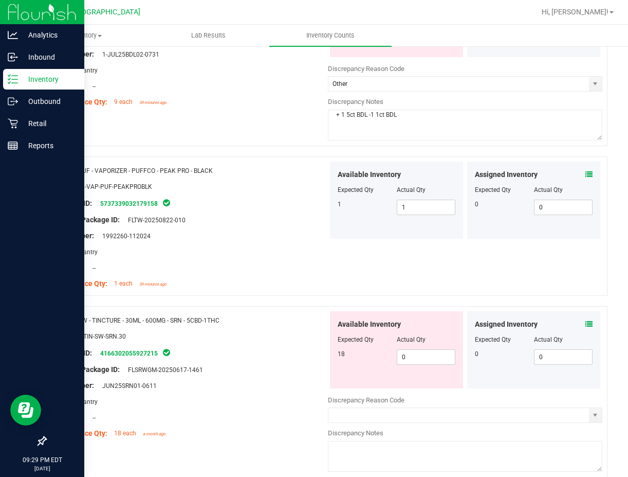
scroll to position [238, 0]
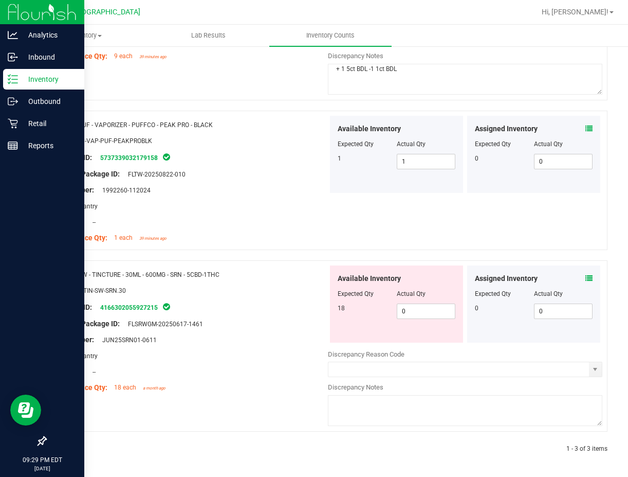
click at [178, 271] on span "SW - TINCTURE - 30ML - 600MG - SRN - 5CBD-1THC" at bounding box center [148, 274] width 141 height 7
click at [153, 275] on span "SW - TINCTURE - 30ML - 600MG - SRN - 5CBD-1THC" at bounding box center [148, 274] width 141 height 7
click at [182, 273] on span "SW - TINCTURE - 30ML - 600MG - SRN - 5CBD-1THC" at bounding box center [148, 274] width 141 height 7
click at [181, 273] on span "SW - TINCTURE - 30ML - 600MG - SRN - 5CBD-1THC" at bounding box center [148, 274] width 141 height 7
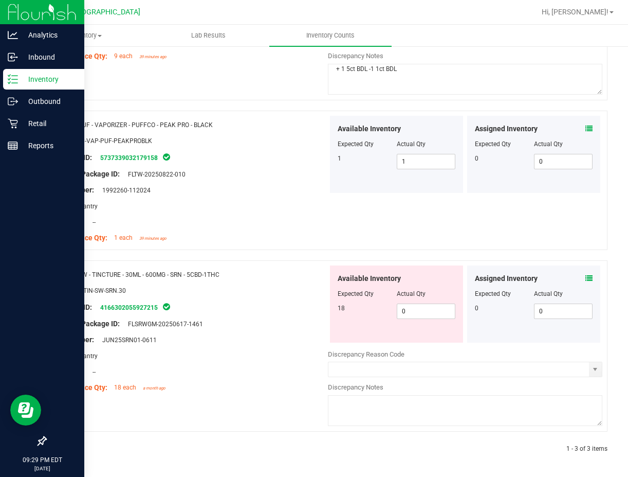
click at [176, 274] on span "SW - TINCTURE - 30ML - 600MG - SRN - 5CBD-1THC" at bounding box center [148, 274] width 141 height 7
copy span "SRN"
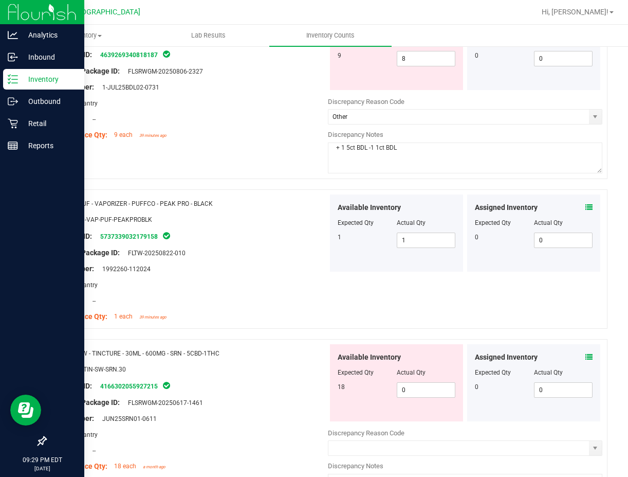
scroll to position [0, 0]
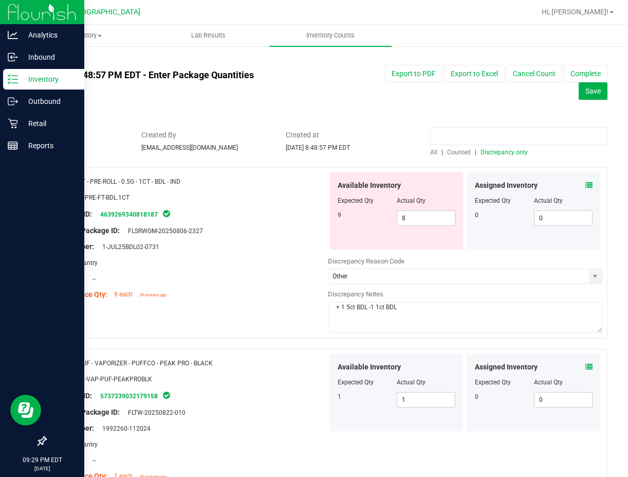
click at [455, 134] on input at bounding box center [518, 136] width 177 height 18
paste input "SRN"
type input "SRN"
click at [456, 152] on span "Counted" at bounding box center [459, 152] width 24 height 7
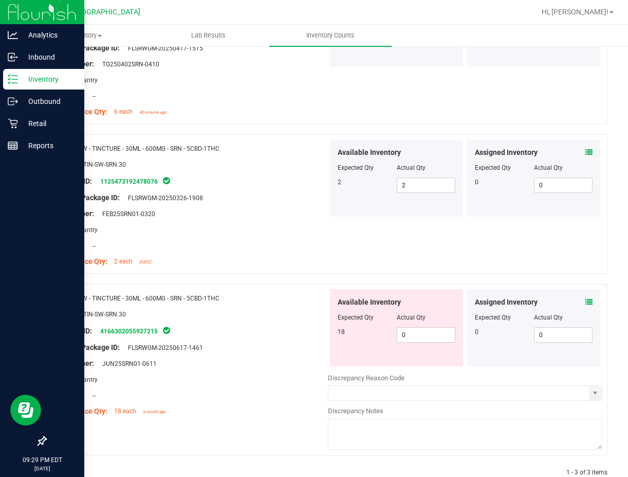
scroll to position [206, 0]
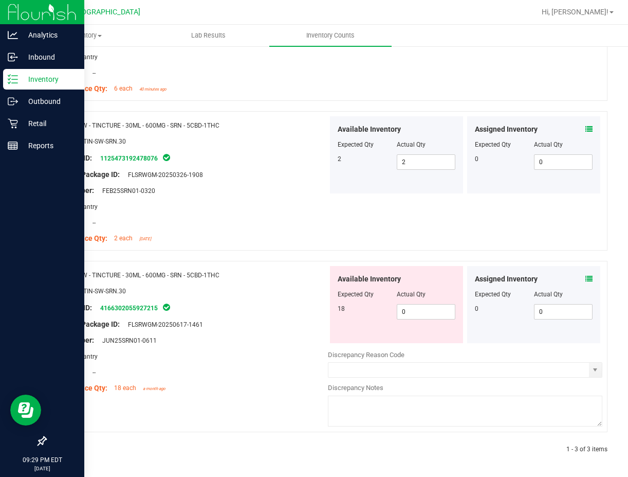
click at [179, 324] on span "FLSRWGM-20250617-1461" at bounding box center [163, 324] width 80 height 7
click at [139, 325] on span "FLSRWGM-20250617-1461" at bounding box center [163, 324] width 80 height 7
click at [129, 325] on span "FLSRWGM-20250617-1461" at bounding box center [163, 324] width 80 height 7
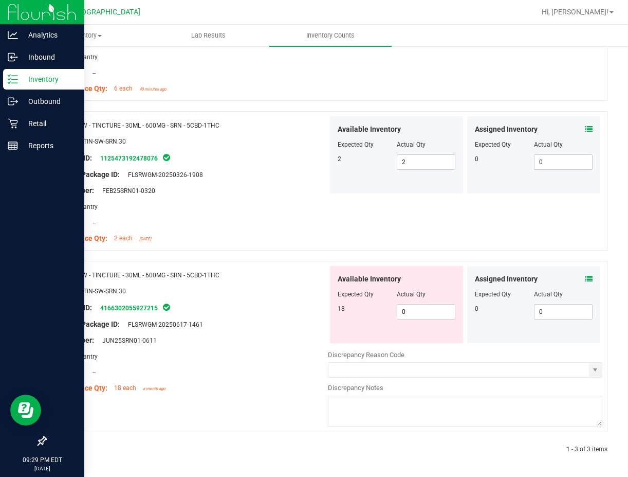
drag, startPoint x: 129, startPoint y: 325, endPoint x: 182, endPoint y: 324, distance: 53.0
click at [182, 324] on span "FLSRWGM-20250617-1461" at bounding box center [163, 324] width 80 height 7
click at [220, 335] on div "Lot Number: JUN25SRN01-0611" at bounding box center [190, 340] width 275 height 11
click at [425, 316] on span "0 0" at bounding box center [426, 311] width 59 height 15
click at [425, 316] on input "0" at bounding box center [426, 311] width 58 height 14
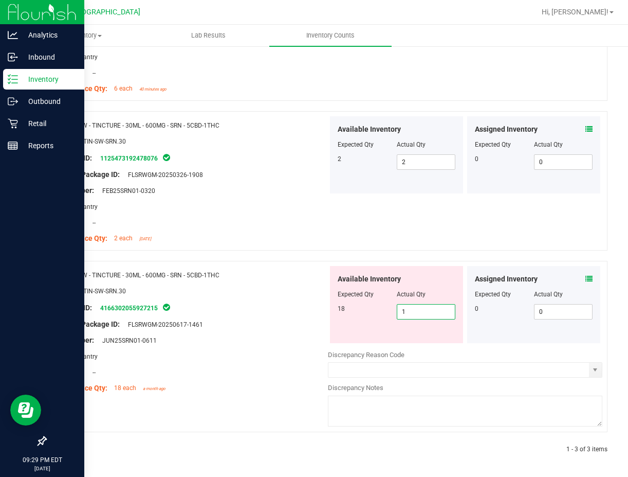
type input "18"
click at [288, 332] on div "Name: SW - TINCTURE - 30ML - 600MG - SRN - 5CBD-1THC SKU: EDI-TIN-SW-SRN.30 Pac…" at bounding box center [190, 331] width 275 height 131
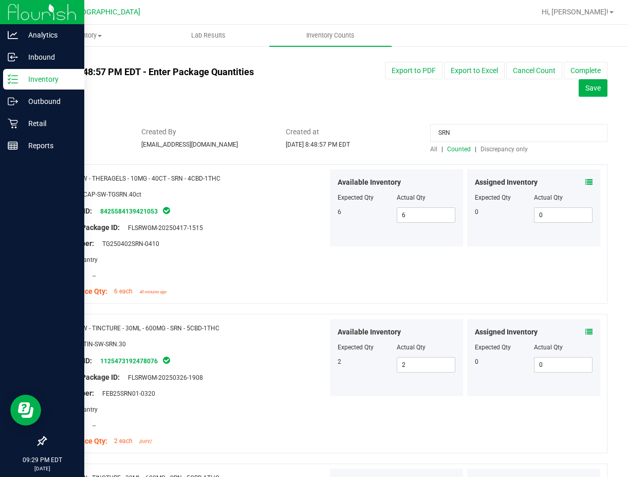
scroll to position [0, 0]
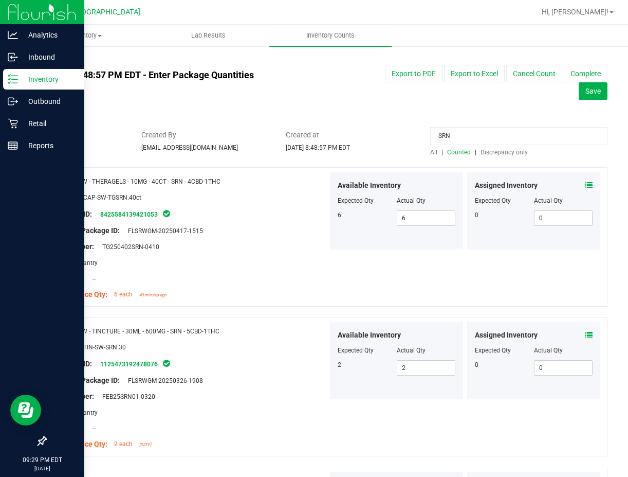
click at [487, 152] on span "Discrepancy only" at bounding box center [504, 152] width 47 height 7
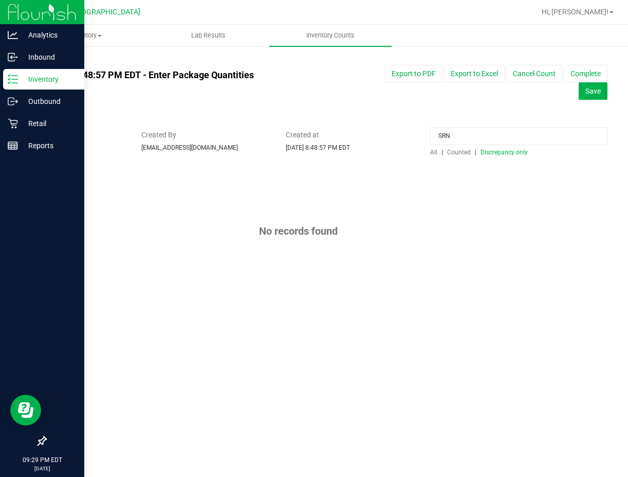
click at [474, 140] on input "SRN" at bounding box center [518, 136] width 177 height 18
click at [474, 141] on input "SRN" at bounding box center [518, 136] width 177 height 18
click at [521, 151] on span "Discrepancy only" at bounding box center [504, 152] width 47 height 7
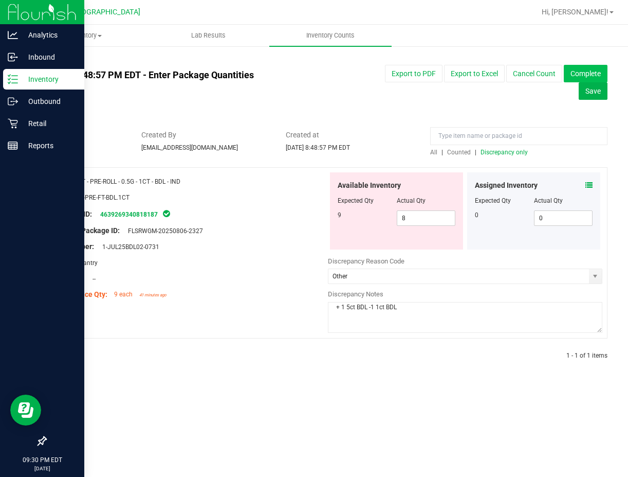
click at [573, 72] on button "Complete" at bounding box center [586, 73] width 44 height 17
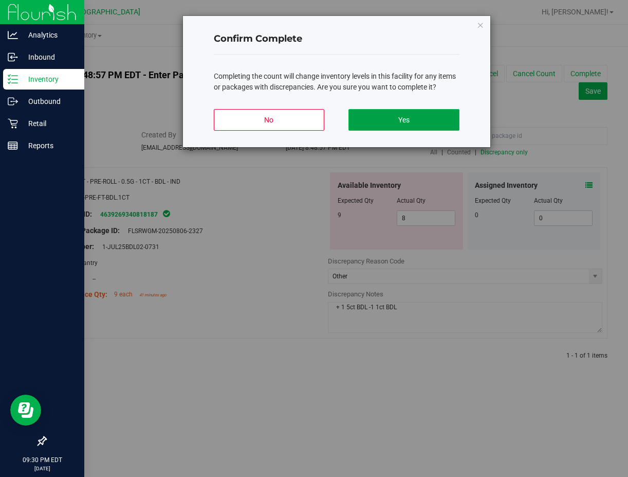
click at [401, 119] on button "Yes" at bounding box center [404, 120] width 111 height 22
